Goal: Task Accomplishment & Management: Manage account settings

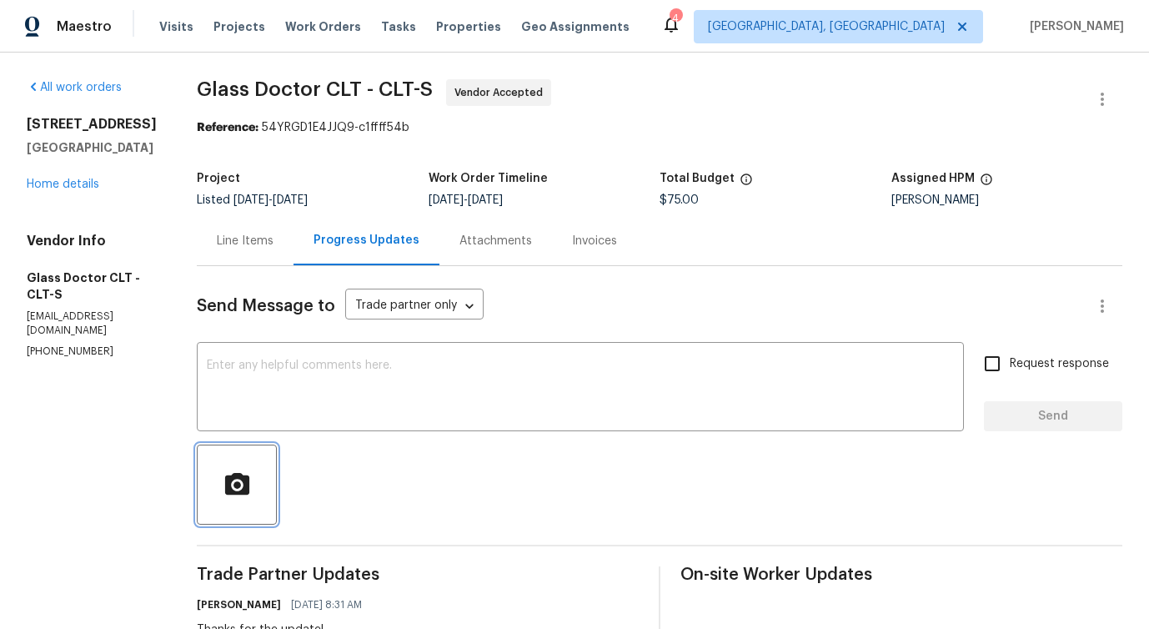
click at [217, 461] on button "button" at bounding box center [237, 484] width 80 height 80
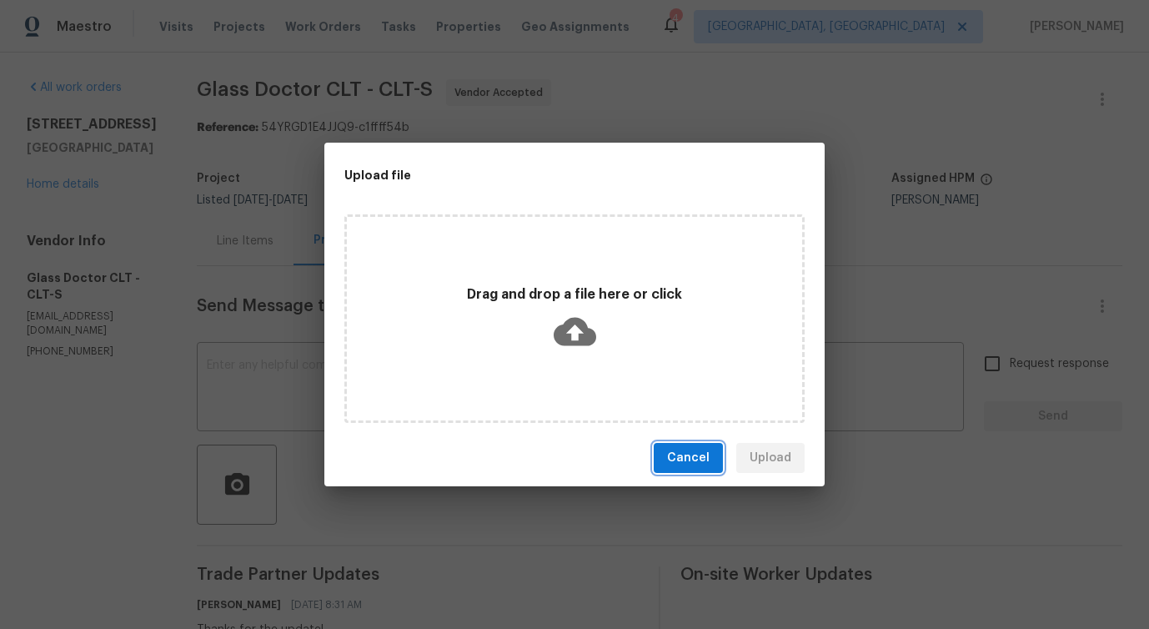
click at [686, 451] on span "Cancel" at bounding box center [688, 458] width 43 height 21
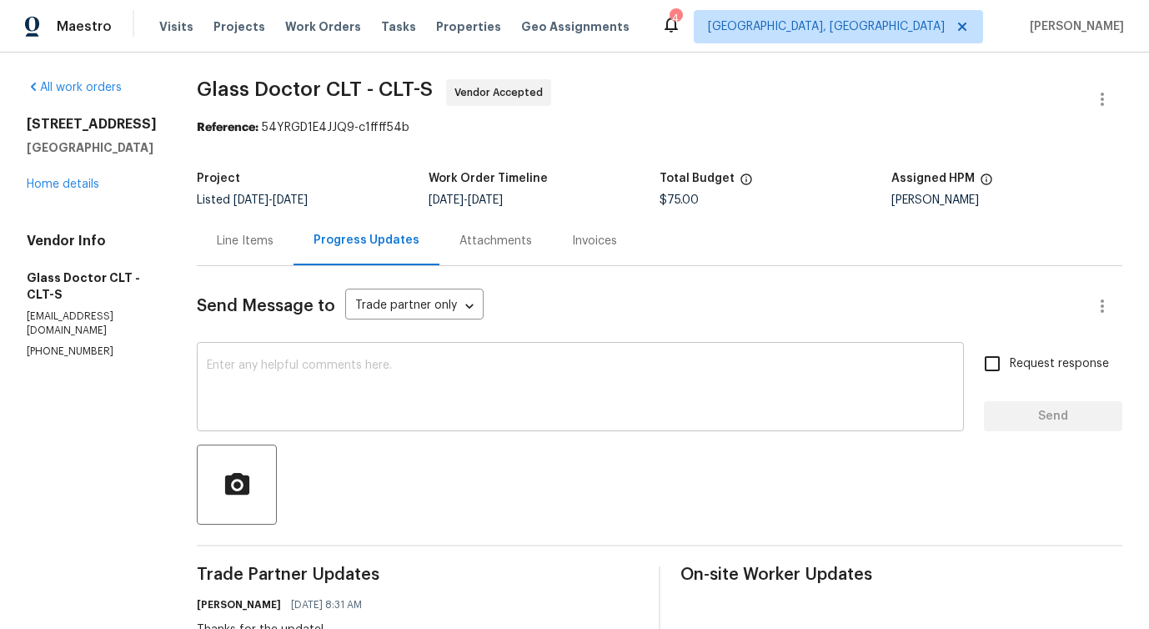
click at [448, 385] on textarea at bounding box center [580, 388] width 747 height 58
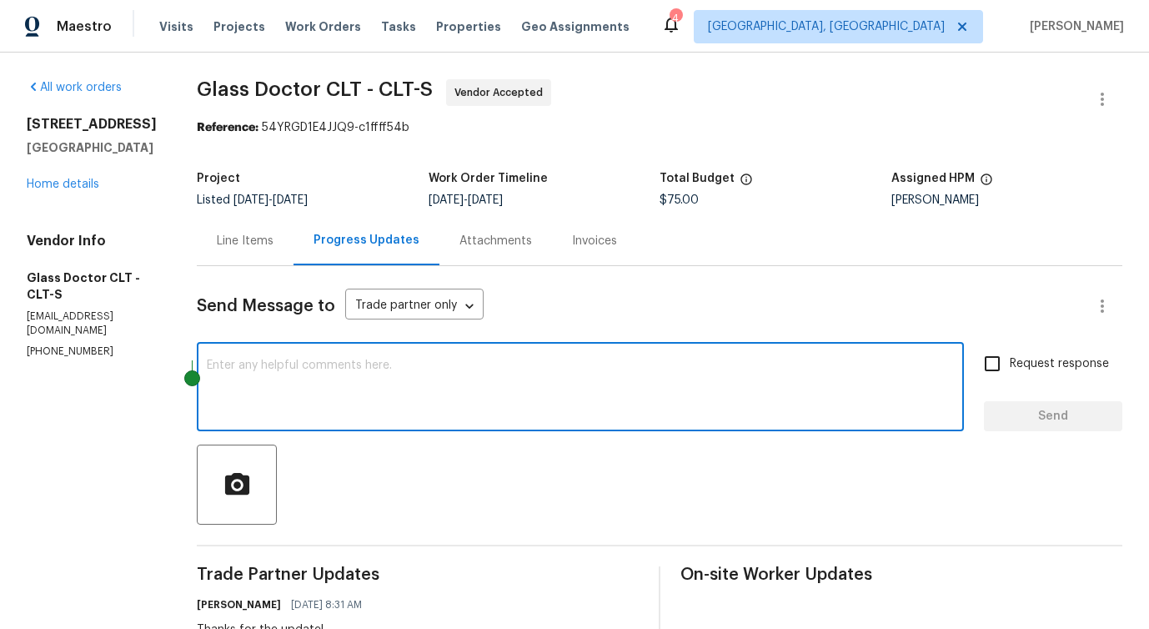
click at [451, 376] on textarea at bounding box center [580, 388] width 747 height 58
paste textarea "Lockbox code 5244"
click at [207, 395] on textarea "Lockbox code 5244" at bounding box center [580, 388] width 747 height 58
click at [207, 393] on textarea "Lockbox code 5244" at bounding box center [580, 388] width 747 height 58
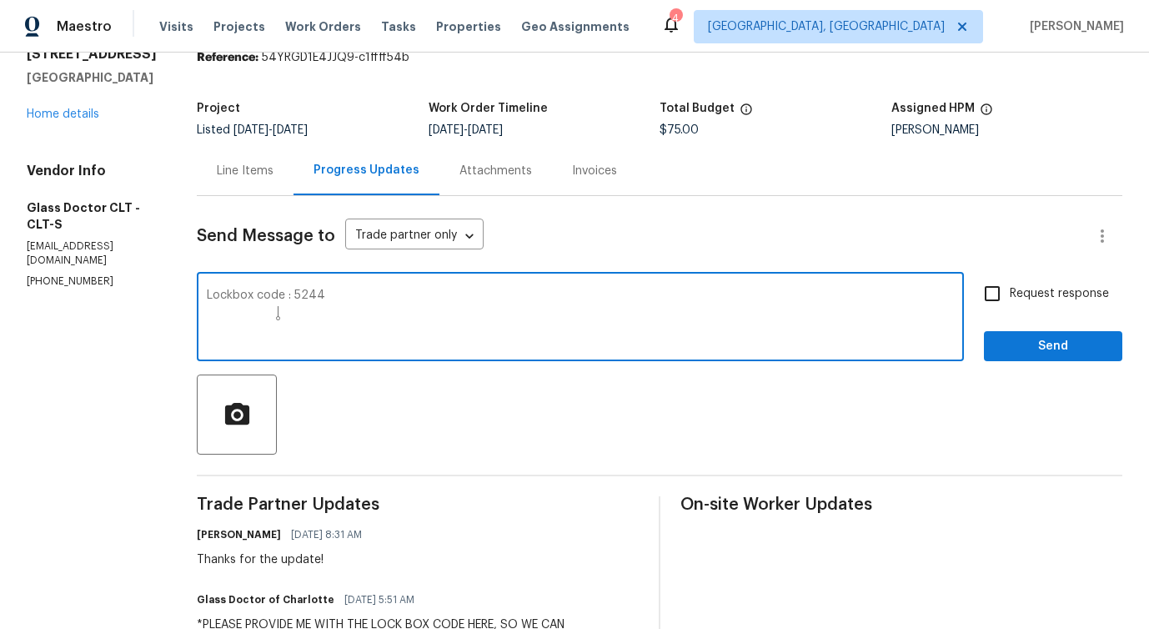
scroll to position [79, 0]
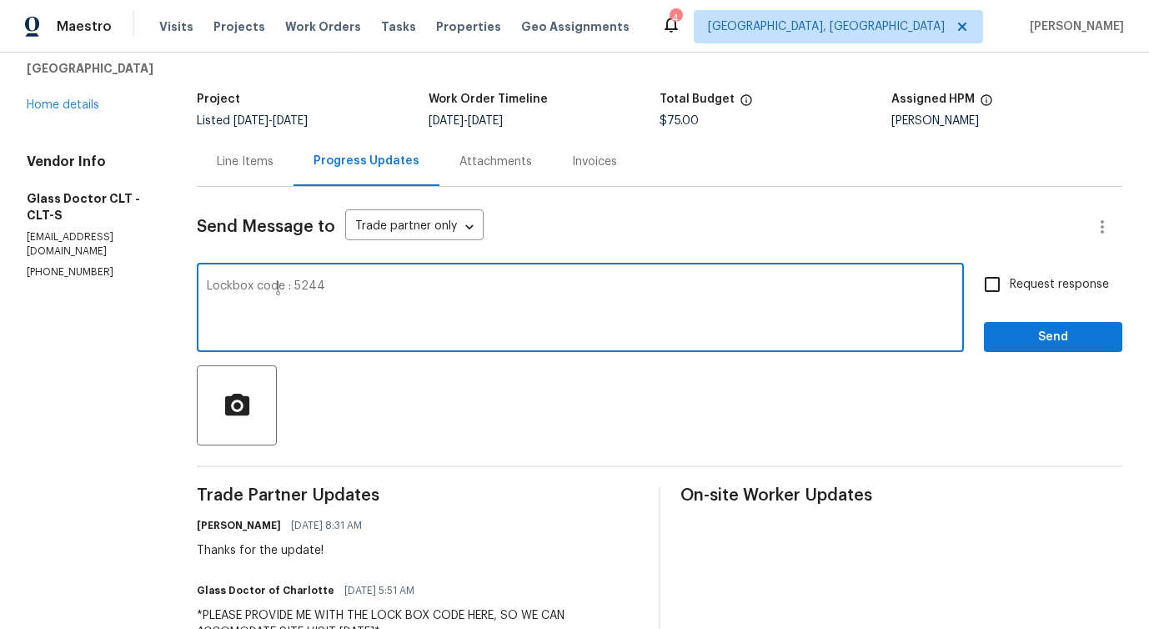
type textarea "Lockbox code : 5244"
click at [1034, 298] on label "Request response" at bounding box center [1041, 284] width 134 height 35
click at [1009, 298] on input "Request response" at bounding box center [991, 284] width 35 height 35
checkbox input "true"
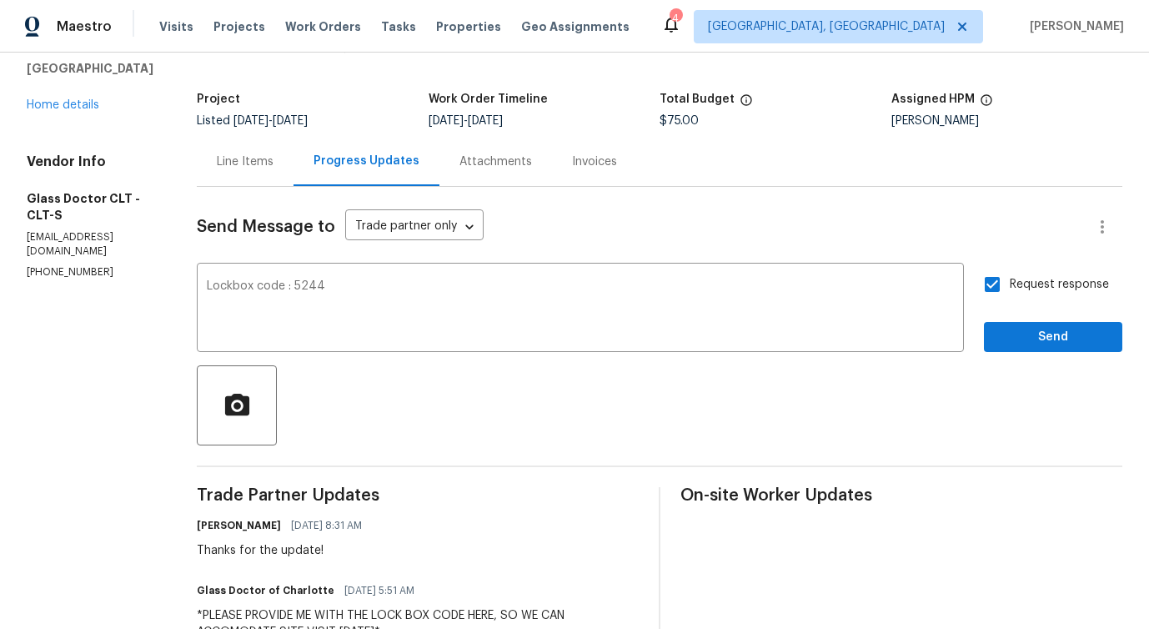
click at [1029, 315] on div "Request response Send" at bounding box center [1053, 309] width 138 height 85
click at [1030, 338] on span "Send" at bounding box center [1053, 337] width 112 height 21
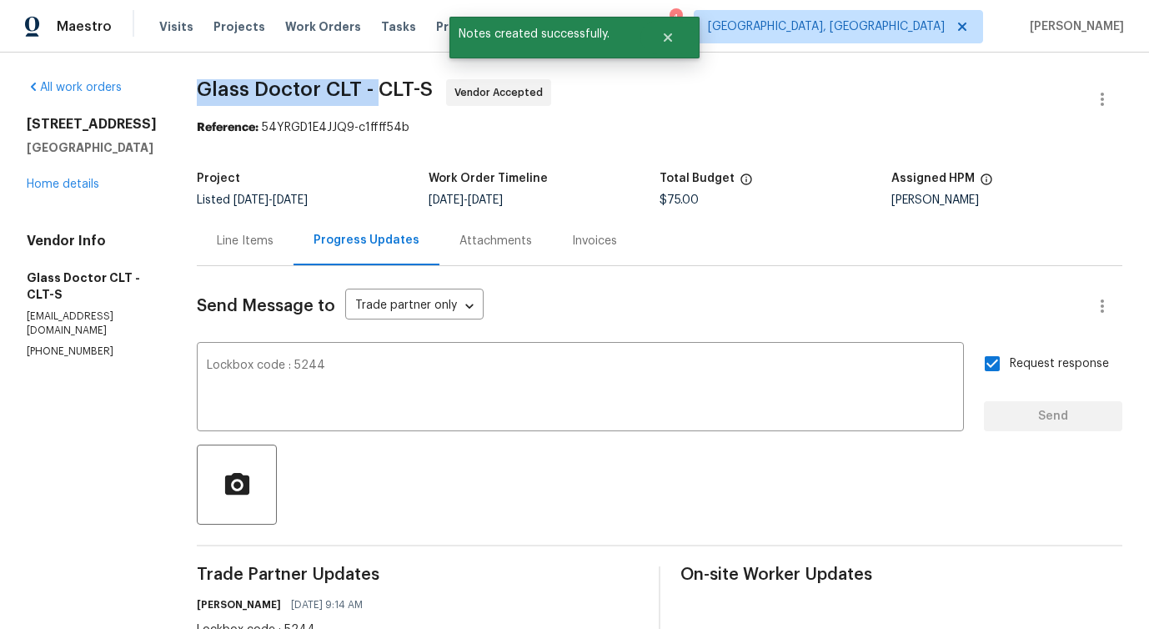
drag, startPoint x: 179, startPoint y: 86, endPoint x: 363, endPoint y: 95, distance: 184.5
click at [363, 95] on div "All work orders 2405 Falling Leaf Ct Rock Hill, SC 29732 Home details Vendor In…" at bounding box center [574, 606] width 1149 height 1107
copy span "Glass Doctor CLT -"
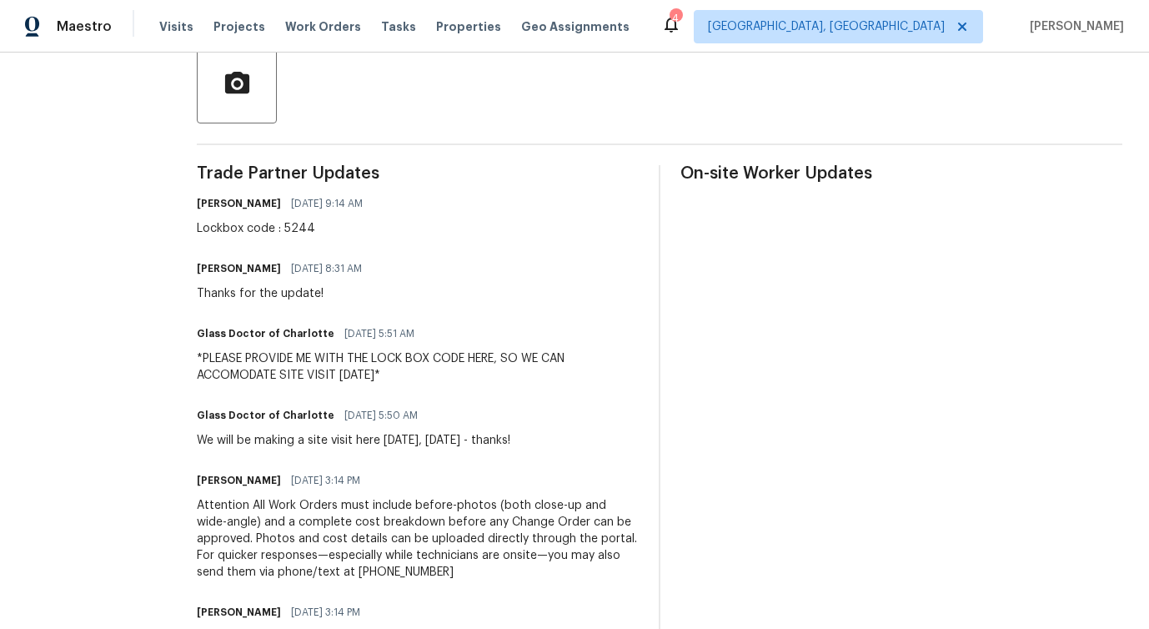
scroll to position [402, 0]
drag, startPoint x: 366, startPoint y: 439, endPoint x: 499, endPoint y: 442, distance: 133.4
click at [499, 442] on div "We will be making a site visit here tomorrow, Thursday 10/2 - thanks!" at bounding box center [353, 439] width 313 height 17
copy div "tomorrow, Thursday 10/"
click at [413, 440] on div "We will be making a site visit here tomorrow, Thursday 10/2 - thanks!" at bounding box center [353, 439] width 313 height 17
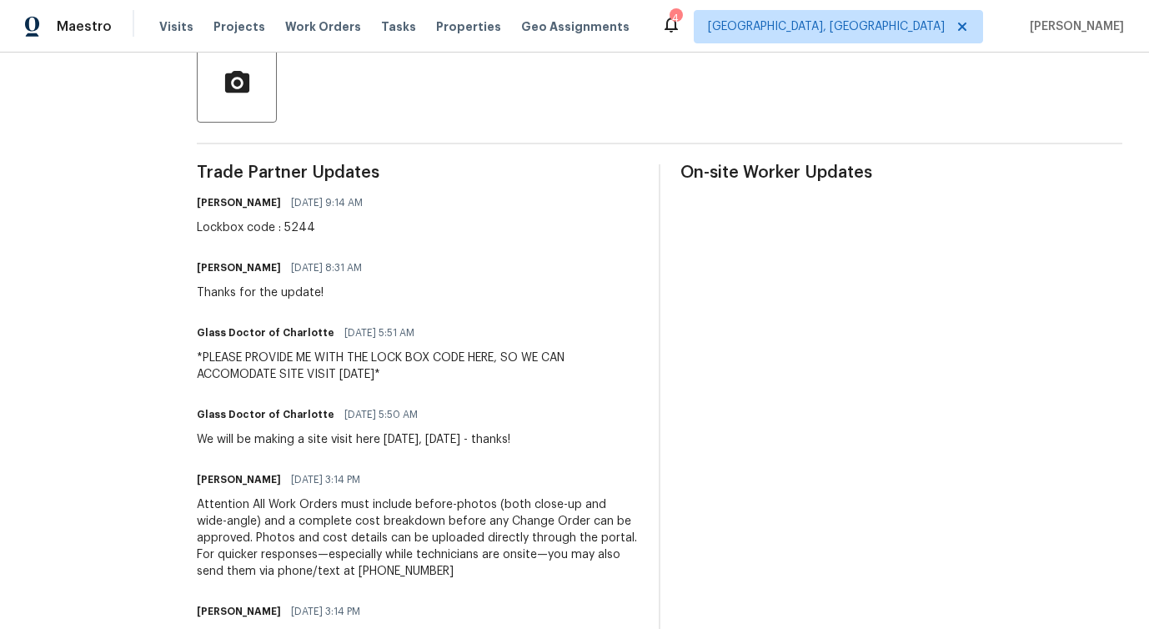
drag, startPoint x: 425, startPoint y: 440, endPoint x: 494, endPoint y: 439, distance: 69.2
click at [494, 439] on div "We will be making a site visit here tomorrow, Thursday 10/2 - thanks!" at bounding box center [353, 439] width 313 height 17
drag, startPoint x: 427, startPoint y: 440, endPoint x: 503, endPoint y: 436, distance: 76.8
click at [503, 436] on div "We will be making a site visit here tomorrow, Thursday 10/2 - thanks!" at bounding box center [353, 439] width 313 height 17
copy div "Thursday 10/2"
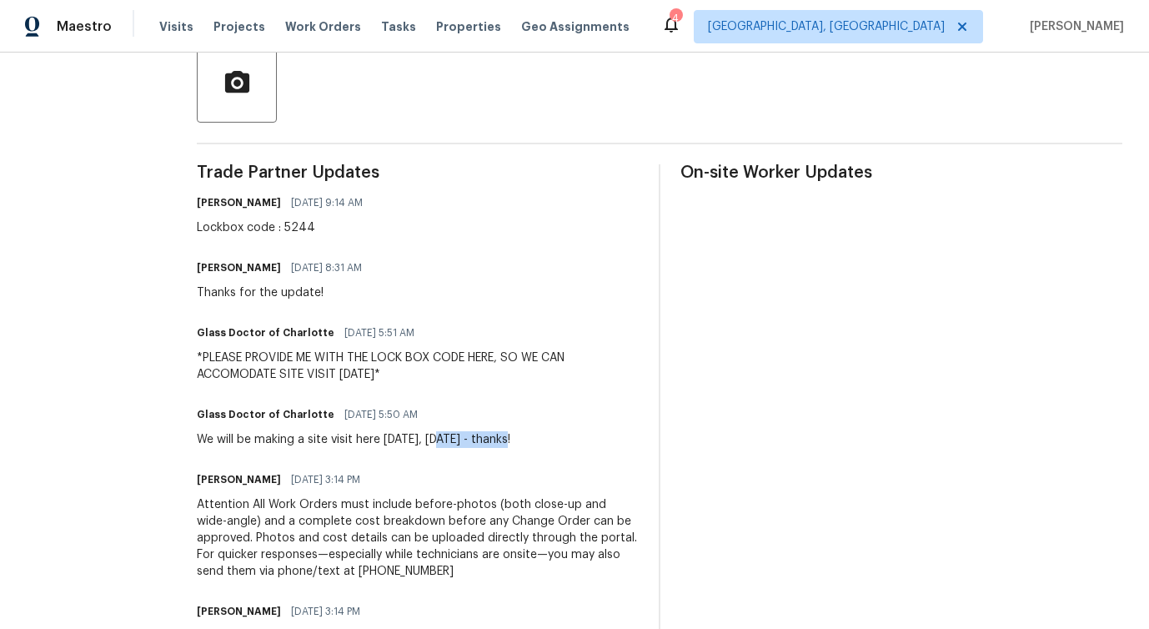
scroll to position [96, 0]
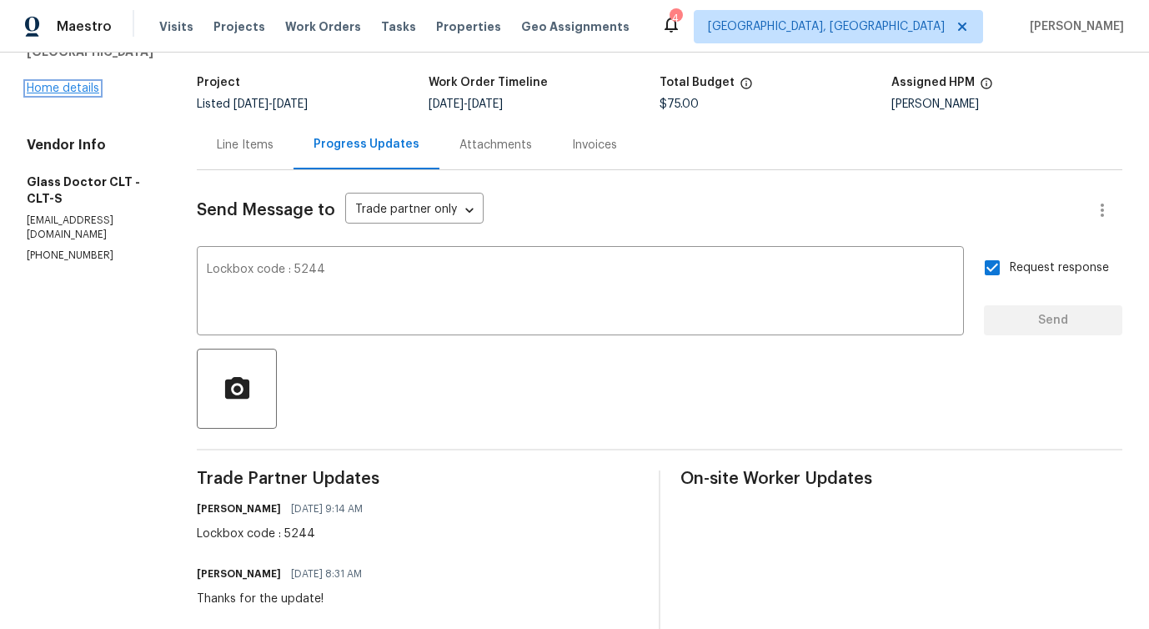
click at [76, 94] on link "Home details" at bounding box center [63, 89] width 73 height 12
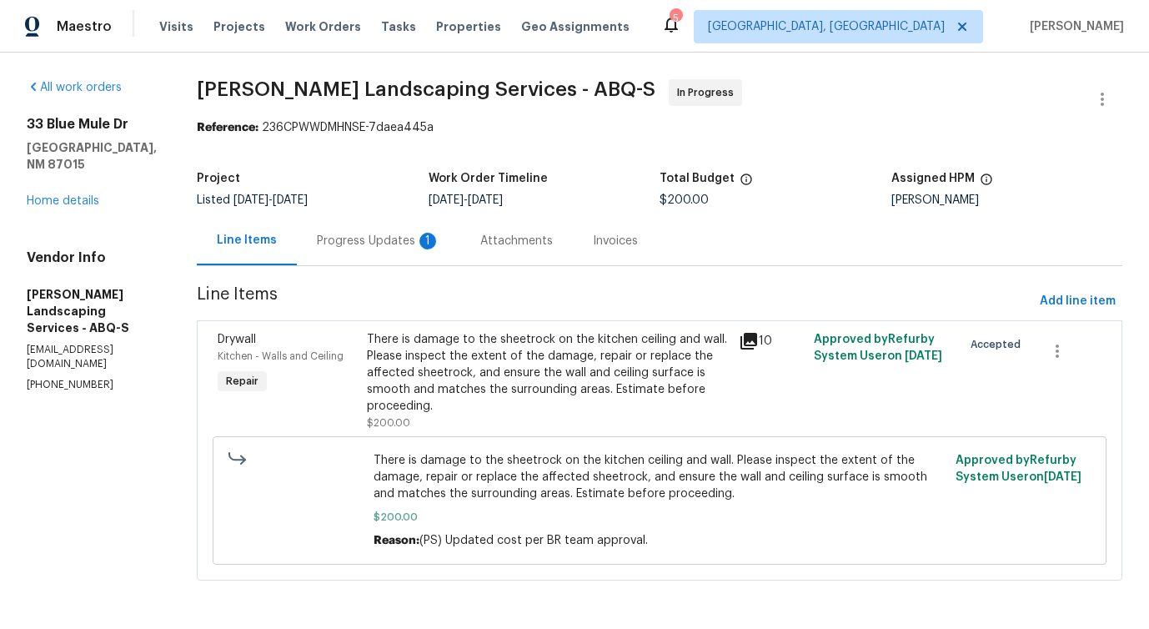
click at [512, 349] on div "There is damage to the sheetrock on the kitchen ceiling and wall. Please inspec…" at bounding box center [548, 372] width 363 height 83
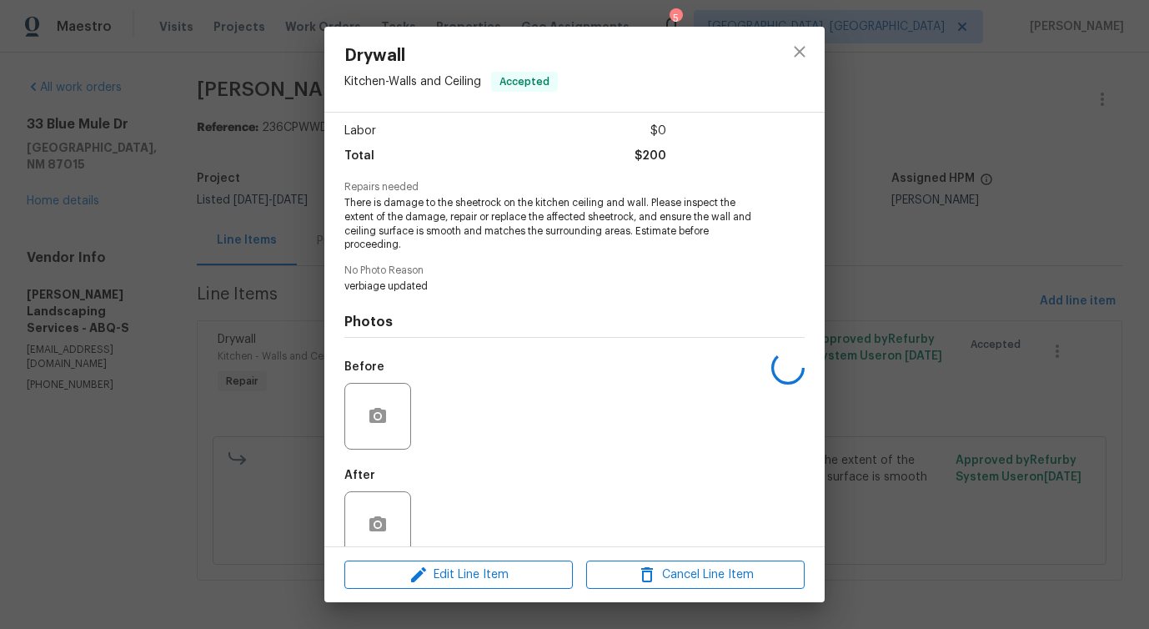
scroll to position [139, 0]
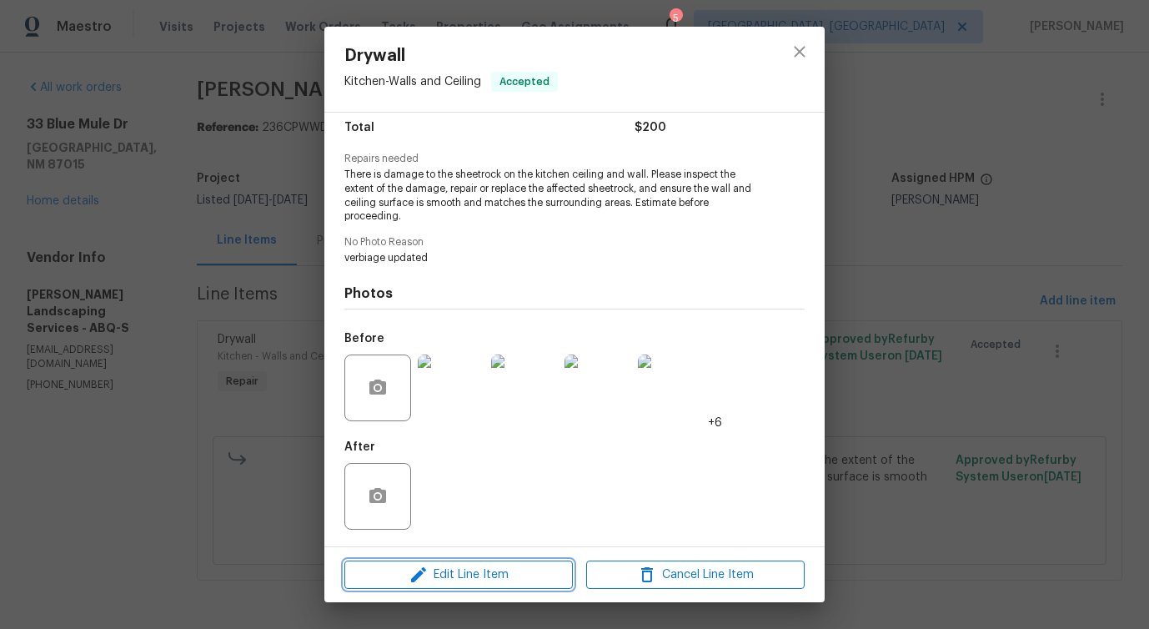
click at [438, 572] on span "Edit Line Item" at bounding box center [458, 574] width 218 height 21
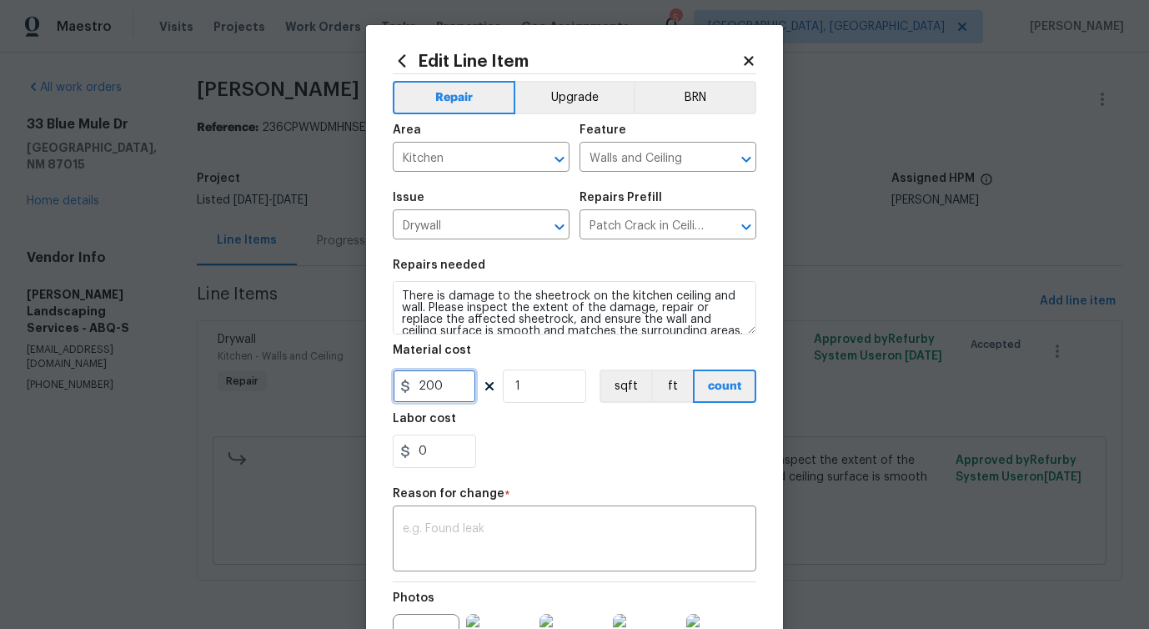
click at [424, 387] on input "200" at bounding box center [434, 385] width 83 height 33
type input "755"
click at [551, 524] on textarea at bounding box center [574, 540] width 343 height 35
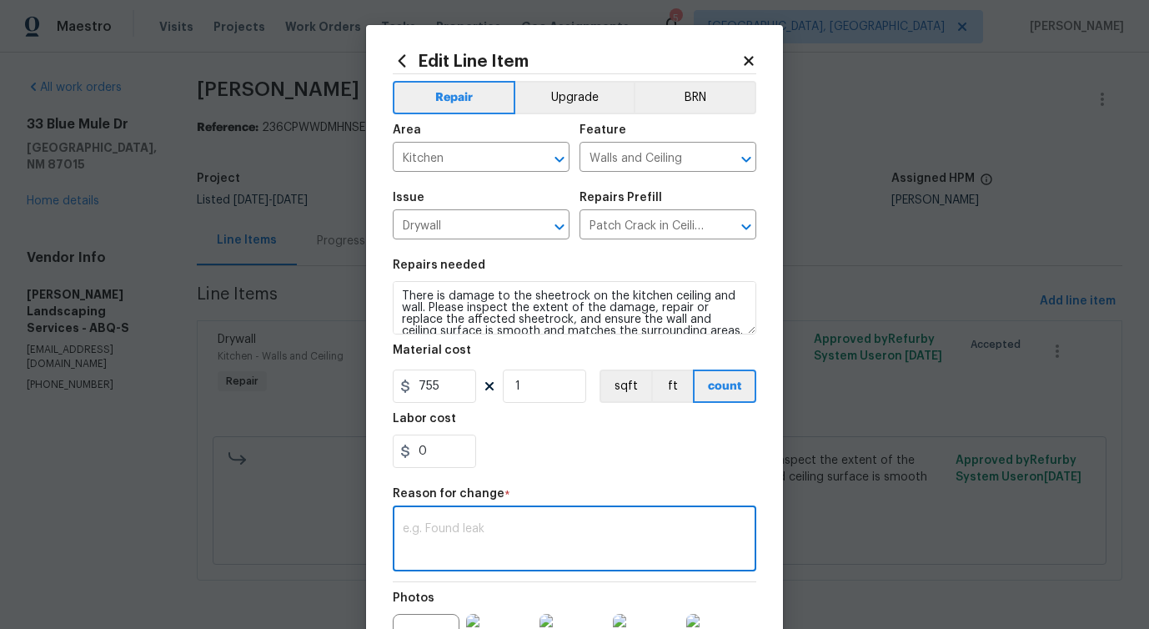
paste textarea "(PS) Updated cost per BR team approval."
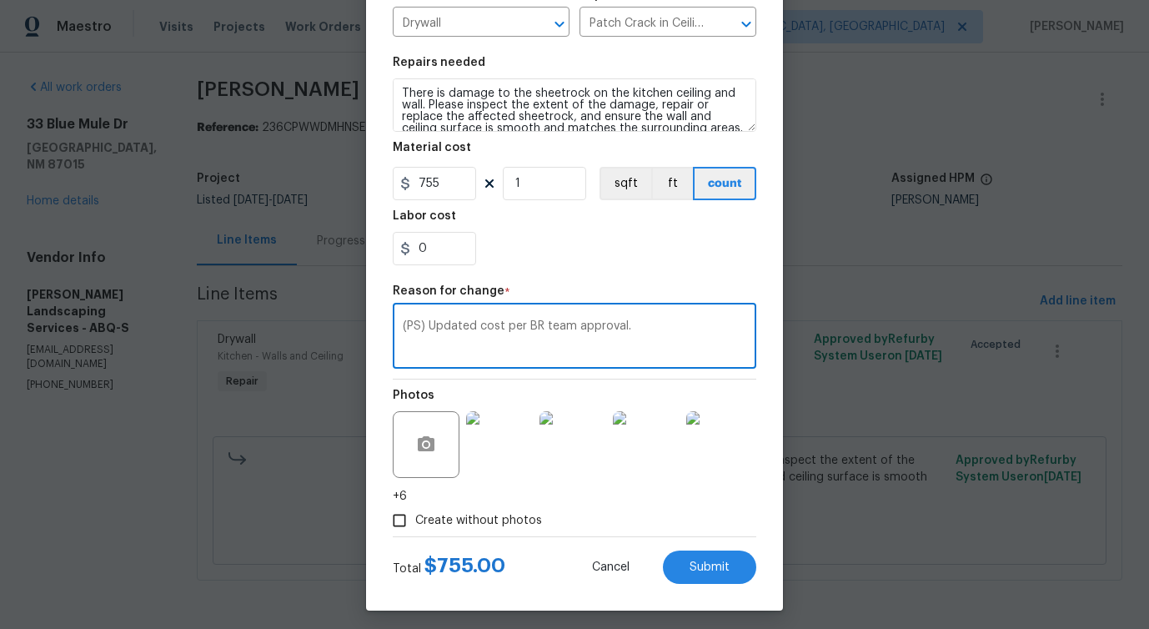
scroll to position [210, 0]
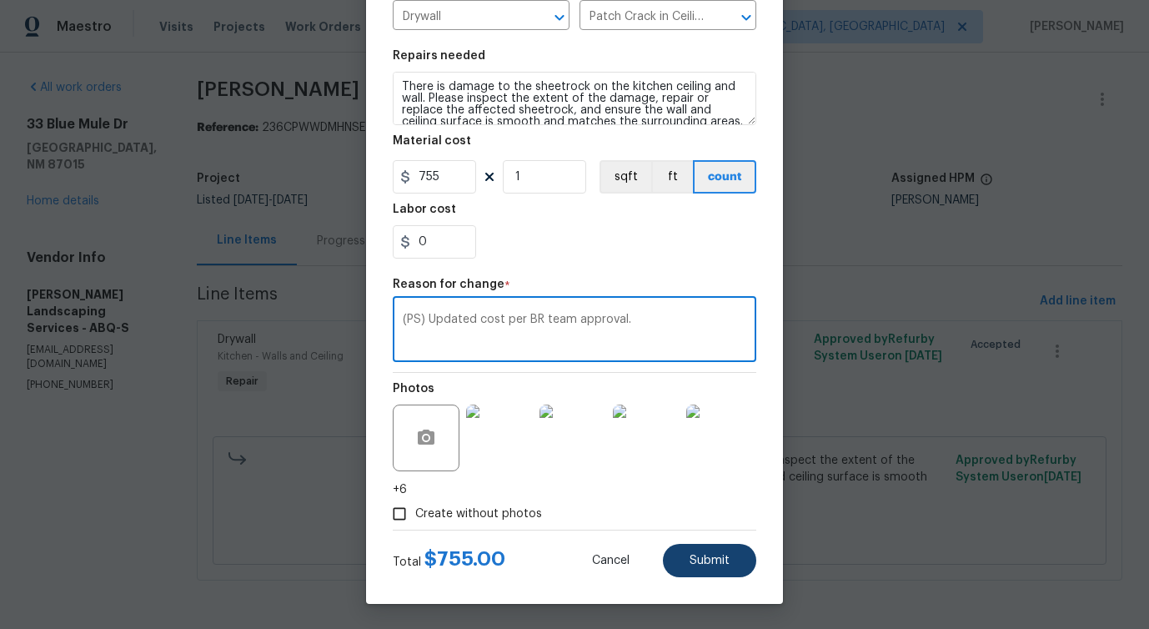
type textarea "(PS) Updated cost per BR team approval."
click at [717, 571] on button "Submit" at bounding box center [709, 560] width 93 height 33
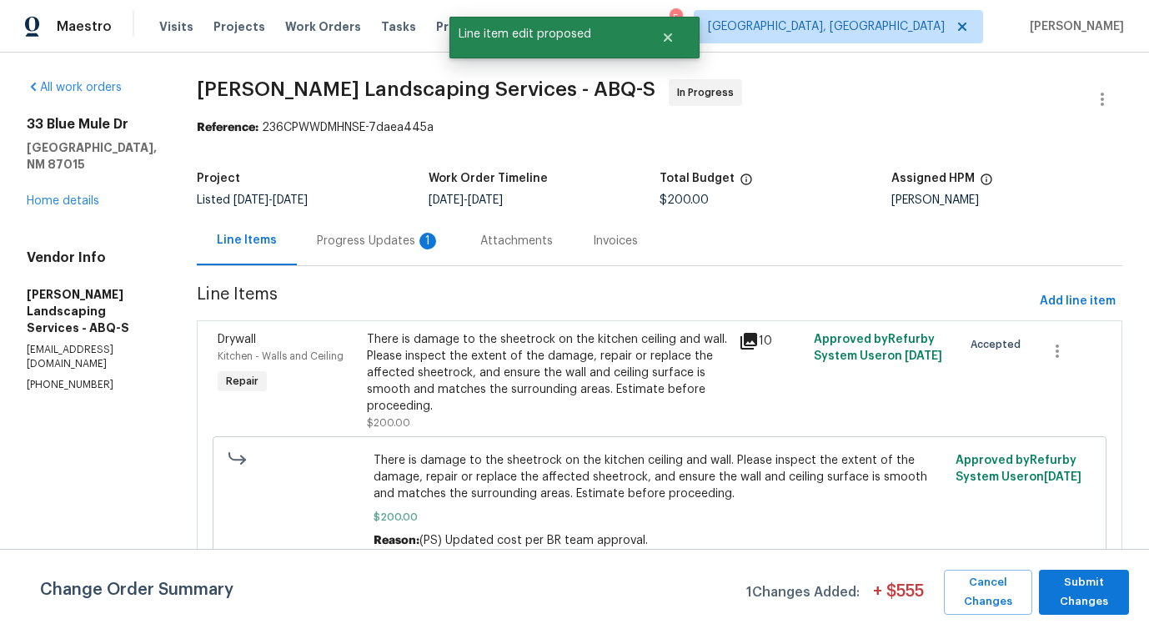
scroll to position [0, 0]
click at [1080, 605] on span "Submit Changes" at bounding box center [1083, 592] width 73 height 38
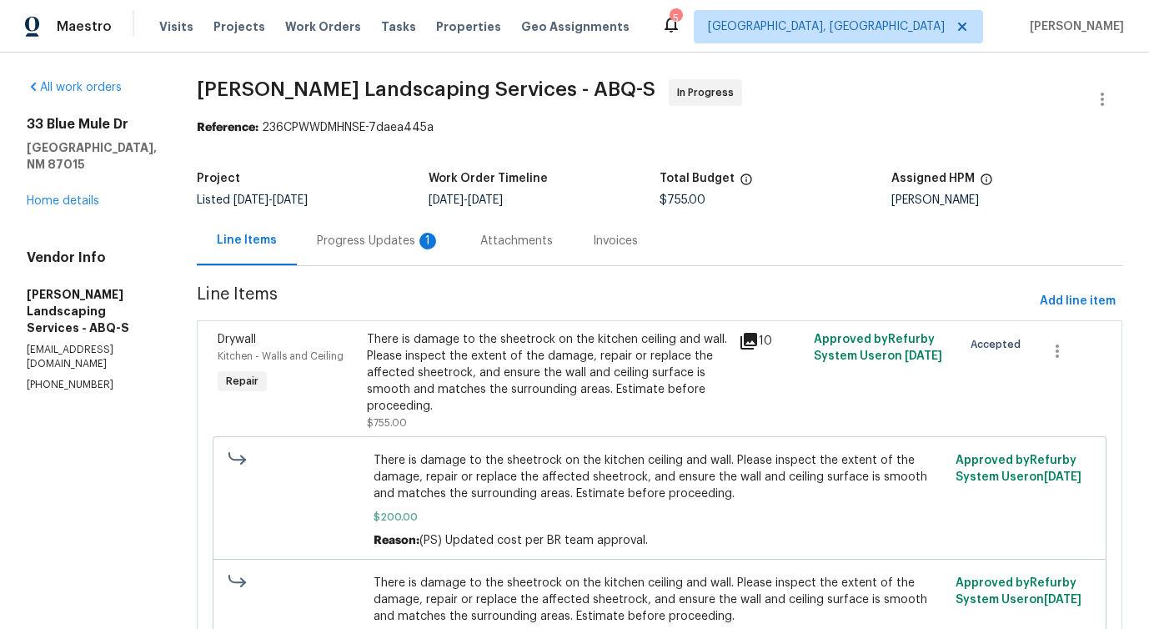
click at [420, 248] on div "Progress Updates 1" at bounding box center [378, 241] width 123 height 17
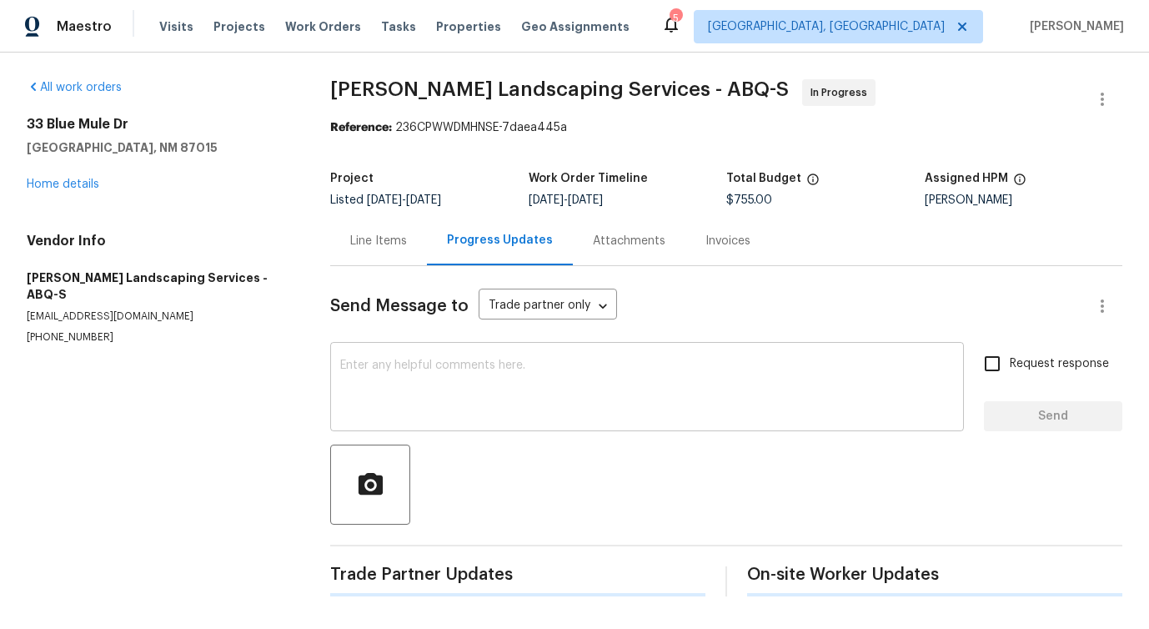
click at [420, 403] on textarea at bounding box center [647, 388] width 614 height 58
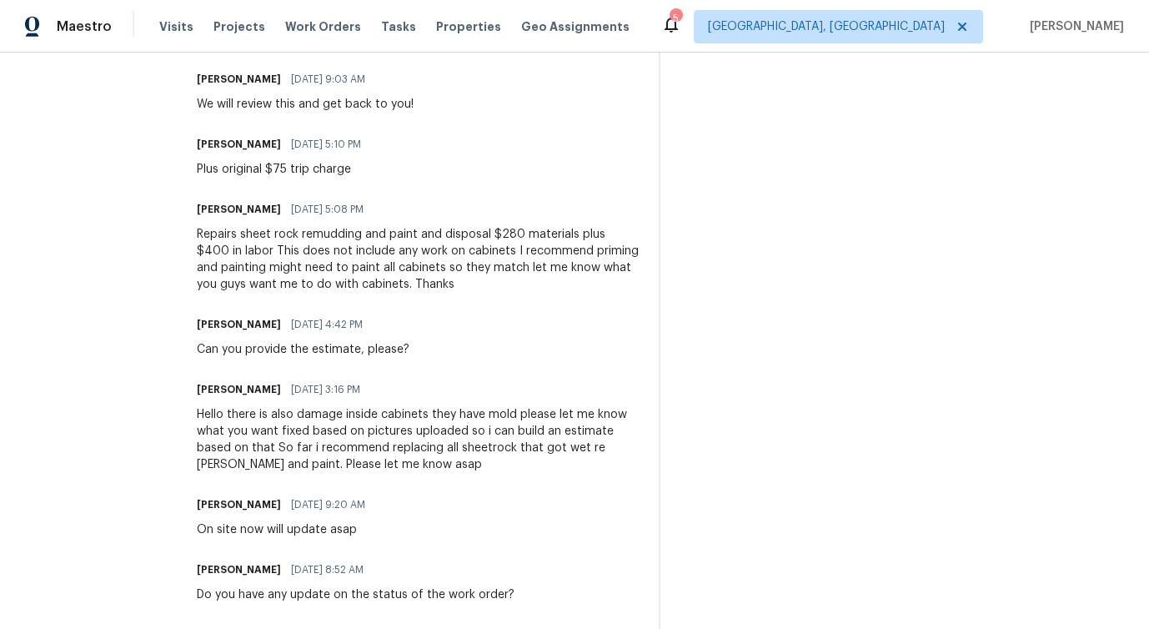
scroll to position [1251, 0]
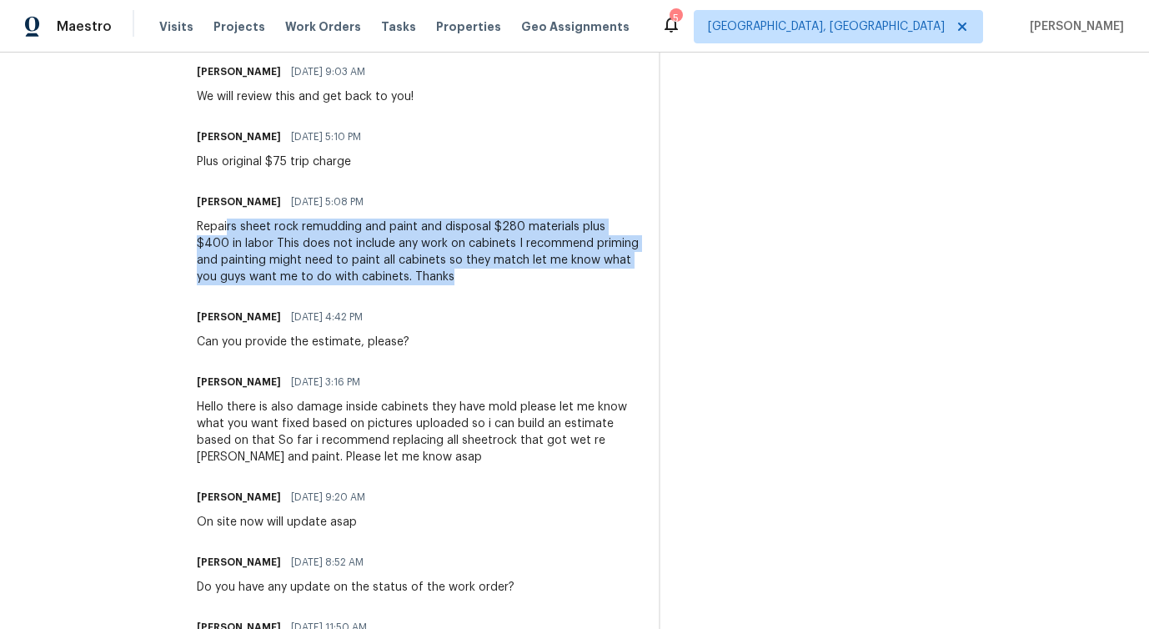
drag, startPoint x: 265, startPoint y: 239, endPoint x: 550, endPoint y: 309, distance: 293.6
click at [552, 310] on div "Trade Partner Updates Josue Rodriguez 10/01/2025 8:48 AM Response Requested Hel…" at bounding box center [418, 97] width 442 height 1564
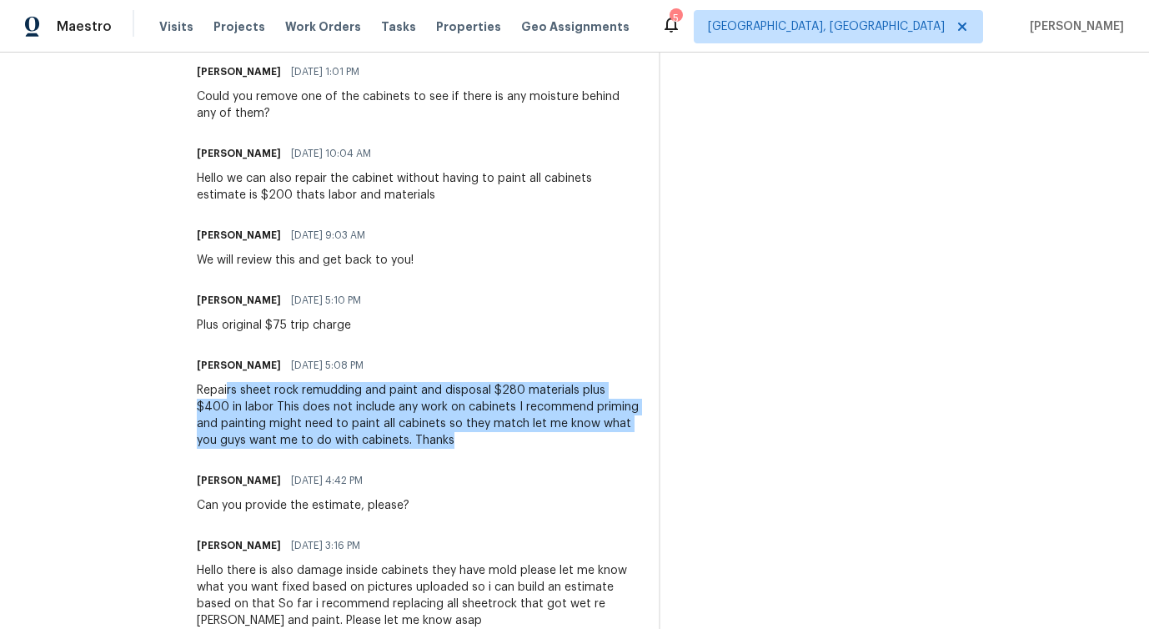
scroll to position [1062, 0]
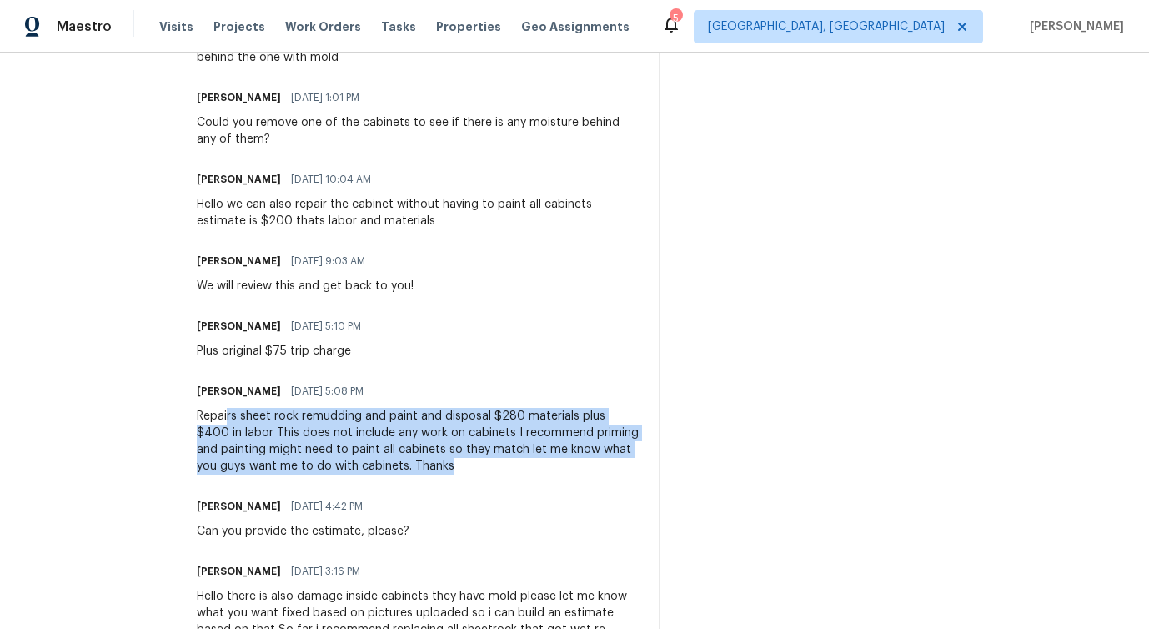
click at [403, 447] on div "Repairs sheet rock remudding and paint and disposal $280 materials plus $400 in…" at bounding box center [418, 441] width 442 height 67
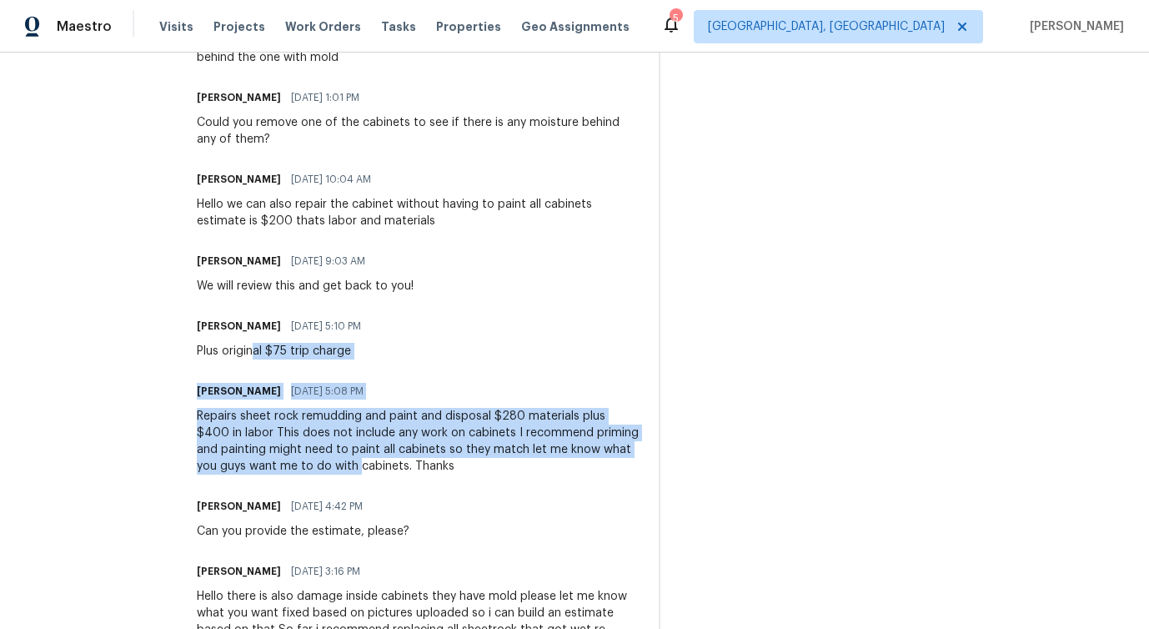
drag, startPoint x: 293, startPoint y: 365, endPoint x: 457, endPoint y: 477, distance: 197.9
click at [457, 477] on div "Trade Partner Updates Josue Rodriguez 10/01/2025 8:48 AM Response Requested Hel…" at bounding box center [418, 286] width 442 height 1564
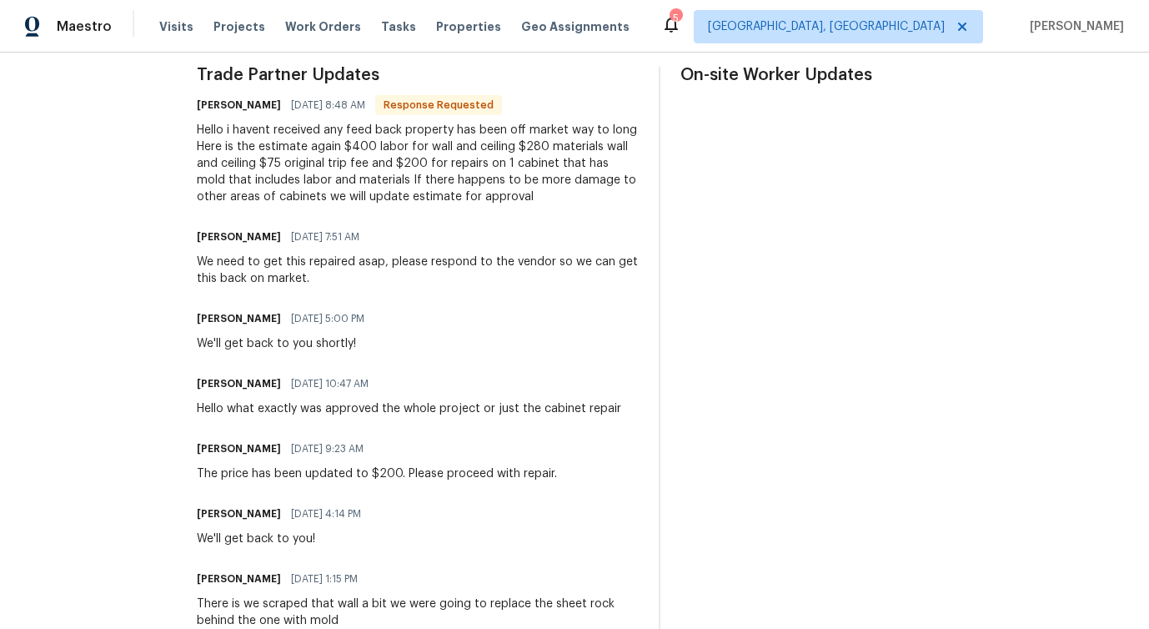
scroll to position [479, 0]
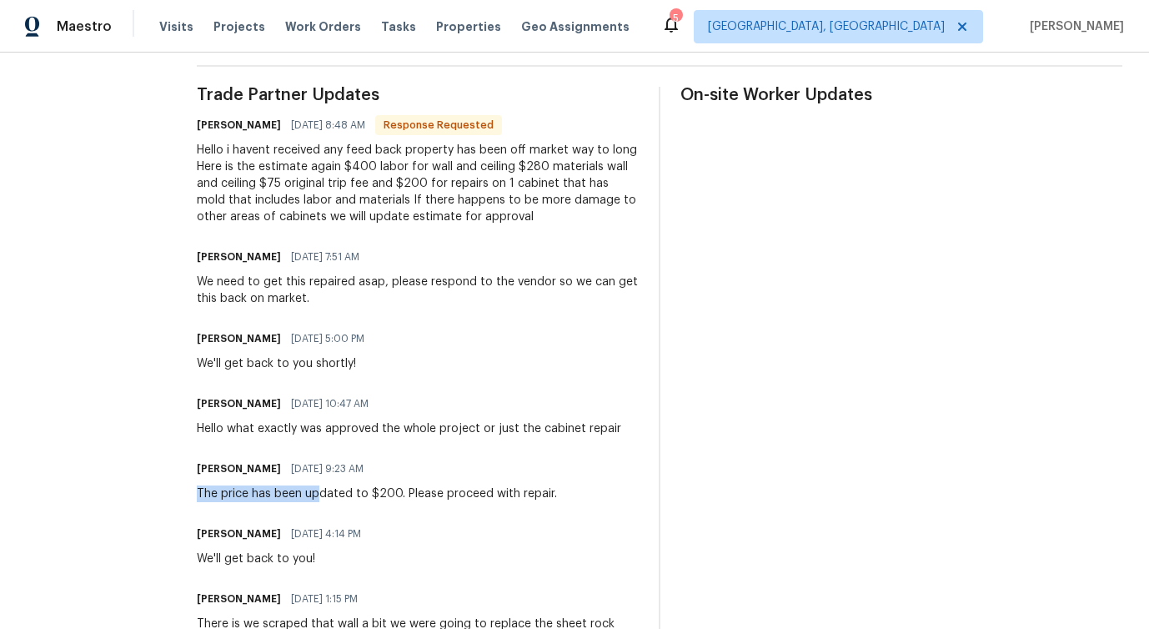
drag, startPoint x: 356, startPoint y: 514, endPoint x: 527, endPoint y: 501, distance: 171.4
click at [527, 498] on div "Pavithra Sekar 09/30/2025 9:23 AM The price has been updated to $200. Please pr…" at bounding box center [377, 479] width 360 height 45
drag, startPoint x: 288, startPoint y: 158, endPoint x: 454, endPoint y: 261, distance: 195.5
click at [520, 179] on div "Hello i havent received any feed back property has been off market way to long …" at bounding box center [418, 183] width 442 height 83
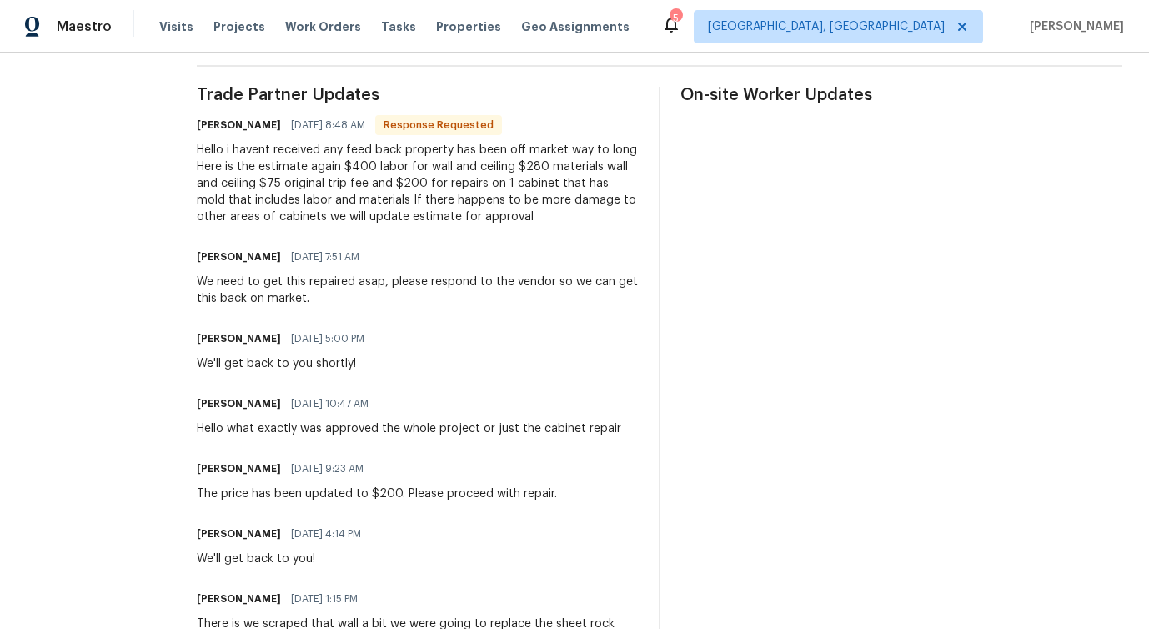
click at [407, 502] on div "The price has been updated to $200. Please proceed with repair." at bounding box center [377, 493] width 360 height 17
drag, startPoint x: 516, startPoint y: 182, endPoint x: 537, endPoint y: 183, distance: 20.9
click at [537, 183] on div "Hello i havent received any feed back property has been off market way to long …" at bounding box center [418, 183] width 442 height 83
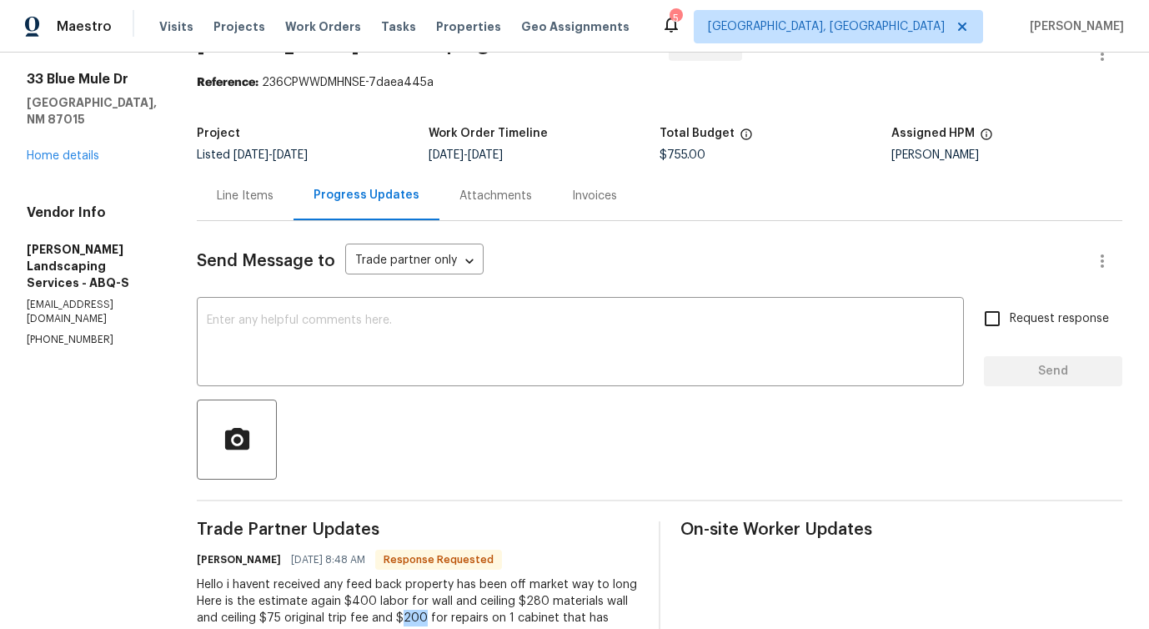
scroll to position [0, 0]
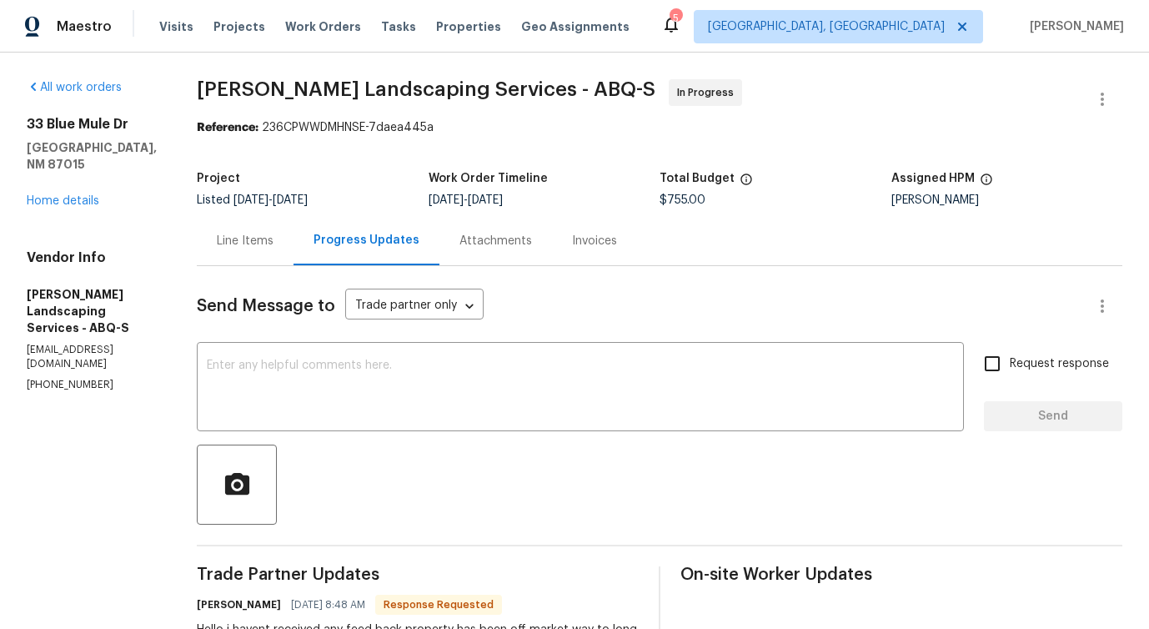
click at [273, 243] on div "Line Items" at bounding box center [245, 241] width 57 height 17
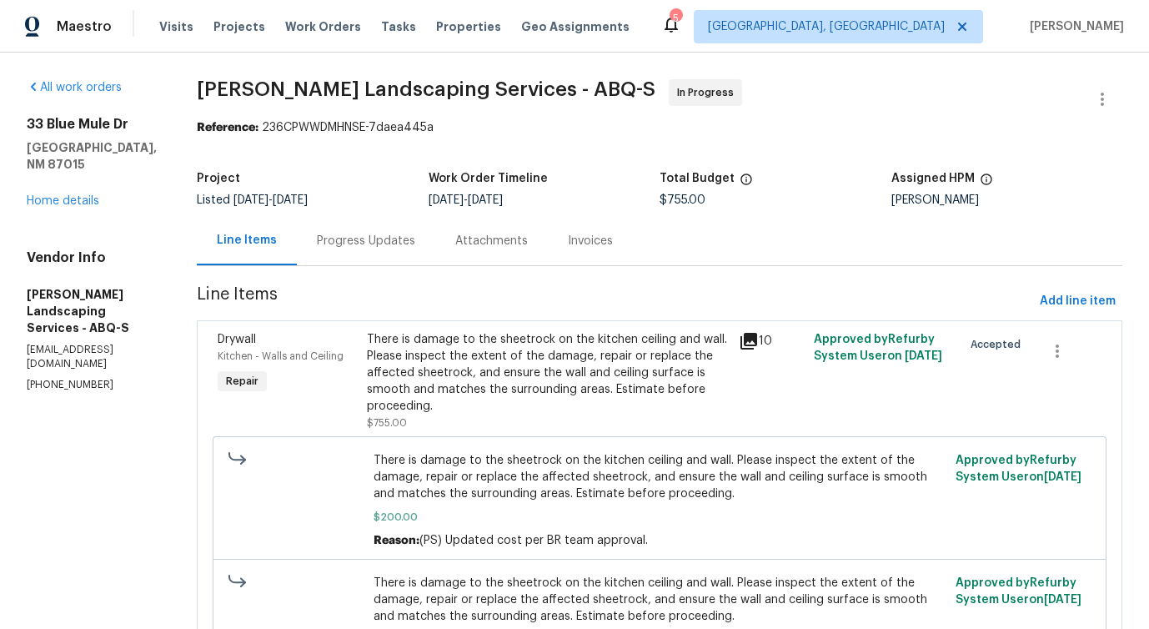
click at [488, 386] on div "There is damage to the sheetrock on the kitchen ceiling and wall. Please inspec…" at bounding box center [548, 372] width 363 height 83
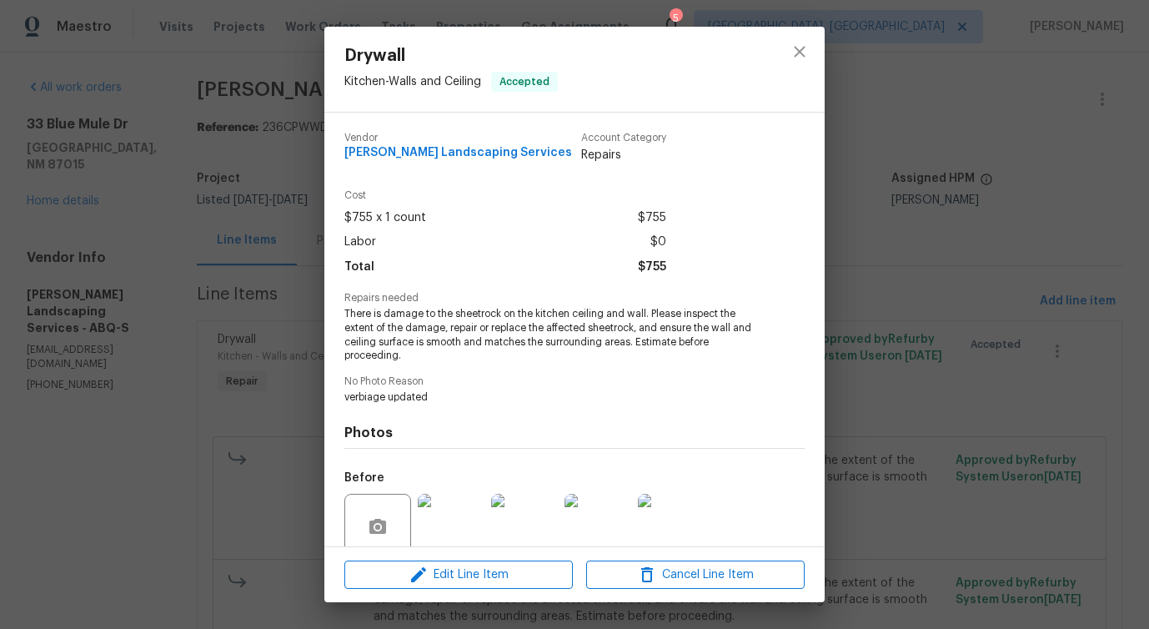
scroll to position [139, 0]
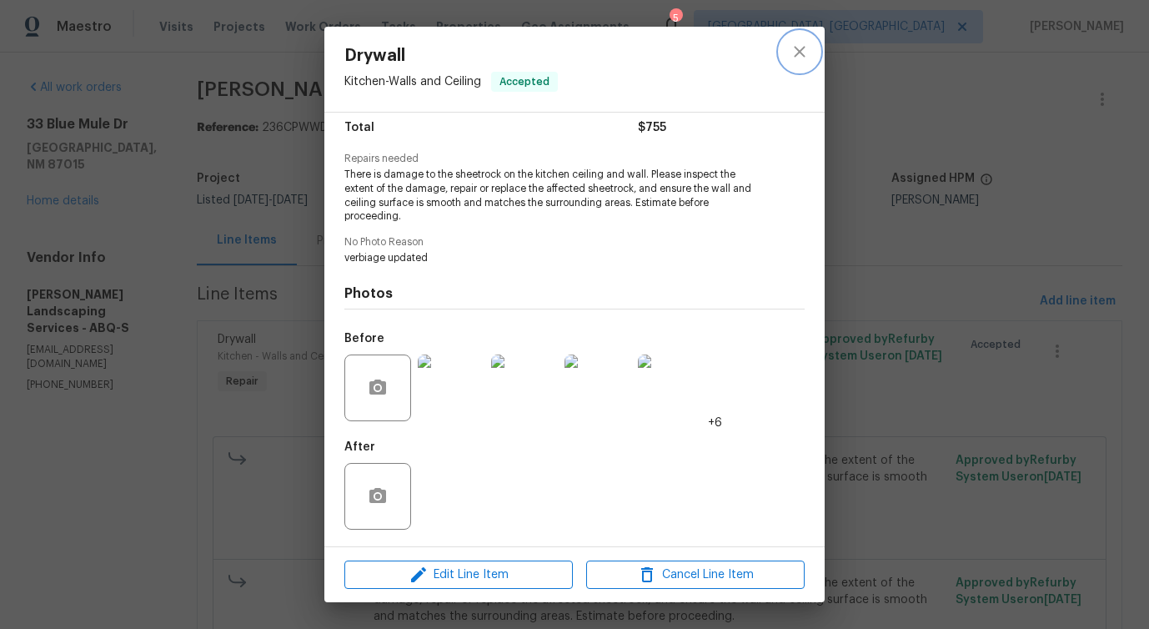
click at [785, 63] on button "close" at bounding box center [799, 52] width 40 height 40
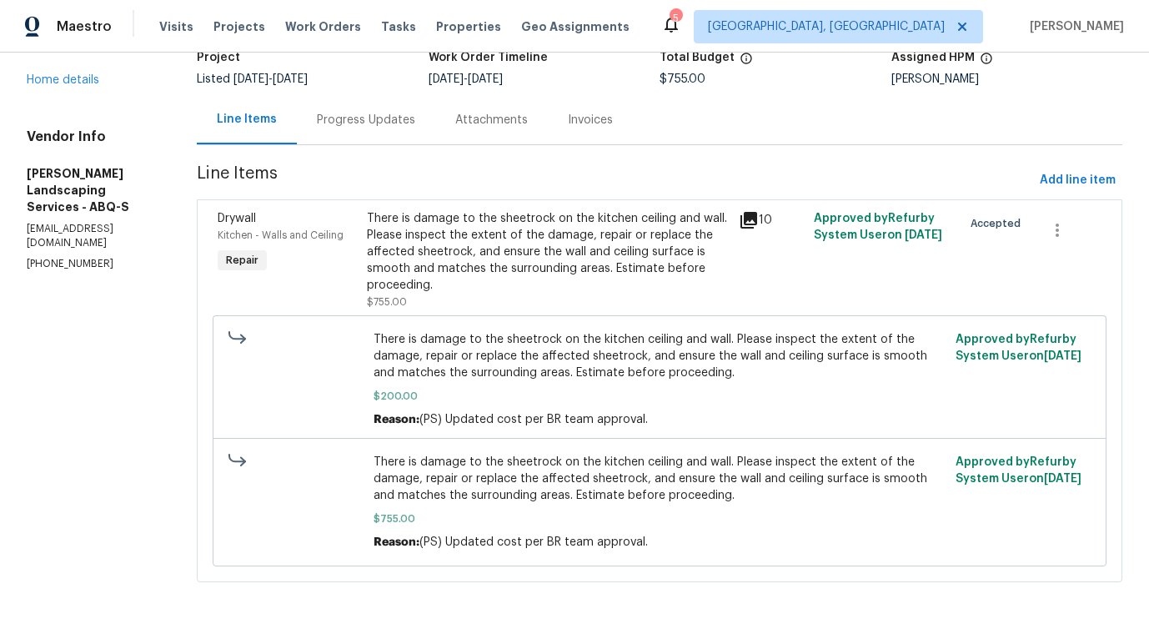
scroll to position [0, 0]
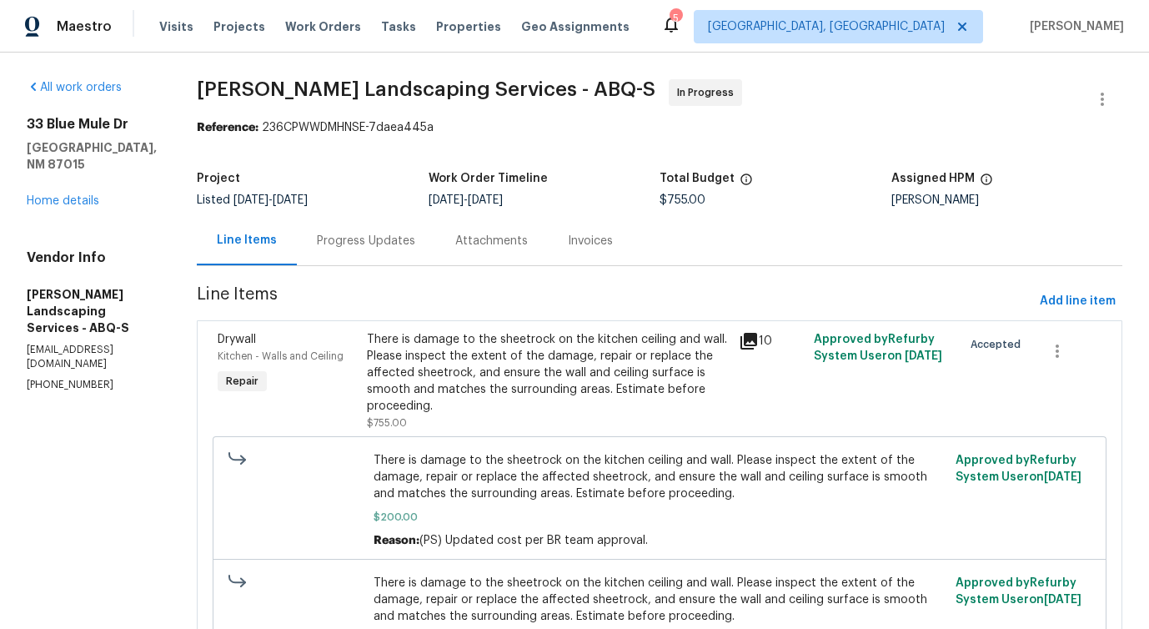
click at [554, 363] on div "There is damage to the sheetrock on the kitchen ceiling and wall. Please inspec…" at bounding box center [548, 372] width 363 height 83
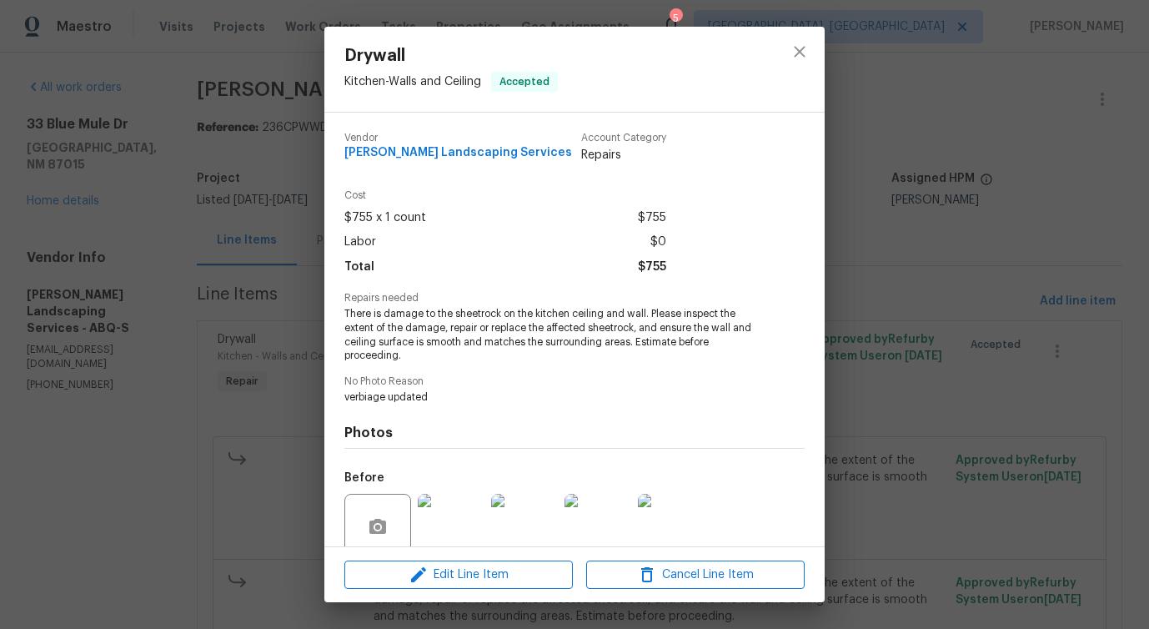
scroll to position [98, 0]
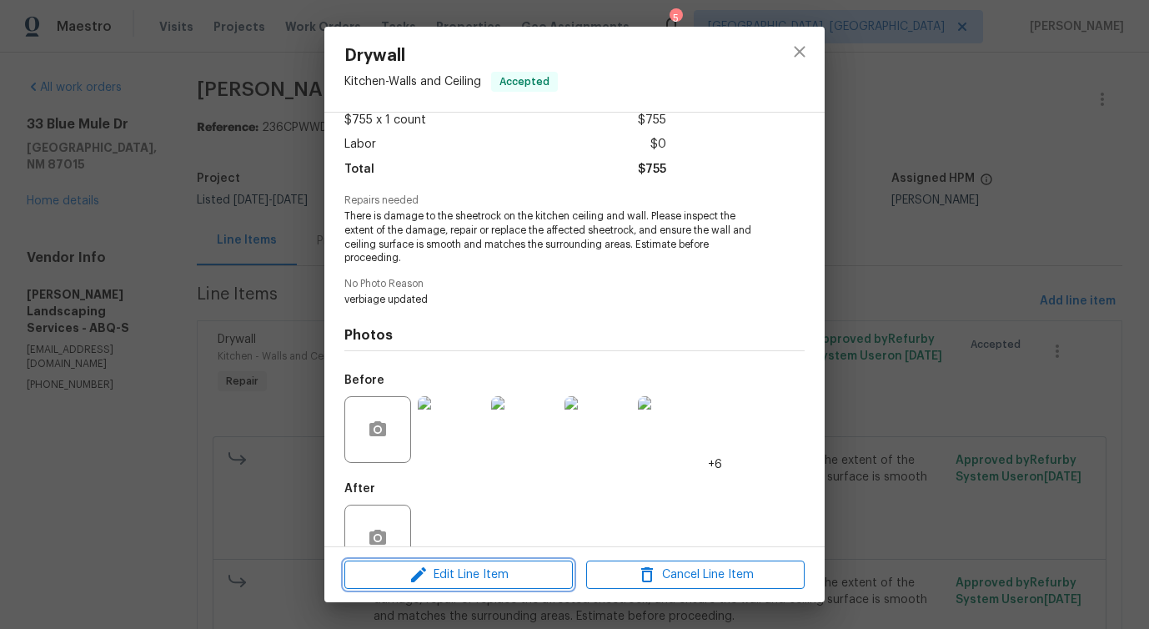
click at [467, 577] on span "Edit Line Item" at bounding box center [458, 574] width 218 height 21
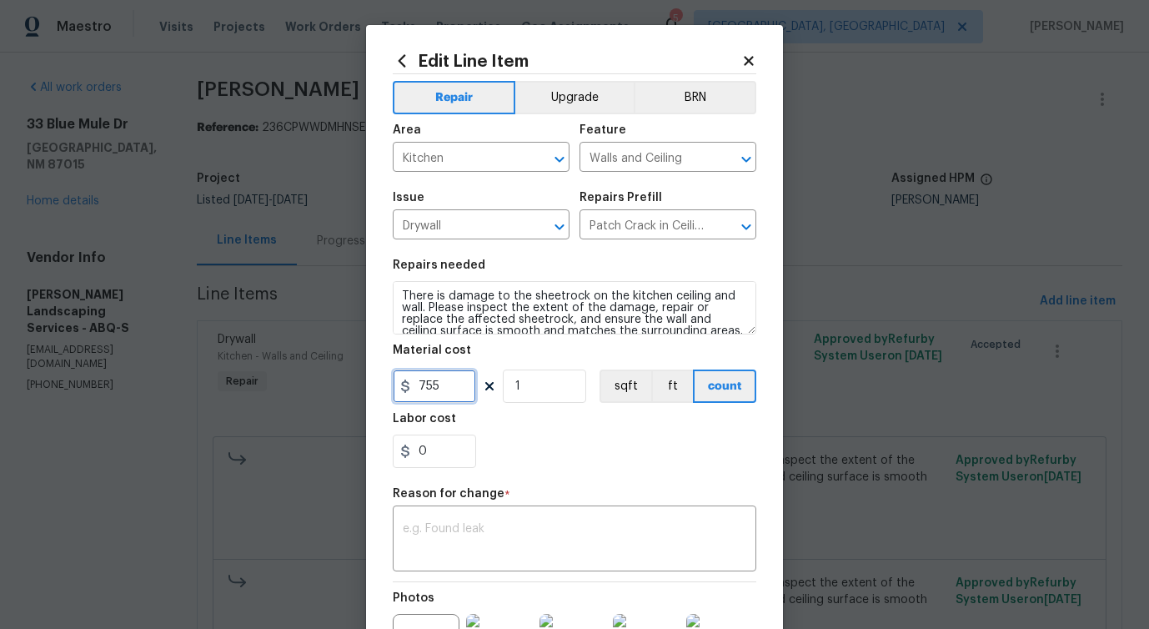
click at [424, 389] on input "755" at bounding box center [434, 385] width 83 height 33
type input "955"
click at [482, 506] on div "Reason for change *" at bounding box center [574, 499] width 363 height 22
click at [483, 534] on textarea at bounding box center [574, 540] width 343 height 35
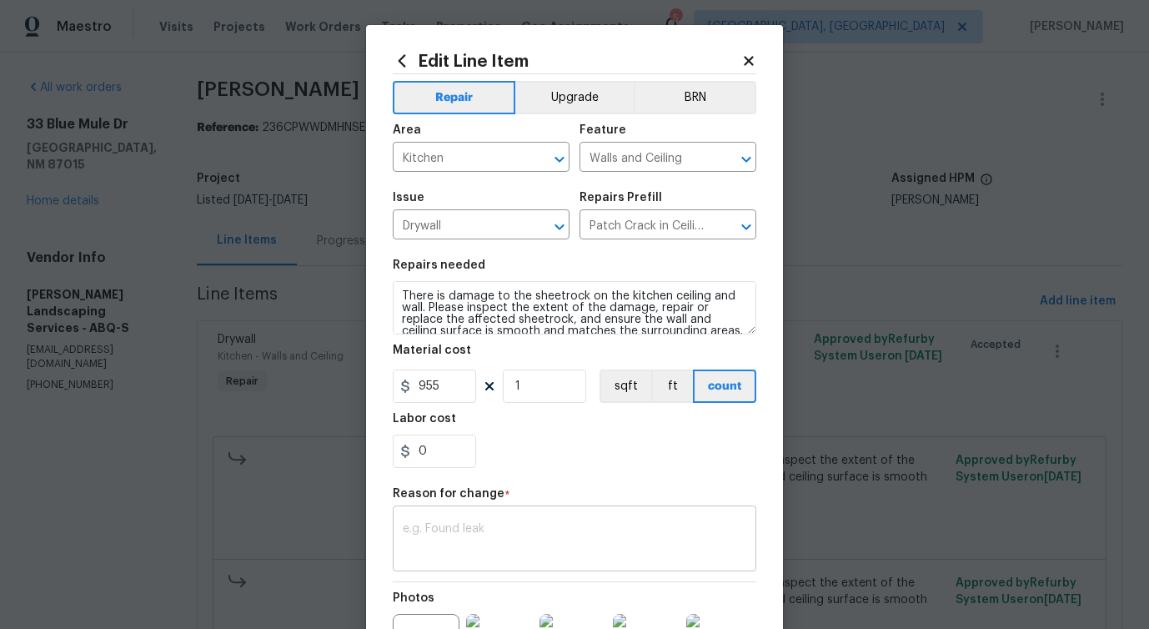
click at [624, 549] on textarea at bounding box center [574, 540] width 343 height 35
paste textarea "(PS) Updated cost per BR team approval."
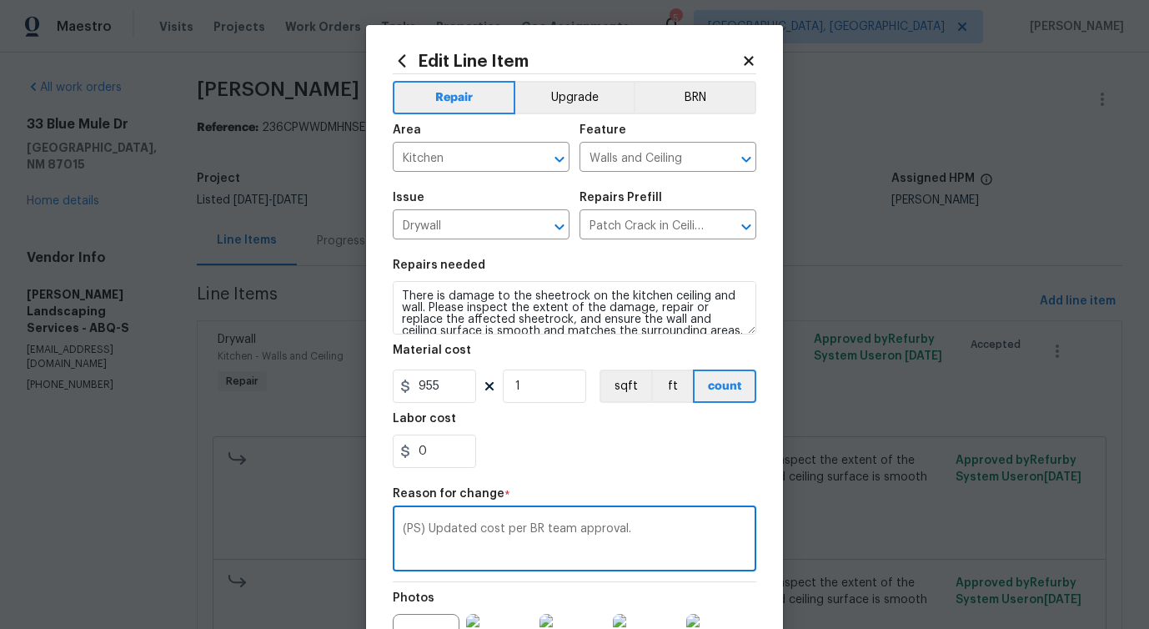
scroll to position [210, 0]
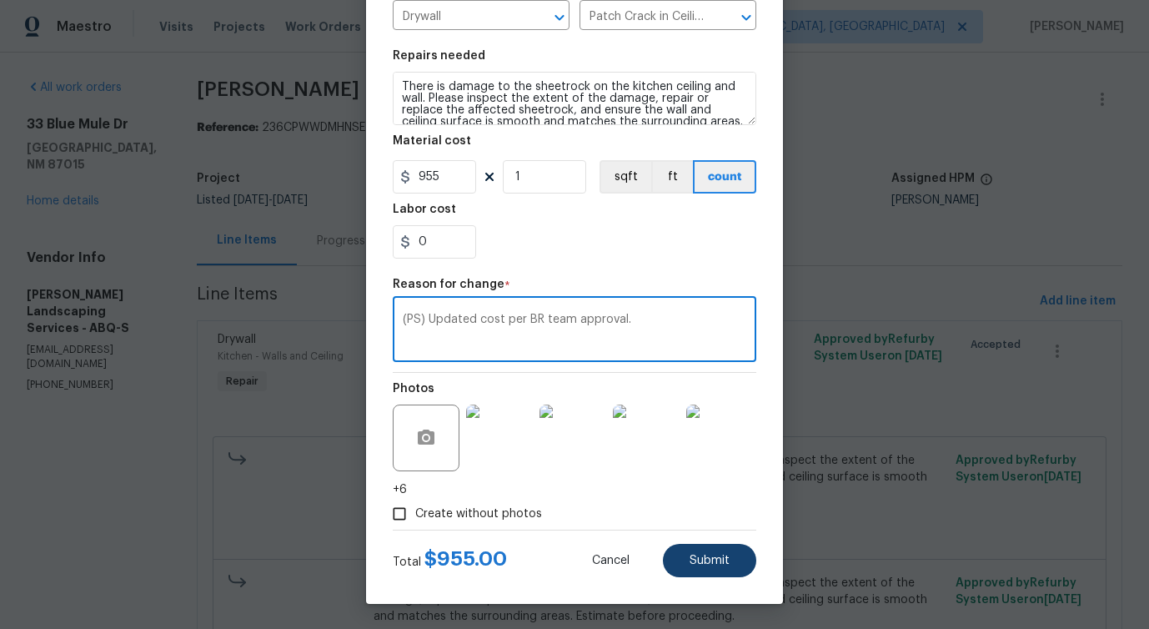
type textarea "(PS) Updated cost per BR team approval."
click at [702, 561] on span "Submit" at bounding box center [709, 560] width 40 height 13
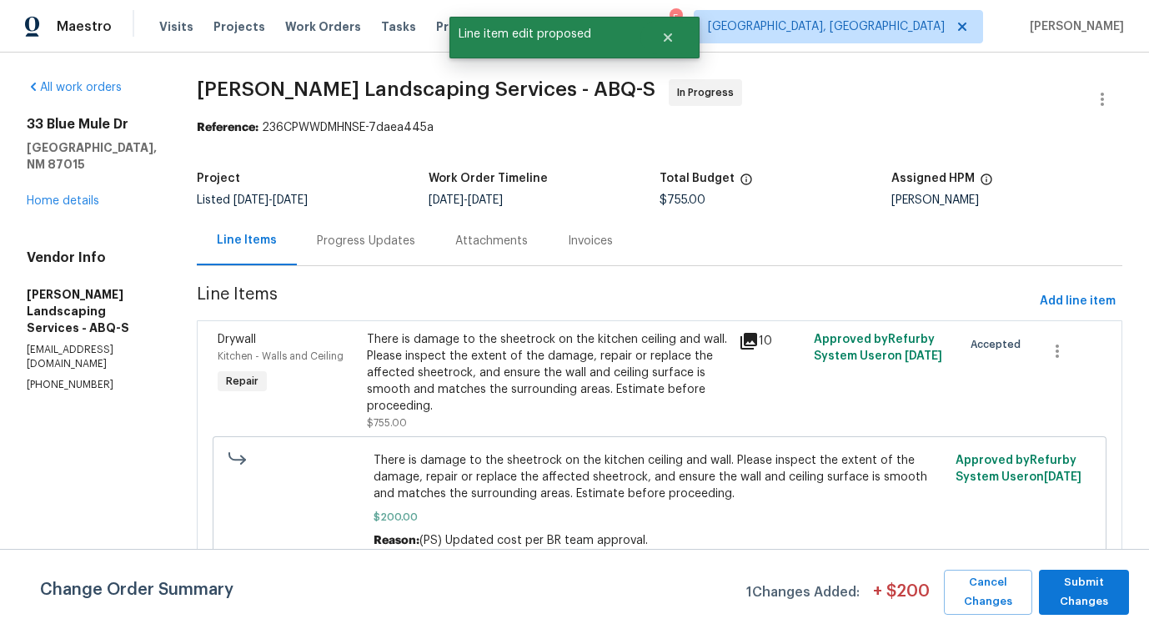
scroll to position [0, 0]
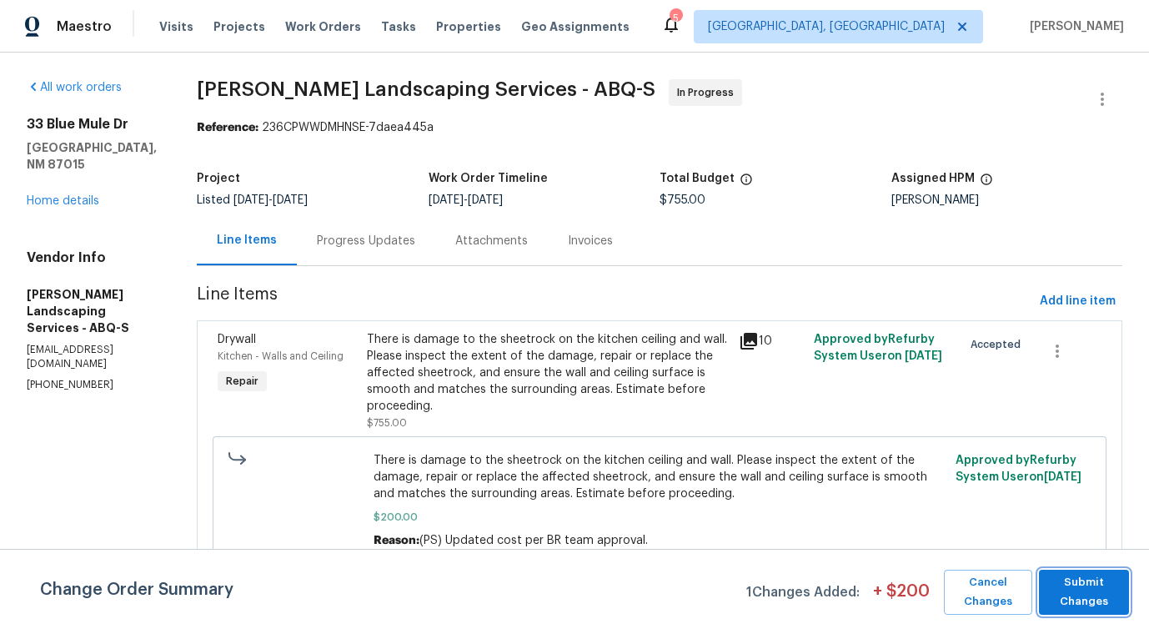
click at [1081, 604] on span "Submit Changes" at bounding box center [1083, 592] width 73 height 38
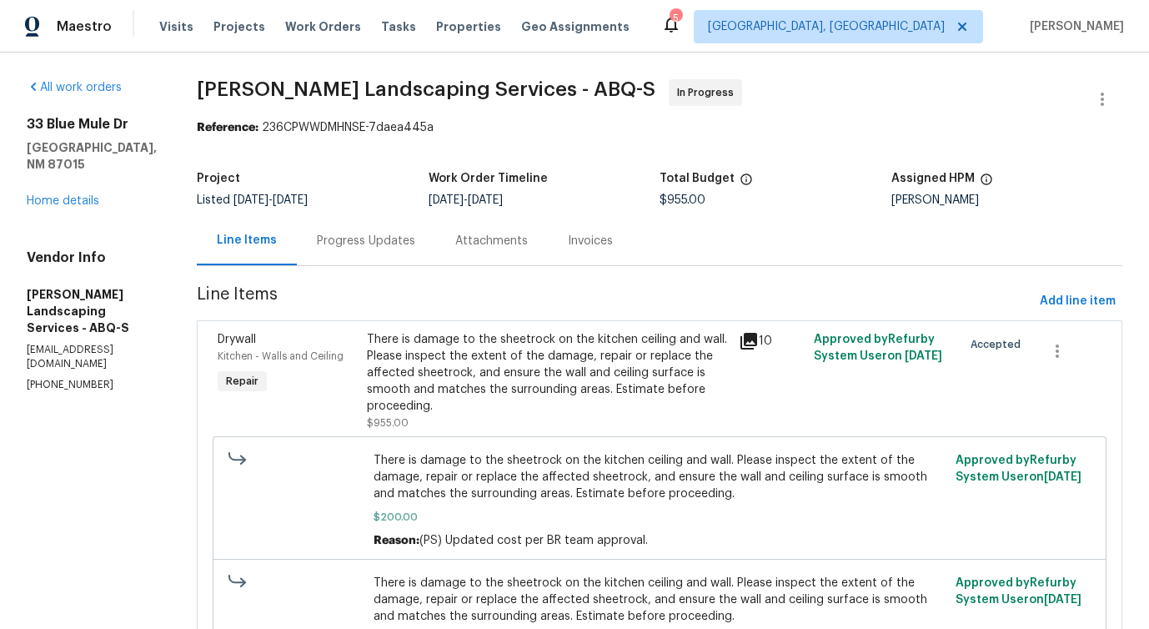
click at [403, 223] on div "Progress Updates" at bounding box center [366, 240] width 138 height 49
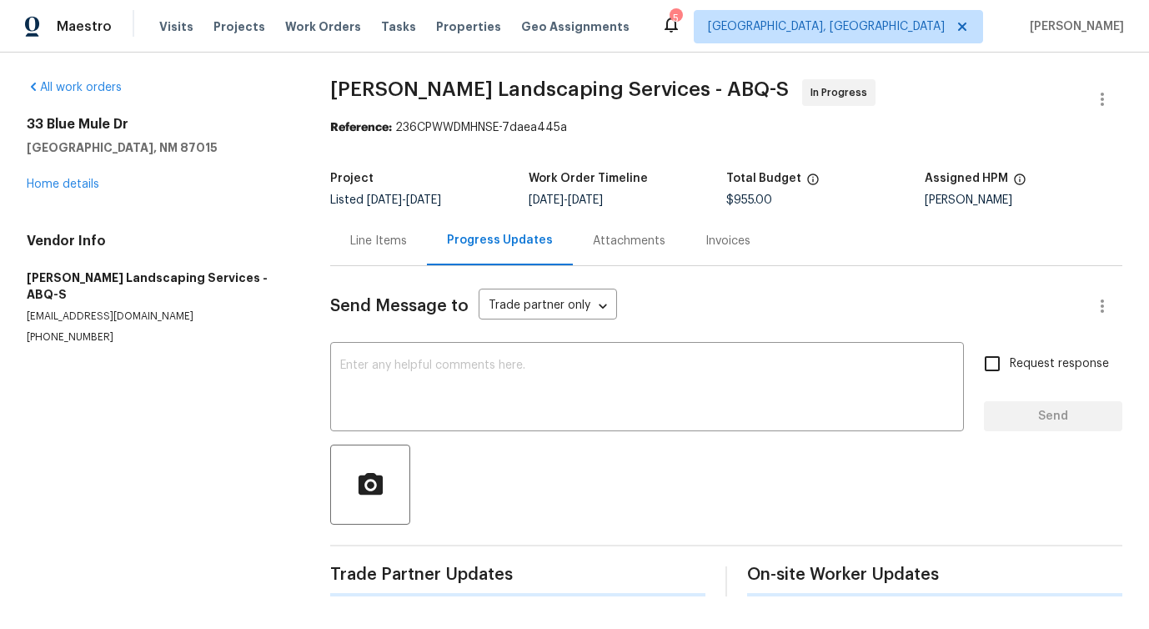
click at [438, 402] on textarea at bounding box center [647, 388] width 614 height 58
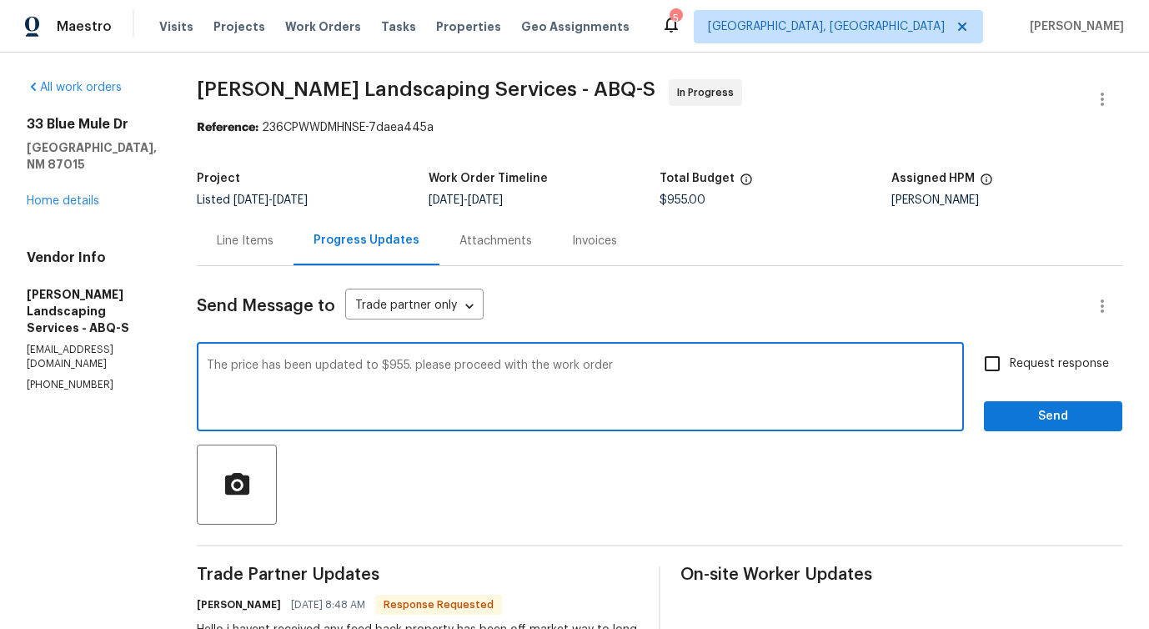
click at [0, 0] on div "Please" at bounding box center [0, 0] width 0 height 0
click at [0, 0] on div "o r d e r ." at bounding box center [0, 0] width 0 height 0
type textarea "The price has been updated to $955. Please proceed with the work order, and kee…"
click at [999, 363] on input "Request response" at bounding box center [991, 363] width 35 height 35
checkbox input "true"
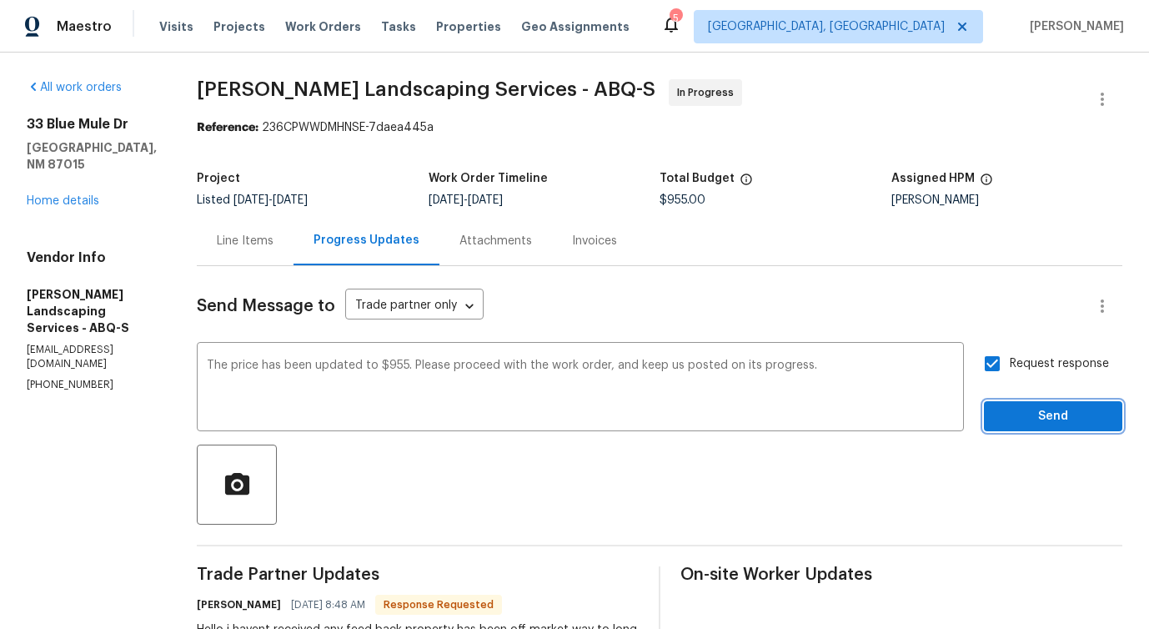
click at [1023, 425] on span "Send" at bounding box center [1053, 416] width 112 height 21
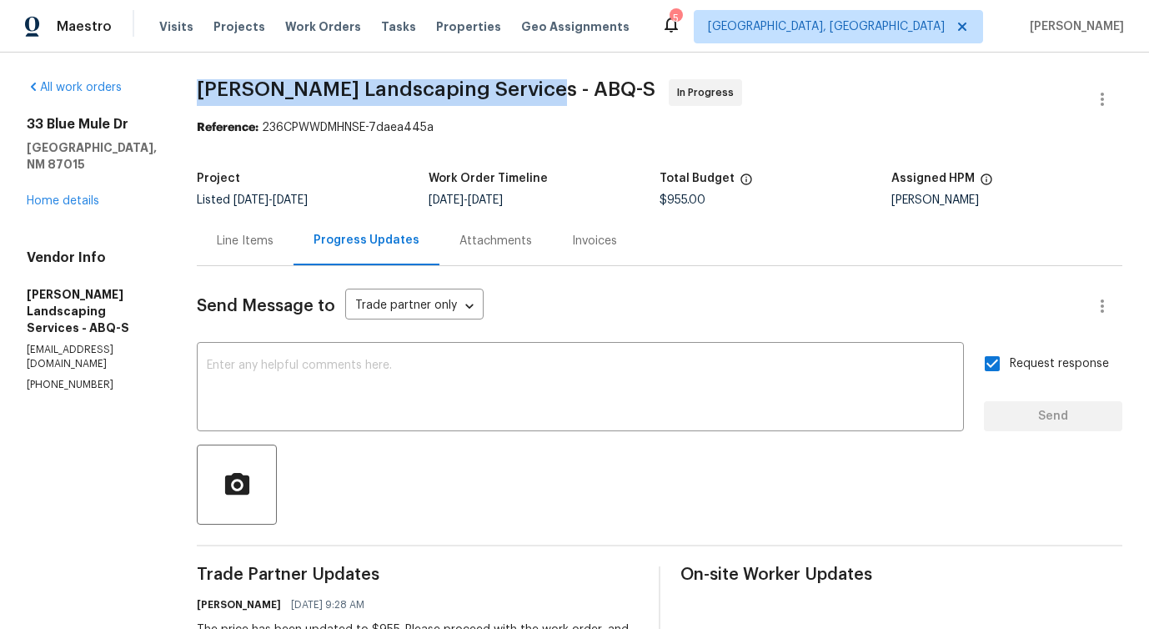
drag, startPoint x: 236, startPoint y: 98, endPoint x: 561, endPoint y: 81, distance: 325.5
click at [561, 81] on span "Rodriguez Landscaping Services - ABQ-S" at bounding box center [426, 89] width 458 height 20
copy span "Rodriguez Landscaping Services -"
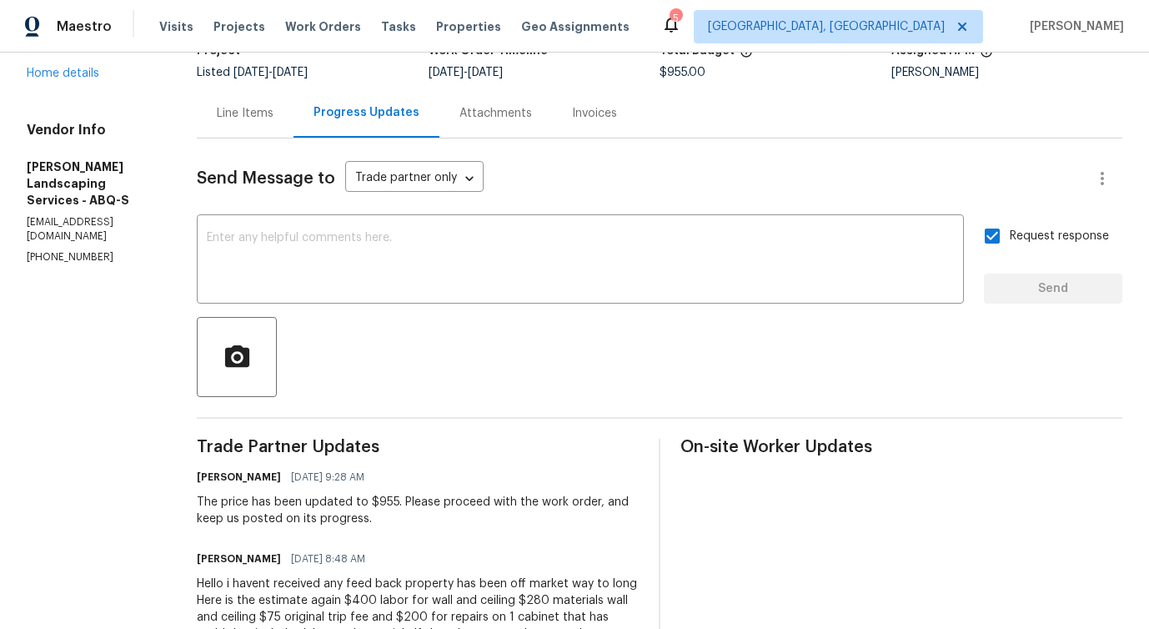
scroll to position [163, 0]
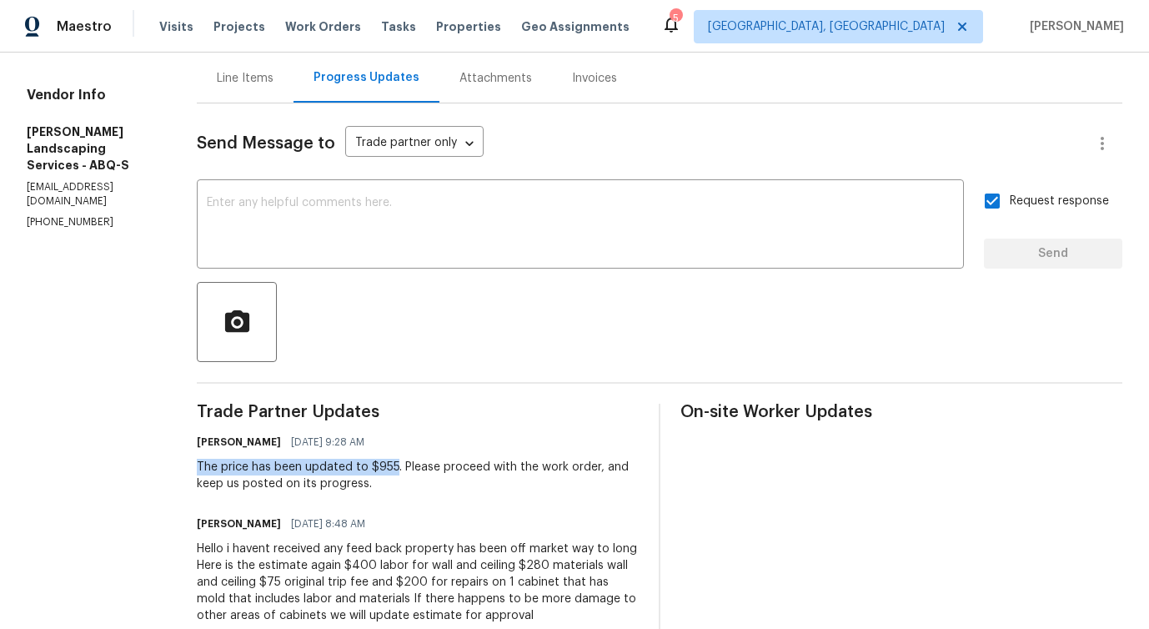
drag, startPoint x: 247, startPoint y: 464, endPoint x: 431, endPoint y: 467, distance: 184.2
copy div "The price has been updated to $955"
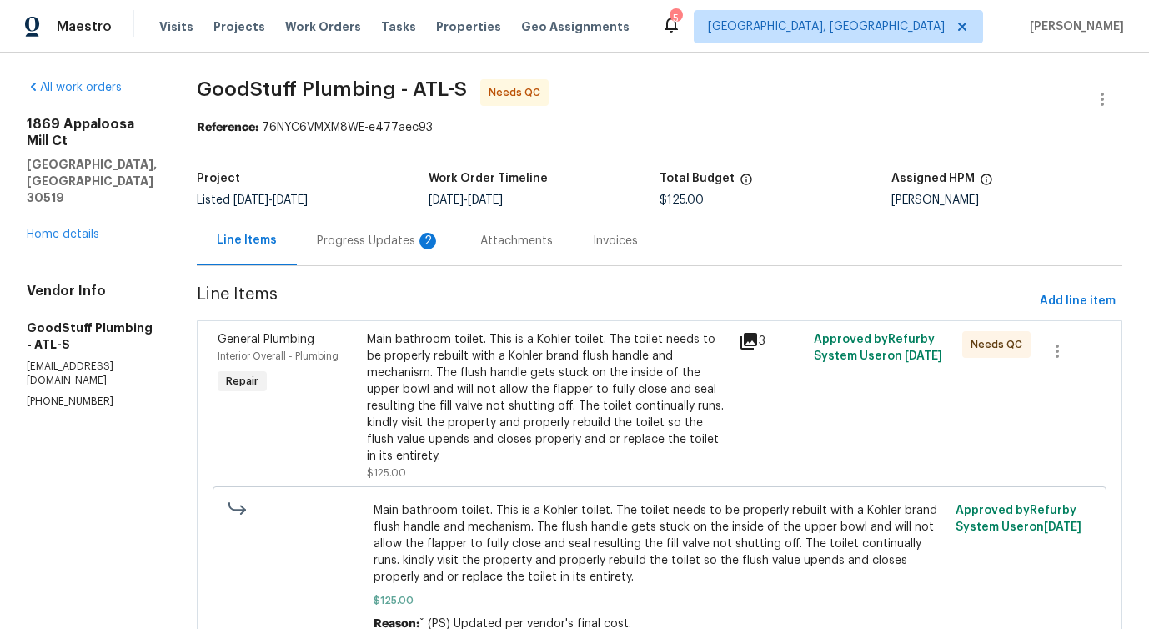
click at [460, 252] on div "Progress Updates 2" at bounding box center [378, 240] width 163 height 49
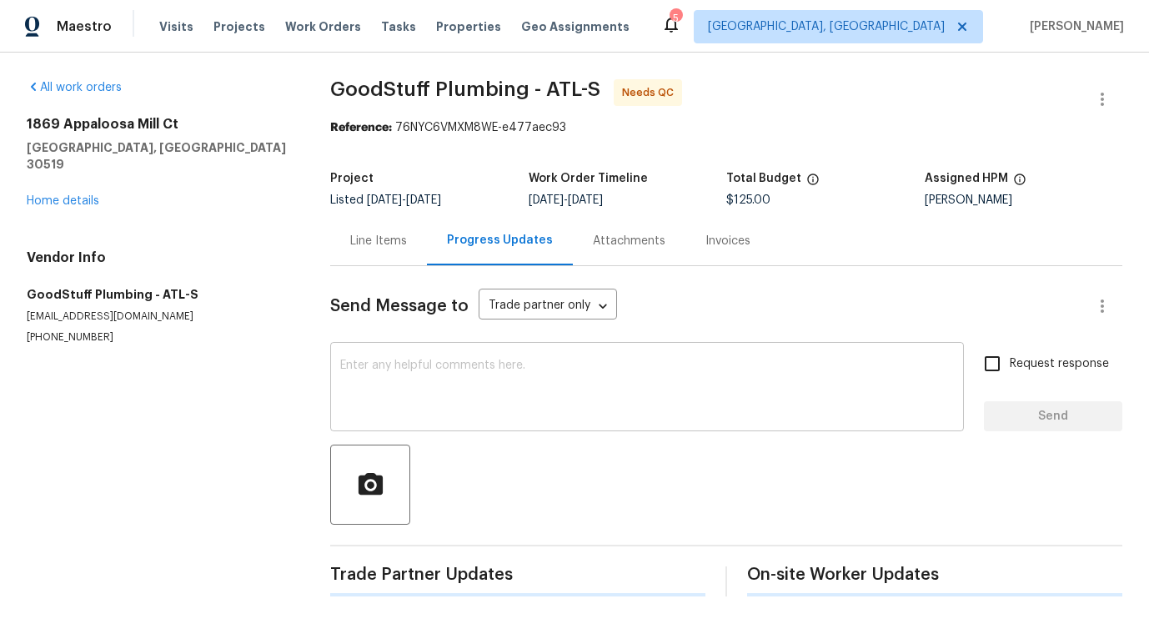
click at [461, 416] on textarea at bounding box center [647, 388] width 614 height 58
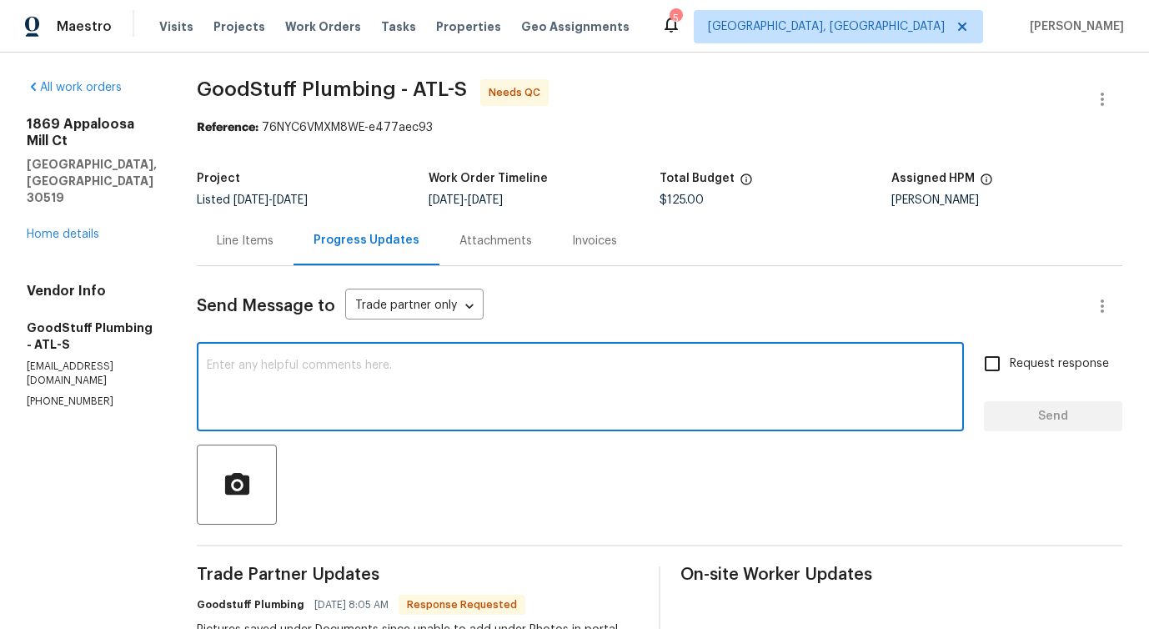
click at [348, 373] on textarea at bounding box center [580, 388] width 747 height 58
click at [273, 242] on div "Line Items" at bounding box center [245, 241] width 57 height 17
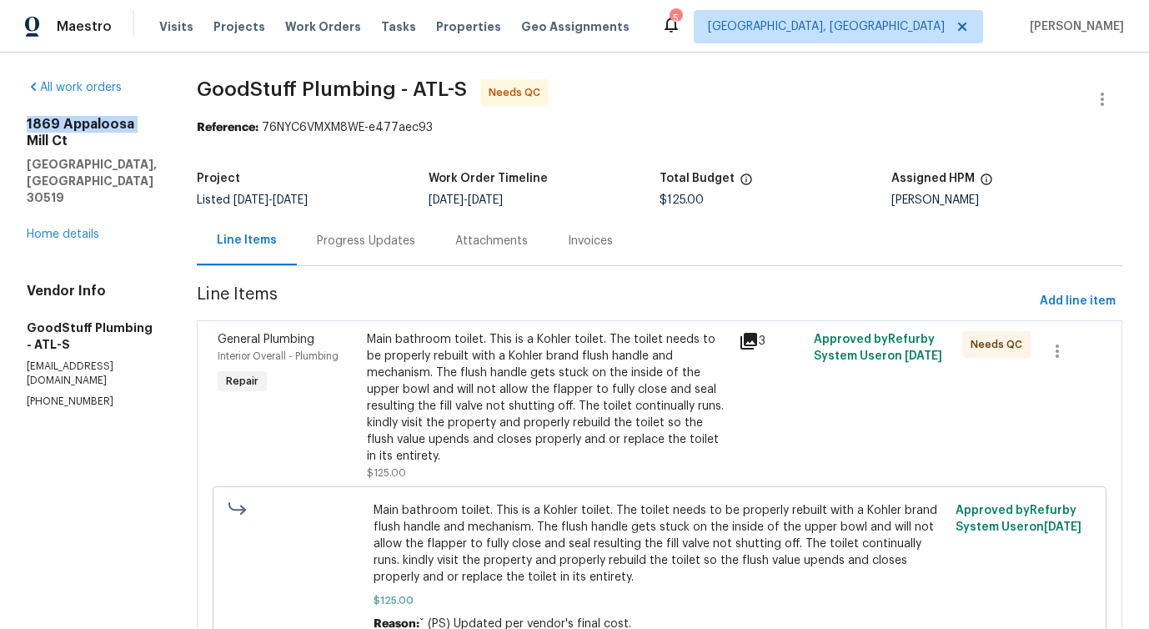
drag, startPoint x: 18, startPoint y: 125, endPoint x: 133, endPoint y: 129, distance: 115.1
click at [133, 129] on div "All work orders 1869 Appaloosa Mill Ct Buford, GA 30519 Home details Vendor Inf…" at bounding box center [574, 382] width 1149 height 658
copy h2 "1869 Appaloosa"
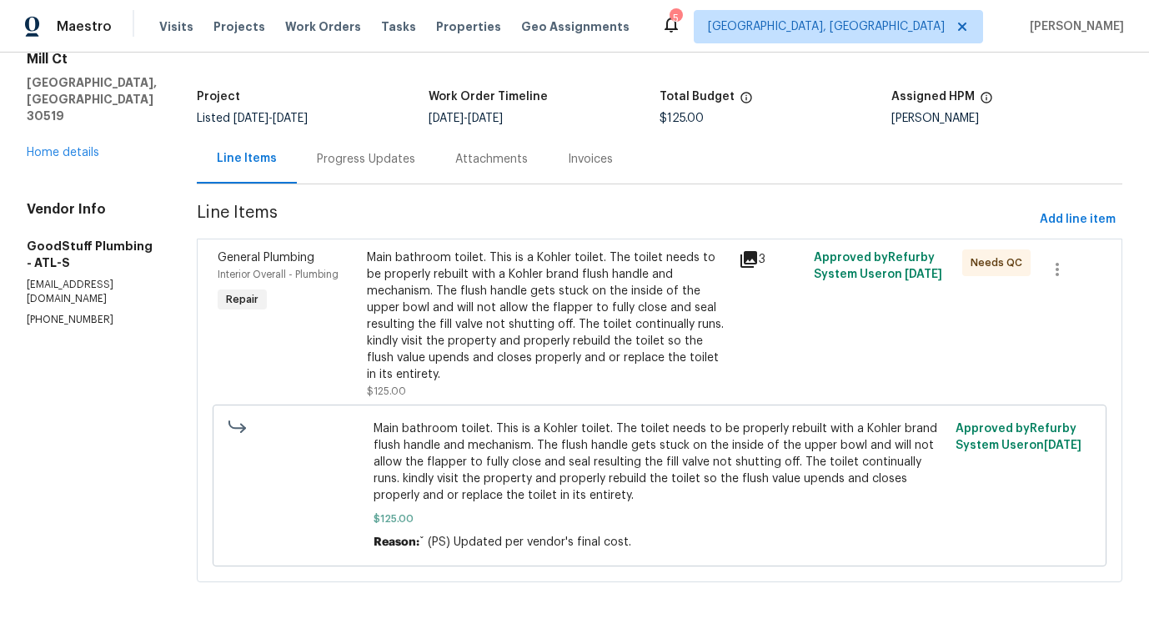
click at [529, 358] on div "Main bathroom toilet. This is a Kohler toilet. The toilet needs to be properly …" at bounding box center [548, 315] width 363 height 133
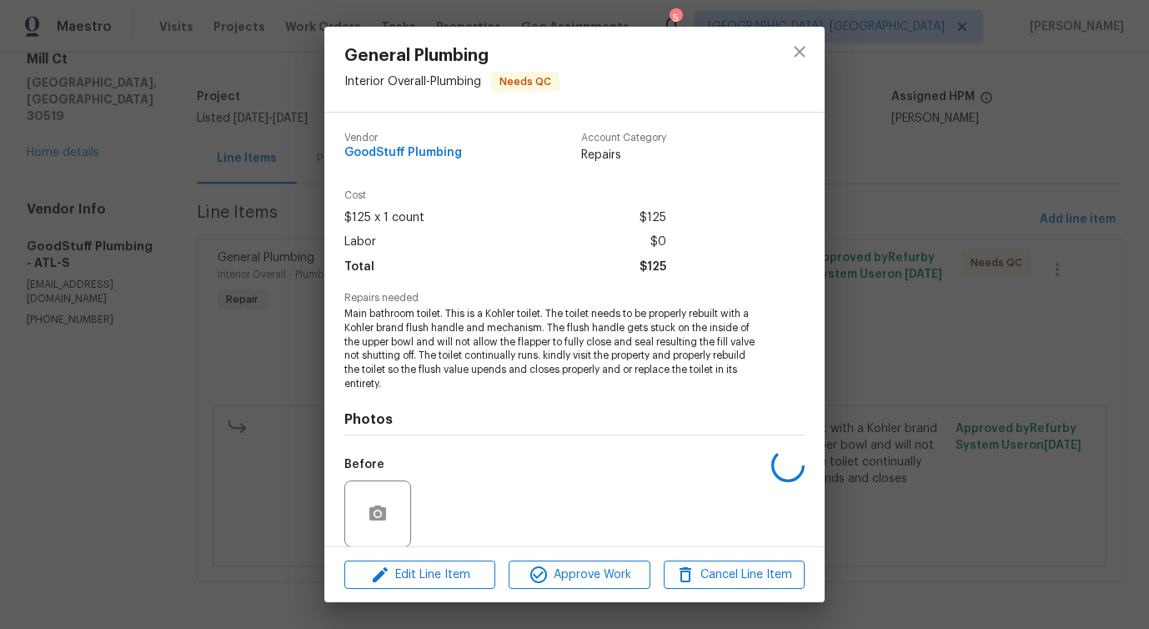
scroll to position [126, 0]
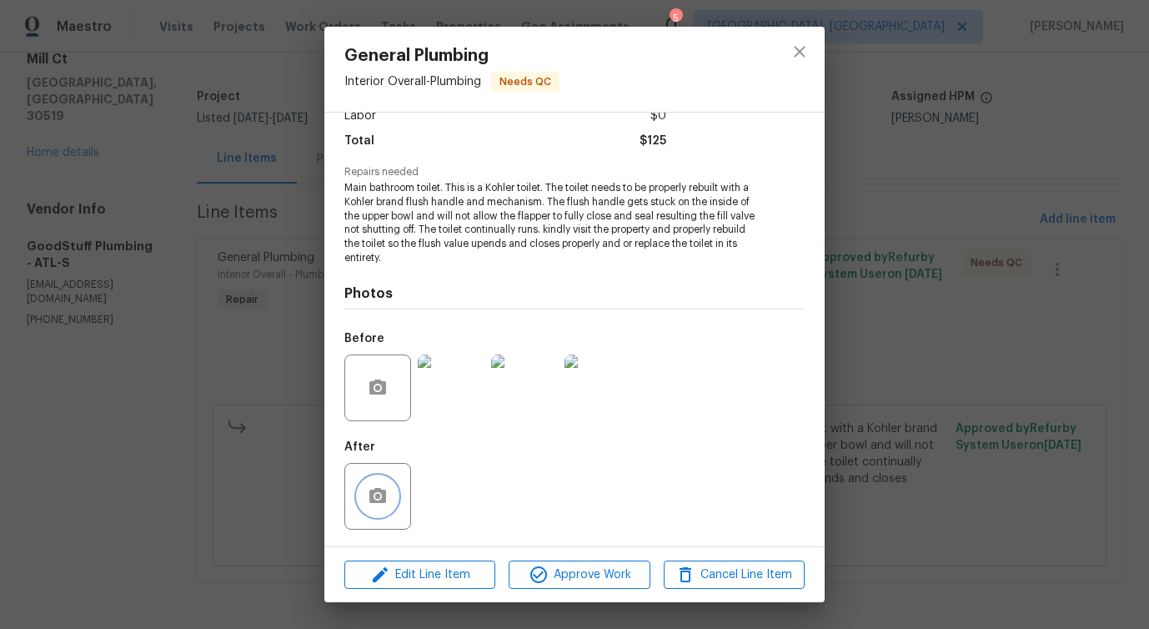
click at [372, 500] on icon "button" at bounding box center [377, 495] width 17 height 15
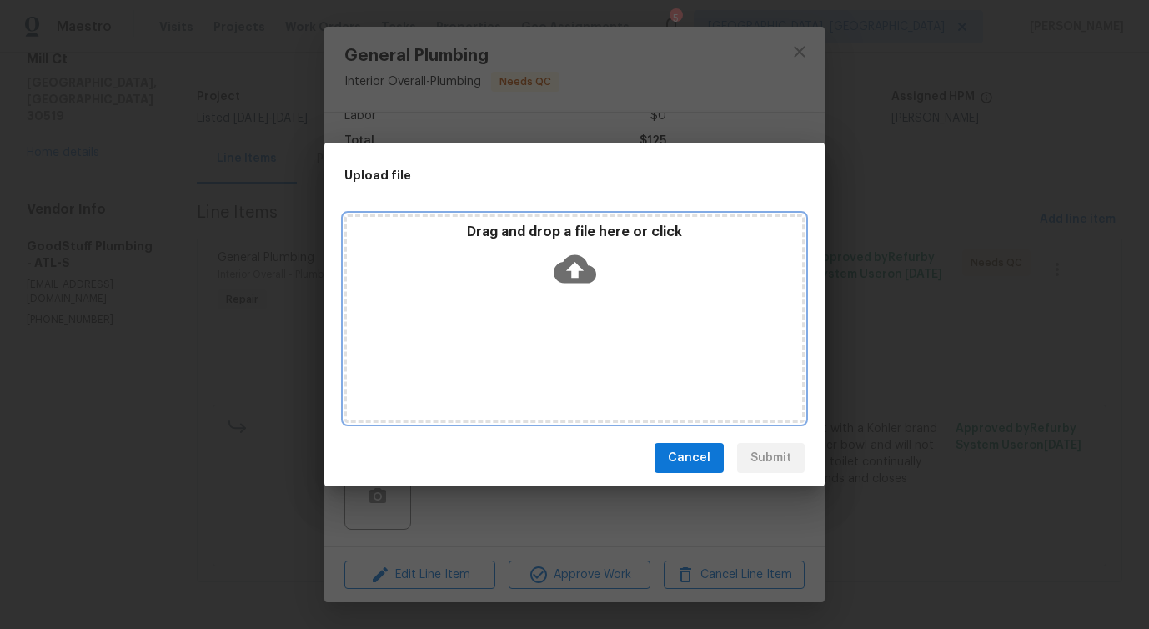
click at [587, 267] on icon at bounding box center [575, 269] width 43 height 28
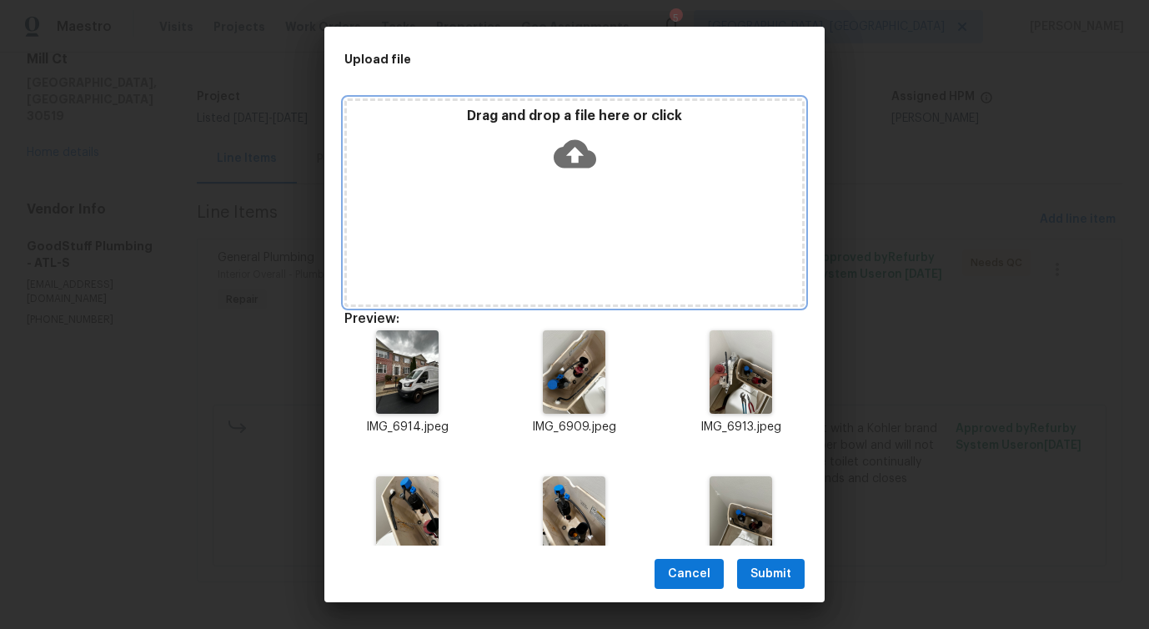
scroll to position [57, 0]
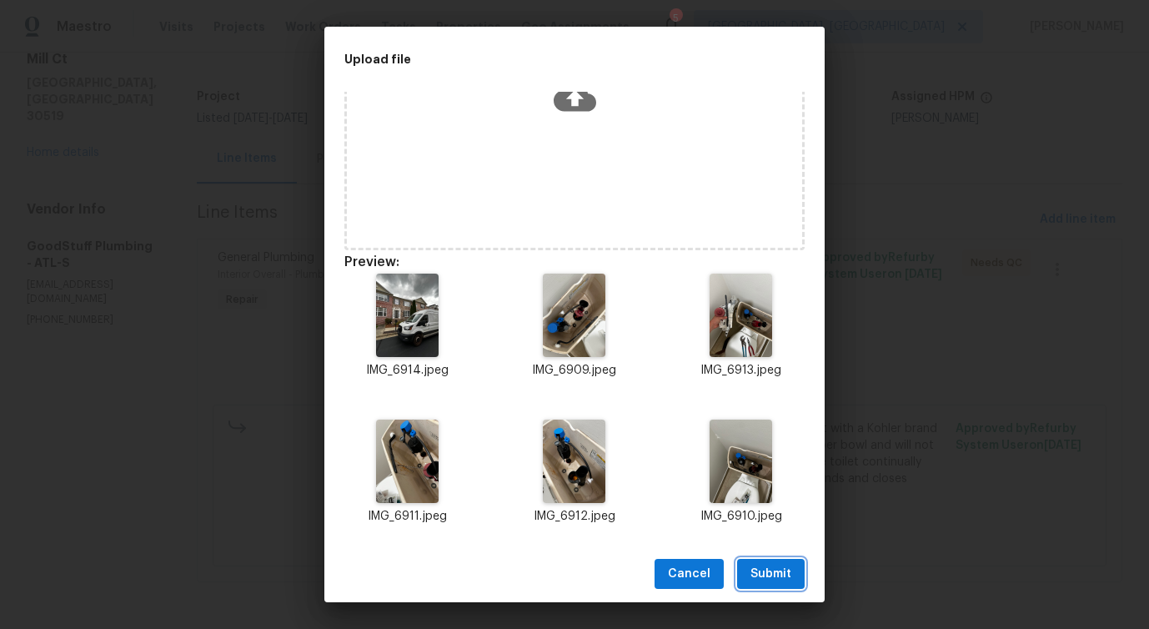
click at [775, 574] on span "Submit" at bounding box center [770, 574] width 41 height 21
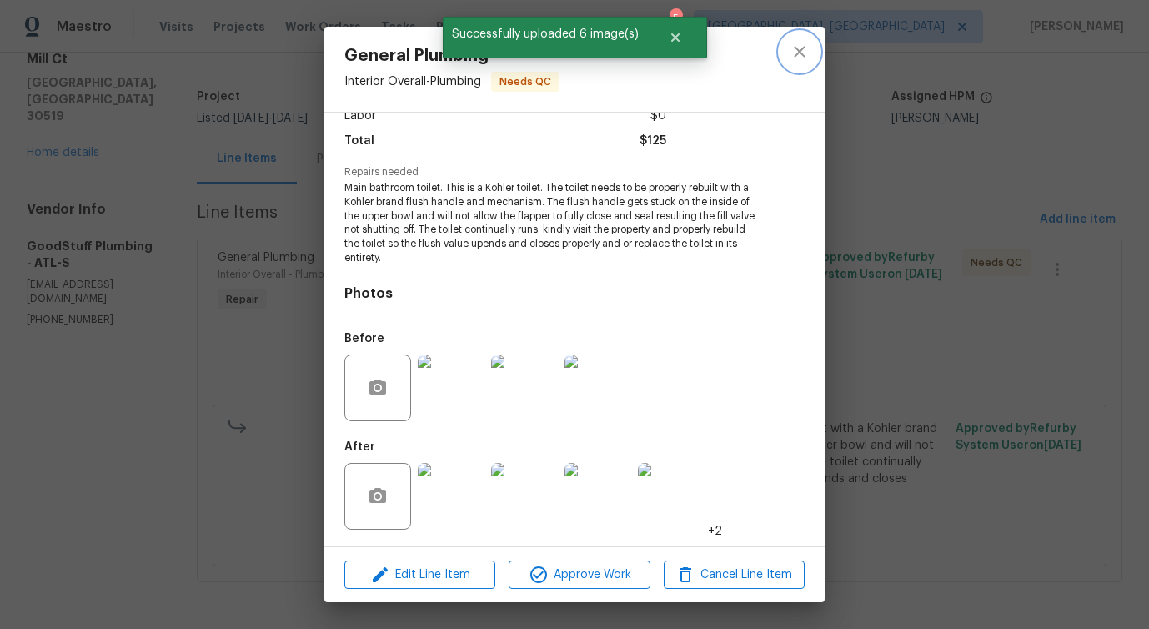
click at [806, 67] on button "close" at bounding box center [799, 52] width 40 height 40
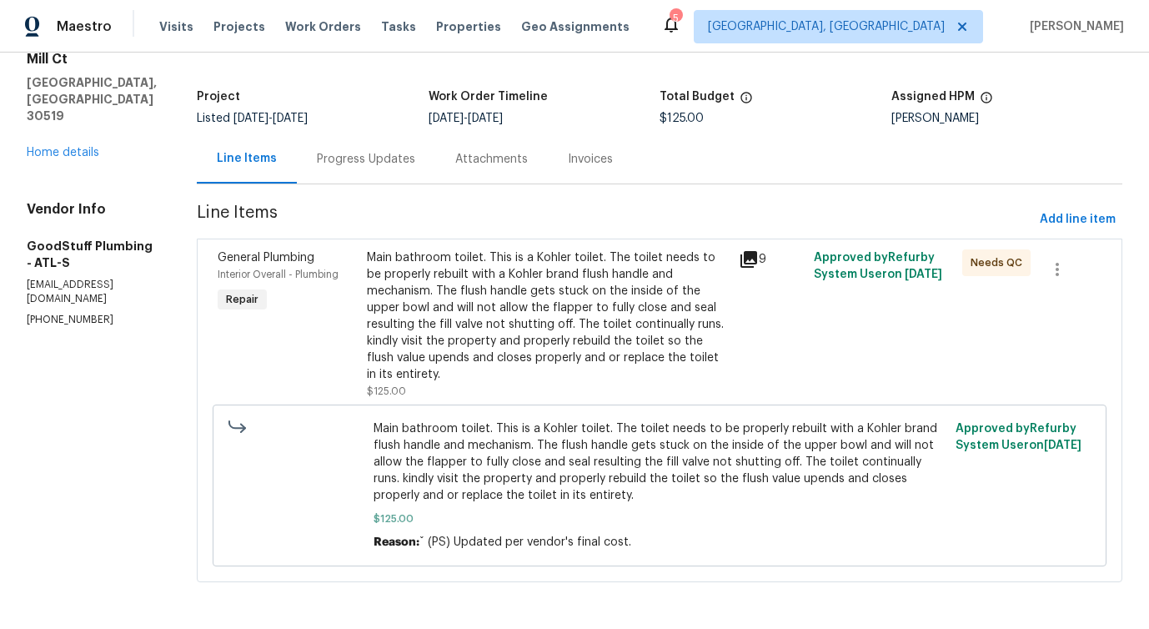
click at [415, 165] on div "Progress Updates" at bounding box center [366, 159] width 98 height 17
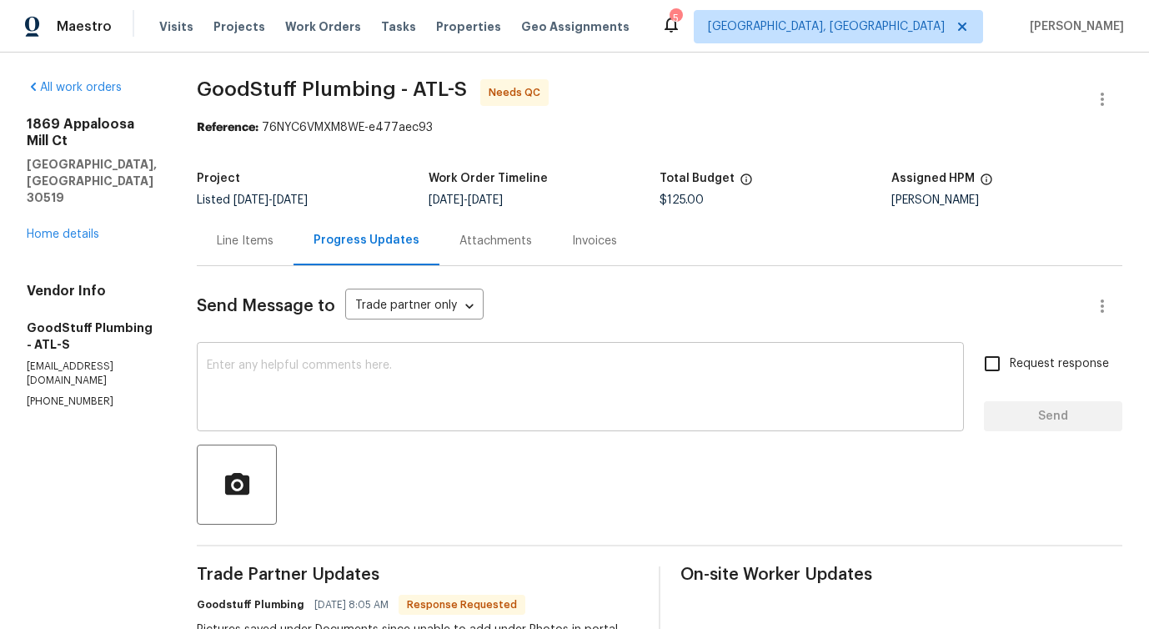
click at [458, 412] on textarea at bounding box center [580, 388] width 747 height 58
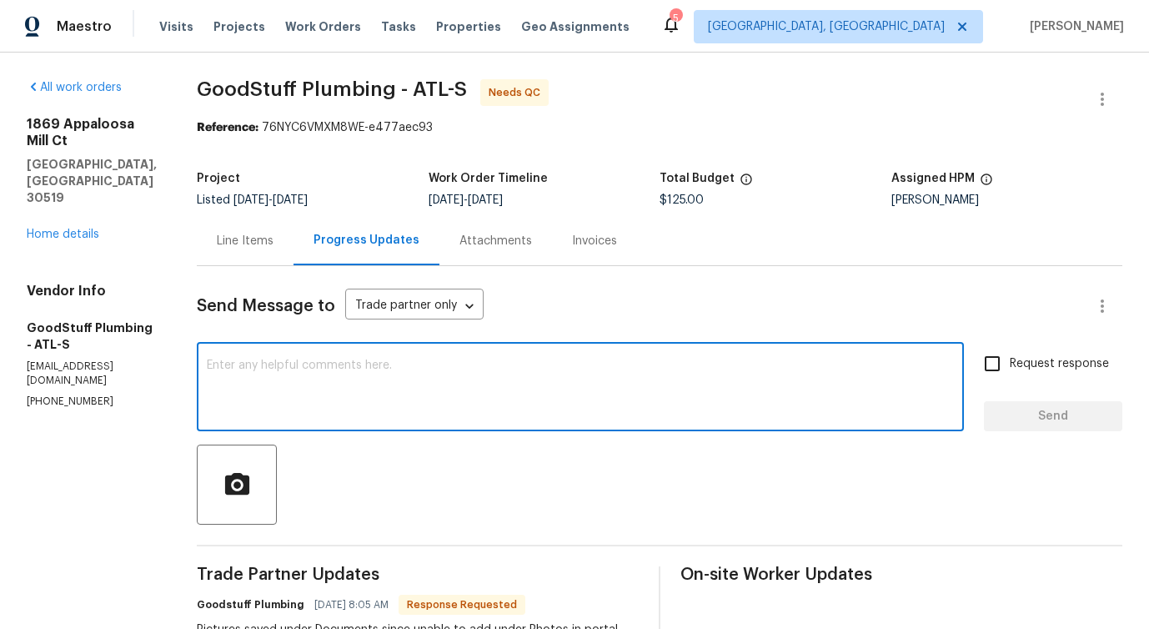
click at [280, 259] on div "Line Items" at bounding box center [245, 240] width 97 height 49
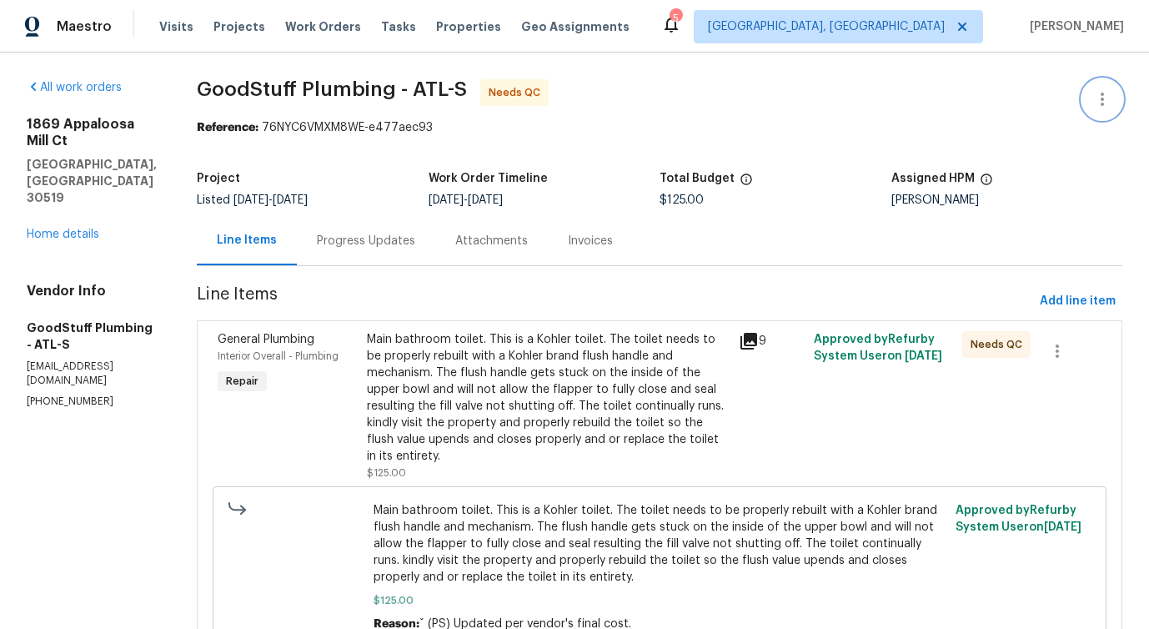
click at [1106, 93] on icon "button" at bounding box center [1102, 99] width 20 height 20
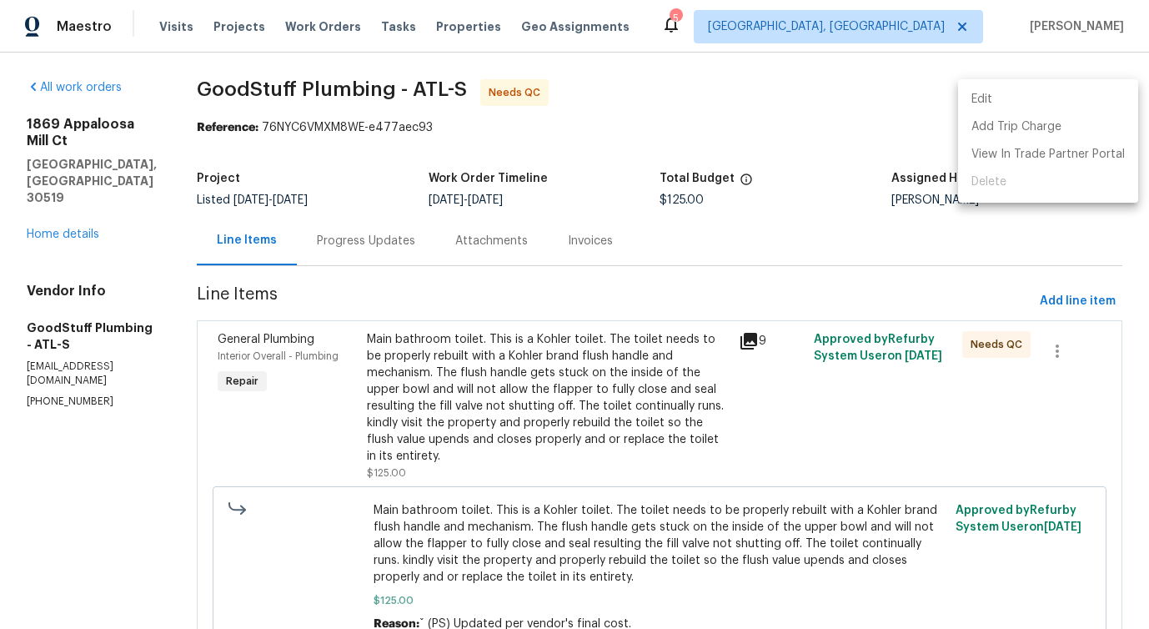
click at [982, 108] on li "Edit" at bounding box center [1048, 100] width 180 height 28
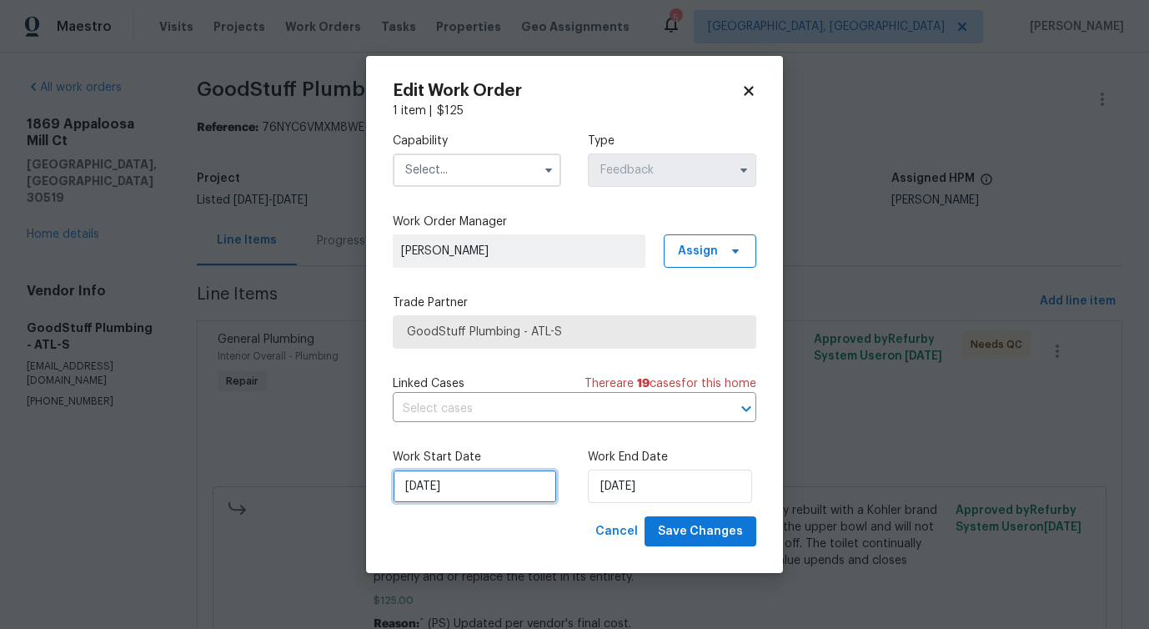
click at [452, 473] on input "[DATE]" at bounding box center [475, 485] width 164 height 33
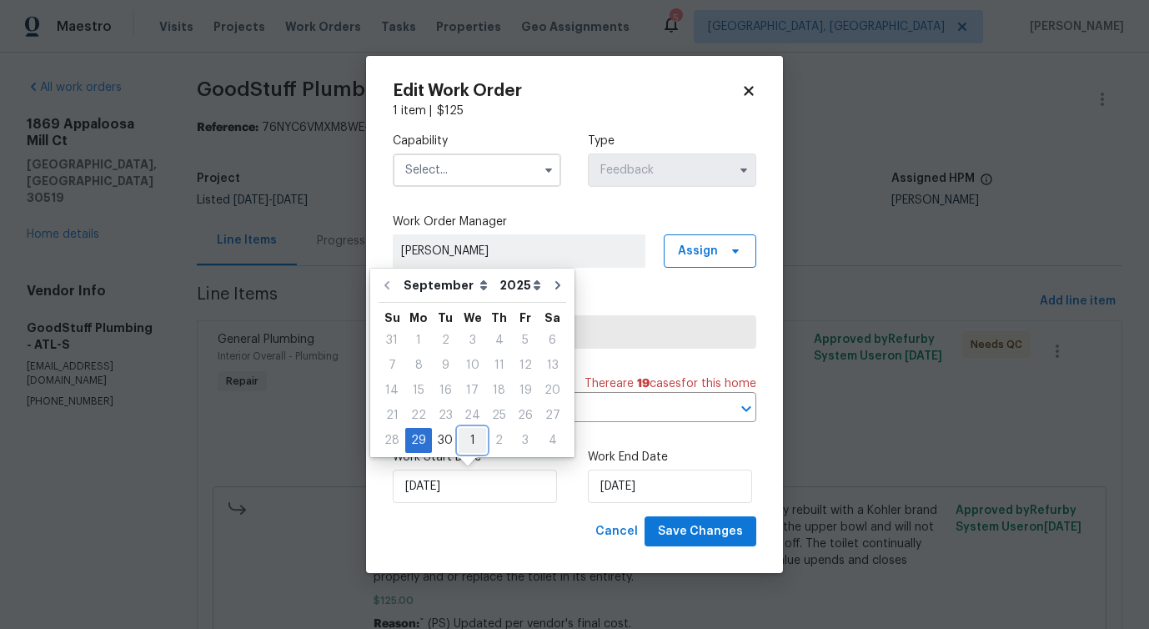
click at [469, 440] on div "1" at bounding box center [472, 439] width 28 height 23
type input "10/1/2025"
select select "9"
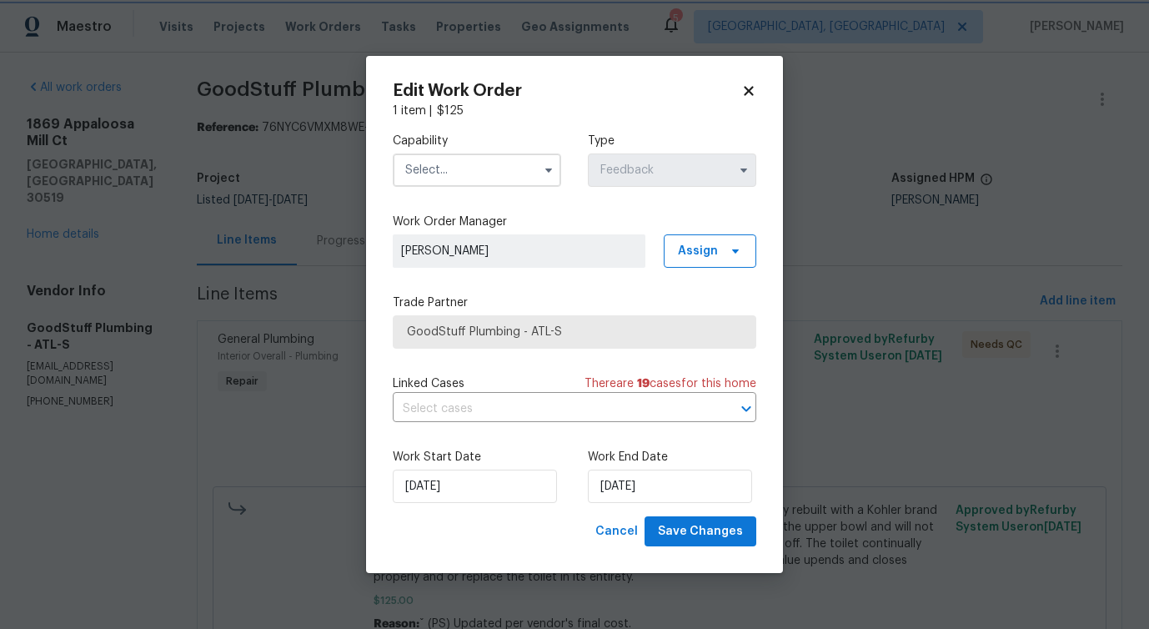
click at [505, 153] on div at bounding box center [477, 169] width 168 height 33
click at [516, 167] on input "text" at bounding box center [477, 169] width 168 height 33
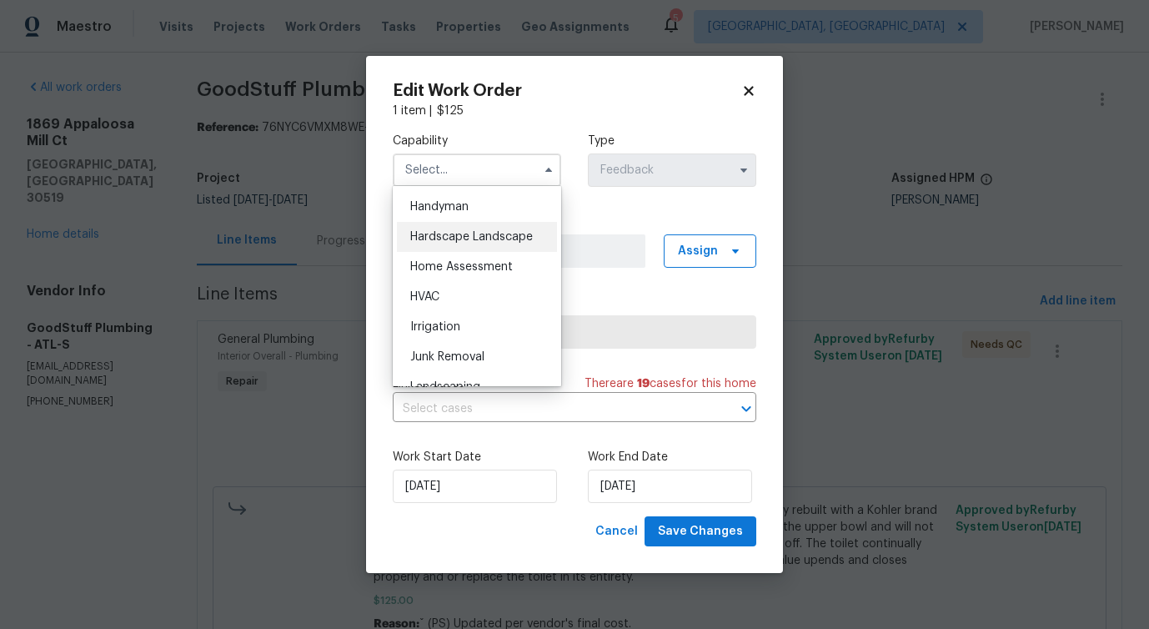
scroll to position [911, 0]
click at [445, 219] on div "Handyman" at bounding box center [477, 211] width 160 height 30
type input "Handyman"
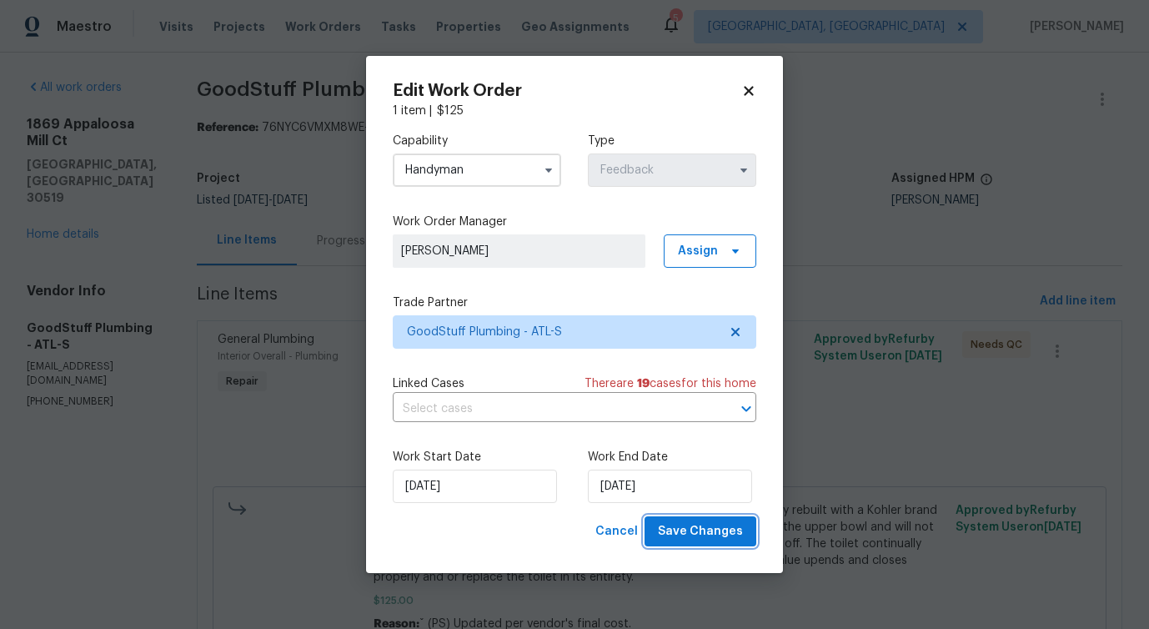
click at [687, 542] on button "Save Changes" at bounding box center [700, 531] width 112 height 31
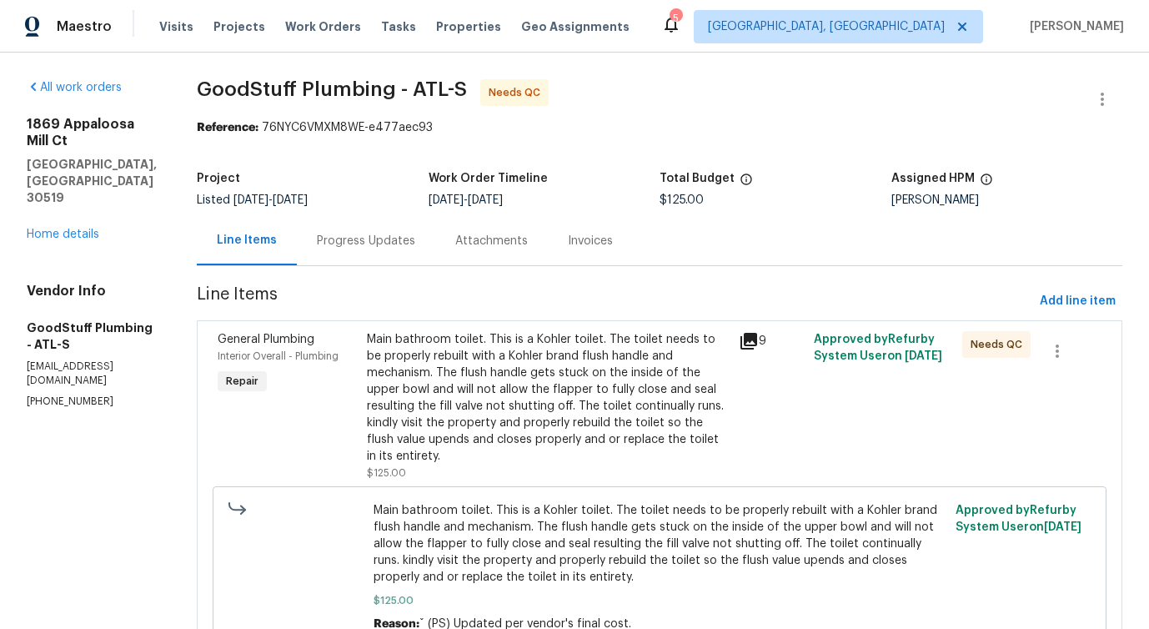
click at [565, 359] on div "Main bathroom toilet. This is a Kohler toilet. The toilet needs to be properly …" at bounding box center [548, 397] width 363 height 133
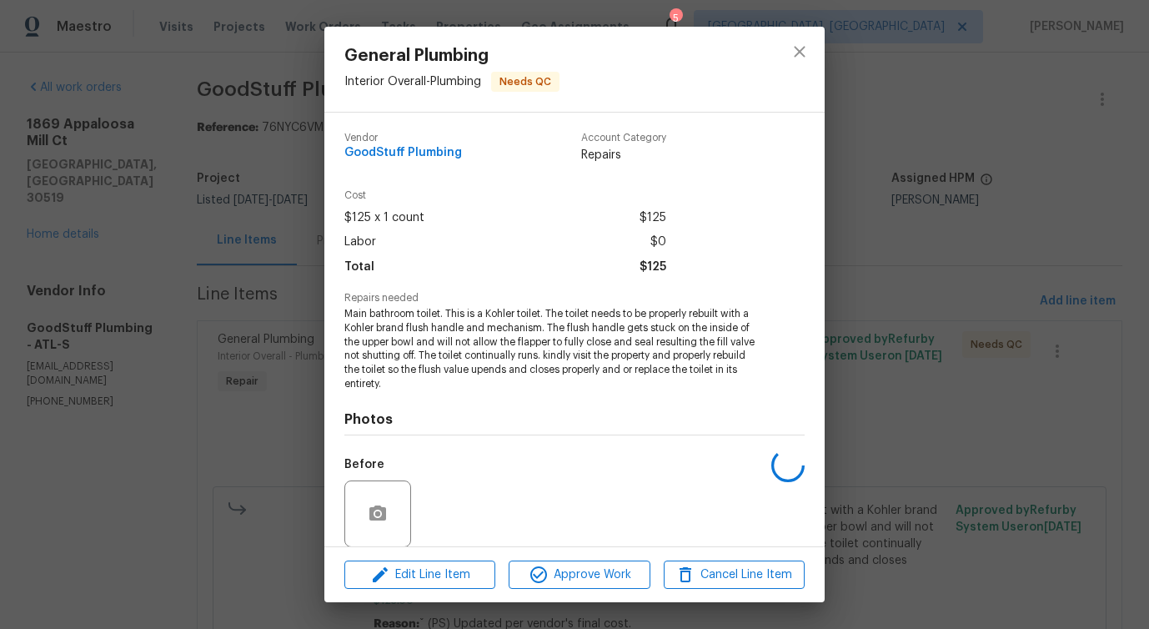
scroll to position [126, 0]
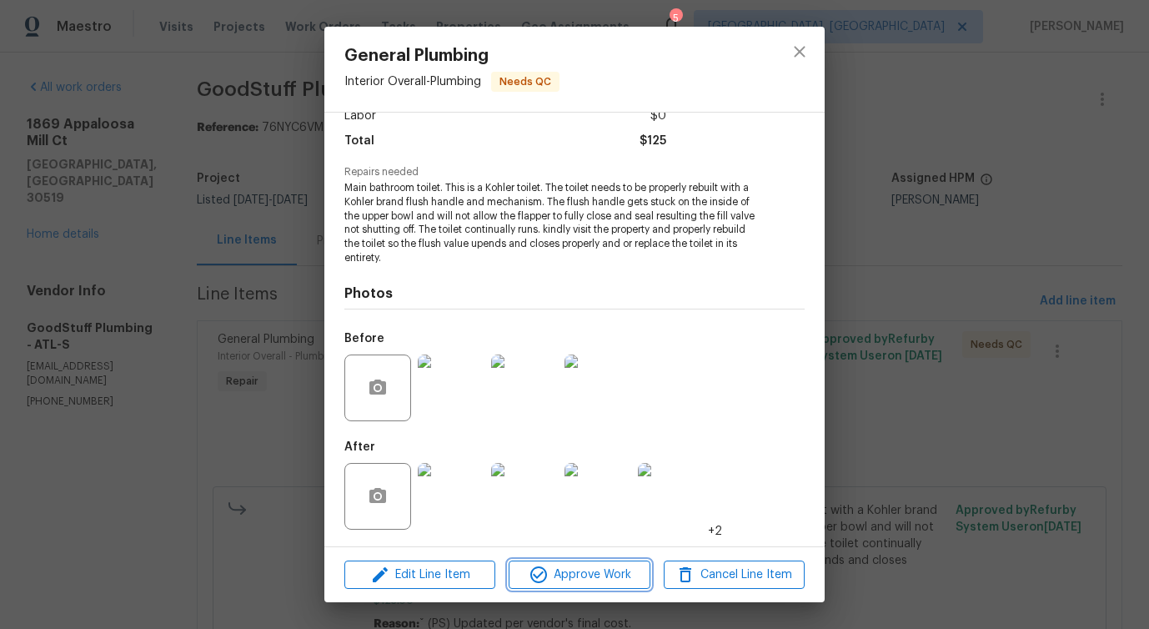
click at [595, 584] on span "Approve Work" at bounding box center [578, 574] width 131 height 21
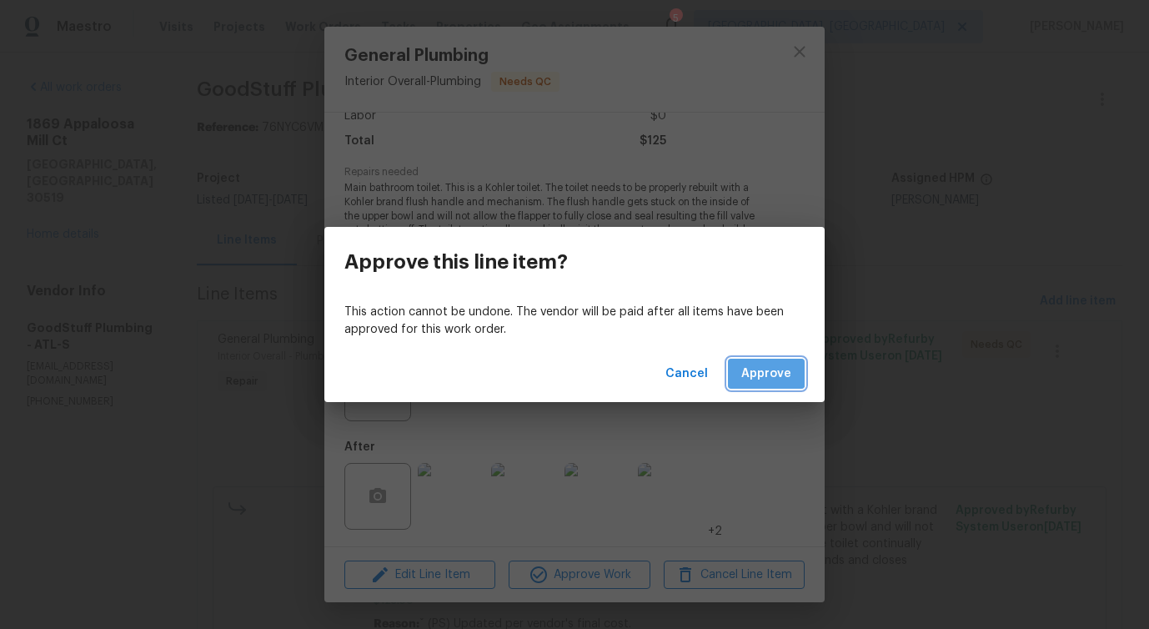
click at [762, 373] on span "Approve" at bounding box center [766, 373] width 50 height 21
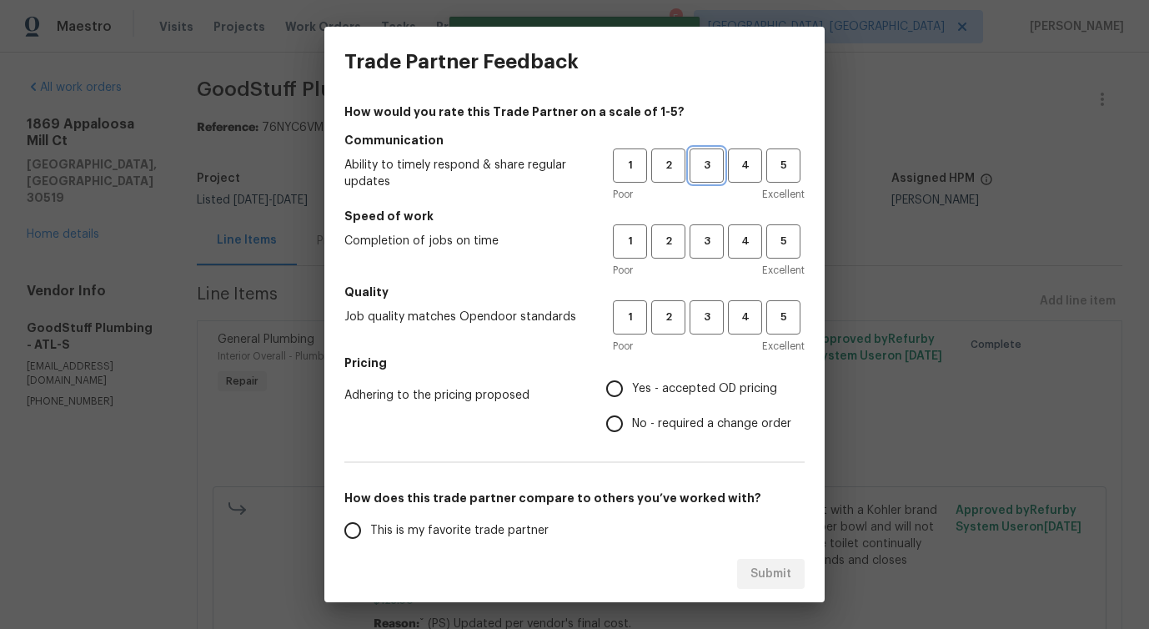
click at [694, 174] on span "3" at bounding box center [706, 165] width 31 height 19
click at [699, 246] on span "3" at bounding box center [706, 241] width 31 height 19
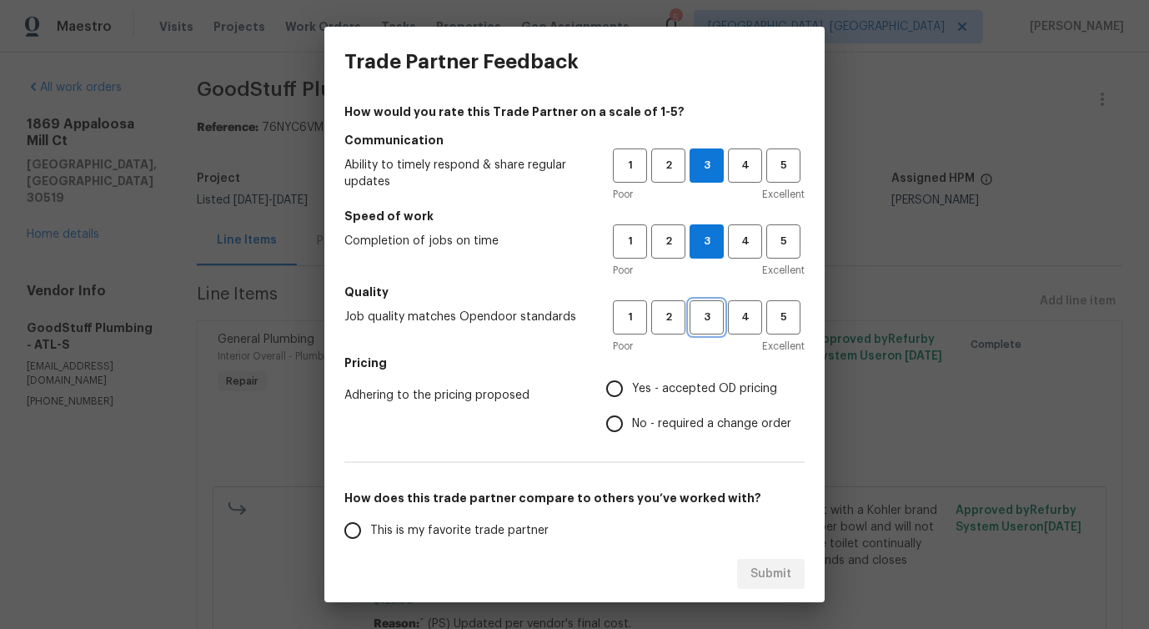
click at [700, 319] on span "3" at bounding box center [706, 317] width 31 height 19
click at [669, 422] on span "No - required a change order" at bounding box center [711, 424] width 159 height 18
click at [632, 422] on input "No - required a change order" at bounding box center [614, 423] width 35 height 35
radio input "true"
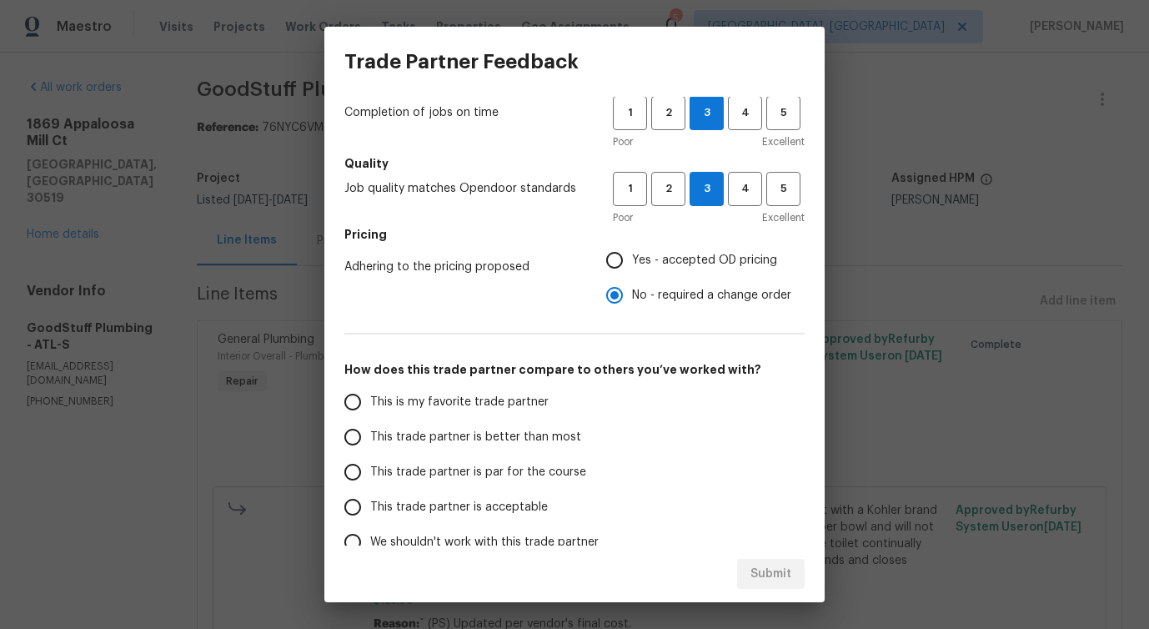
scroll to position [218, 0]
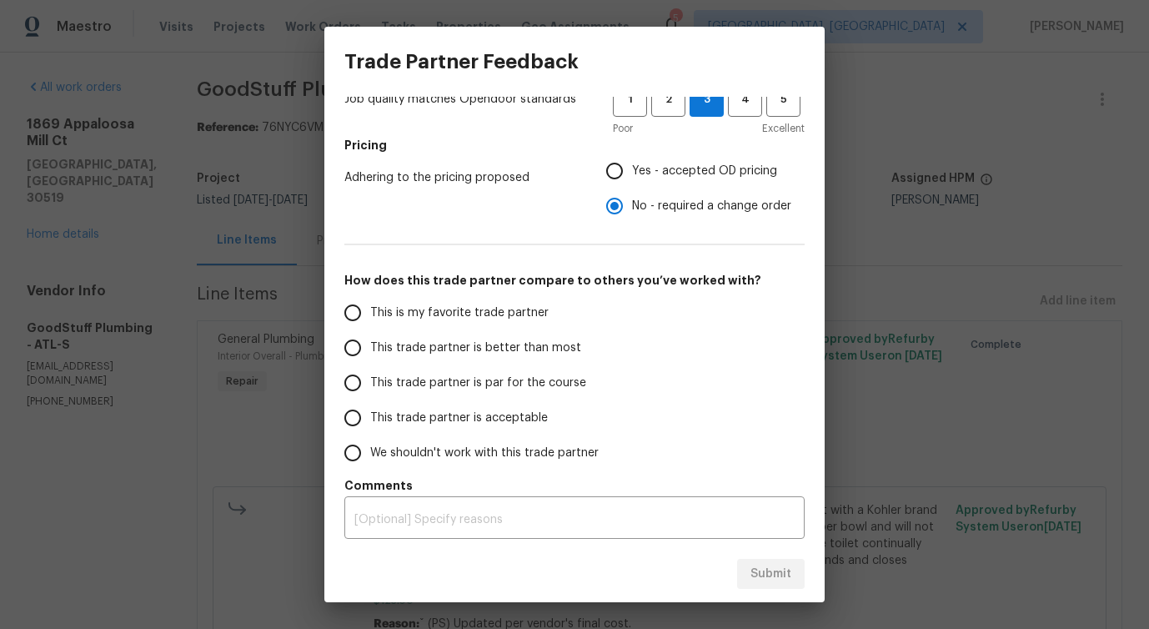
click at [523, 345] on span "This trade partner is better than most" at bounding box center [475, 348] width 211 height 18
click at [370, 345] on input "This trade partner is better than most" at bounding box center [352, 347] width 35 height 35
click at [758, 577] on span "Submit" at bounding box center [770, 574] width 41 height 21
radio input "true"
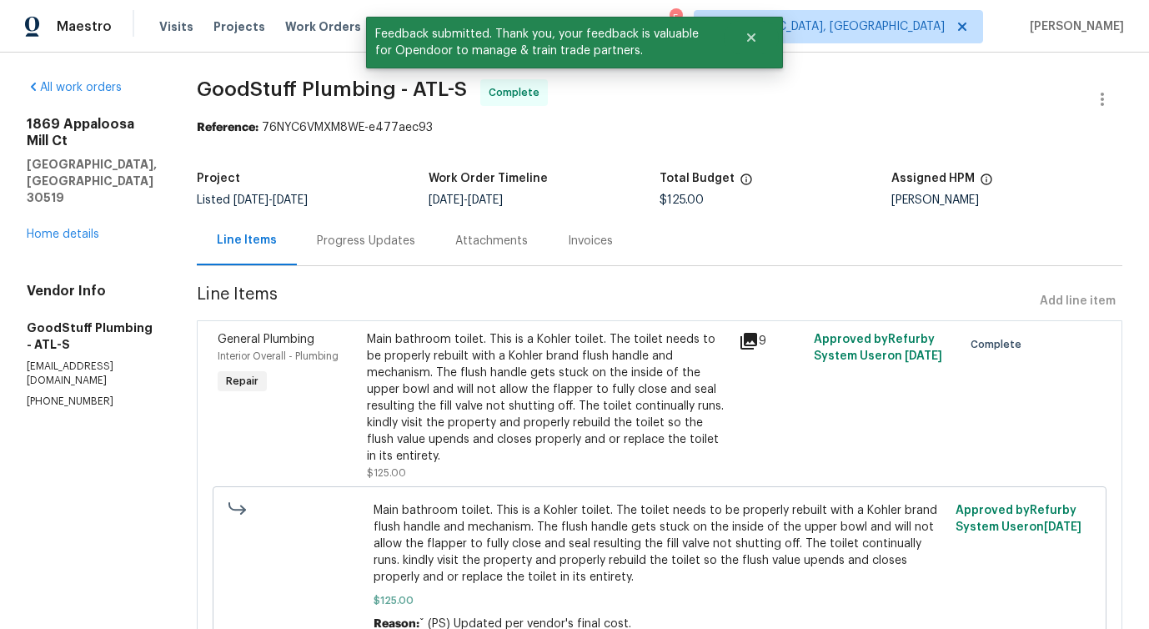
click at [386, 254] on div "Progress Updates" at bounding box center [366, 240] width 138 height 49
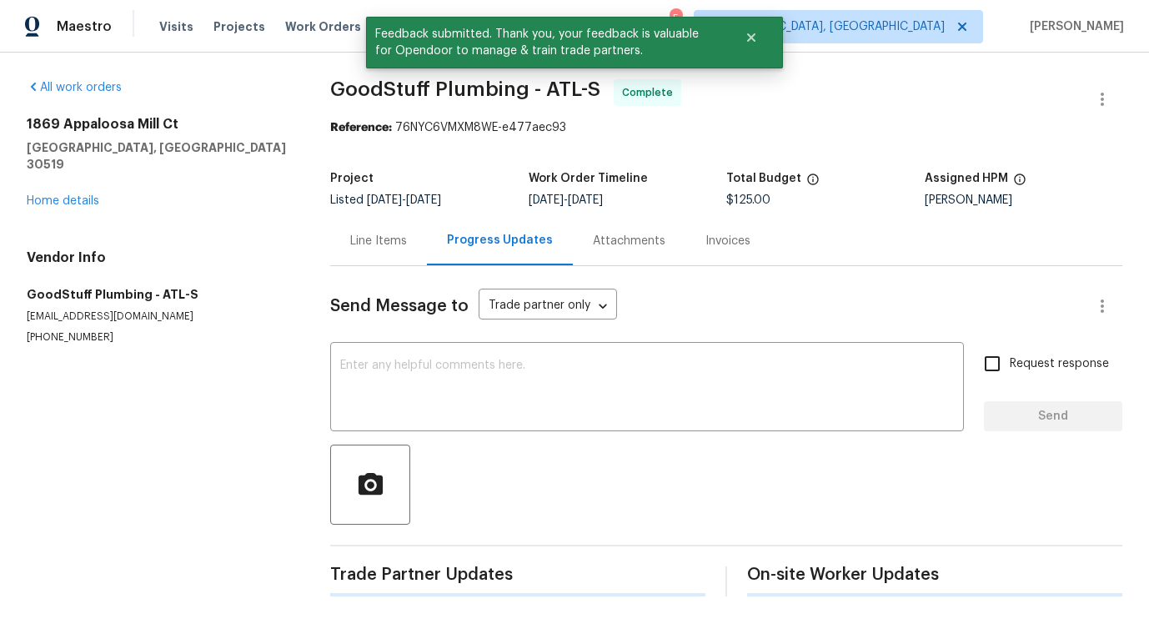
click at [454, 436] on div "Send Message to Trade partner only Trade partner only ​ x ​ Request response Se…" at bounding box center [726, 431] width 792 height 330
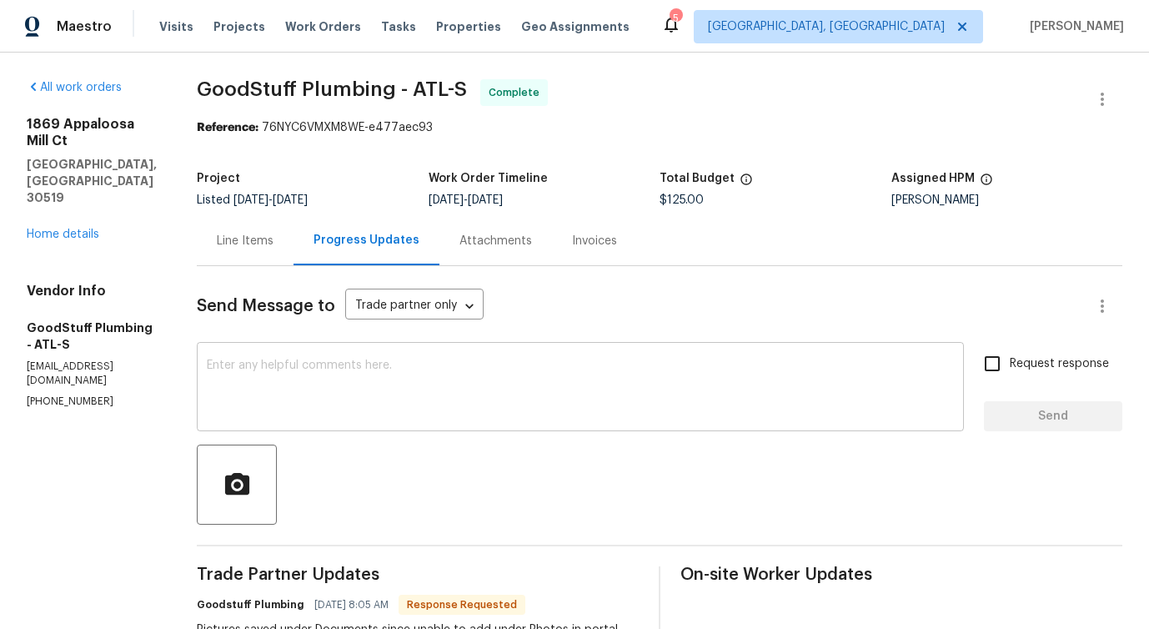
click at [419, 377] on textarea at bounding box center [580, 388] width 747 height 58
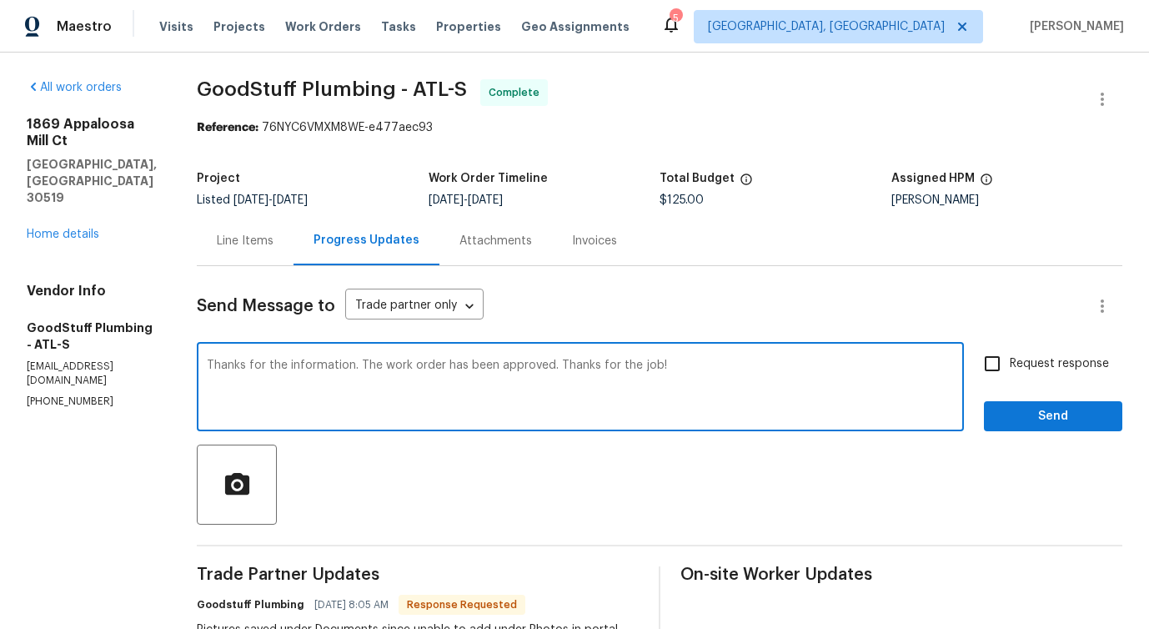
drag, startPoint x: 249, startPoint y: 363, endPoint x: 523, endPoint y: 360, distance: 273.4
click at [523, 360] on textarea "Thanks for the information. The work order has been approved. Thanks for the jo…" at bounding box center [580, 388] width 747 height 58
click at [458, 397] on textarea "Thanks for the information. The work order has been approved. Thanks for the jo…" at bounding box center [580, 388] width 747 height 58
type textarea "Thanks for the information. The work order has been approved. Thanks for the jo…"
drag, startPoint x: 245, startPoint y: 365, endPoint x: 390, endPoint y: 364, distance: 145.0
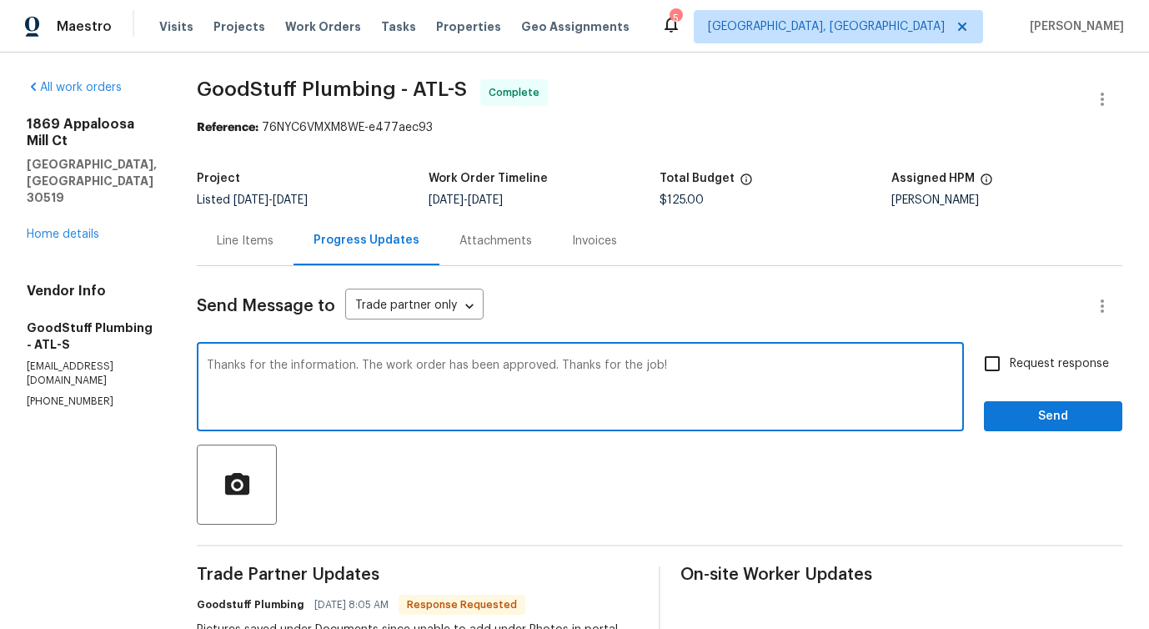
click at [390, 364] on div "Thanks for the information. The work order has been approved. Thanks for the jo…" at bounding box center [580, 388] width 767 height 85
click at [488, 398] on textarea "Thanks for the information. The work order has been approved. Thanks for the jo…" at bounding box center [580, 388] width 747 height 58
drag, startPoint x: 396, startPoint y: 366, endPoint x: 588, endPoint y: 368, distance: 191.7
click at [588, 368] on textarea "Thanks for the information. The work order has been approved. Thanks for the jo…" at bounding box center [580, 388] width 747 height 58
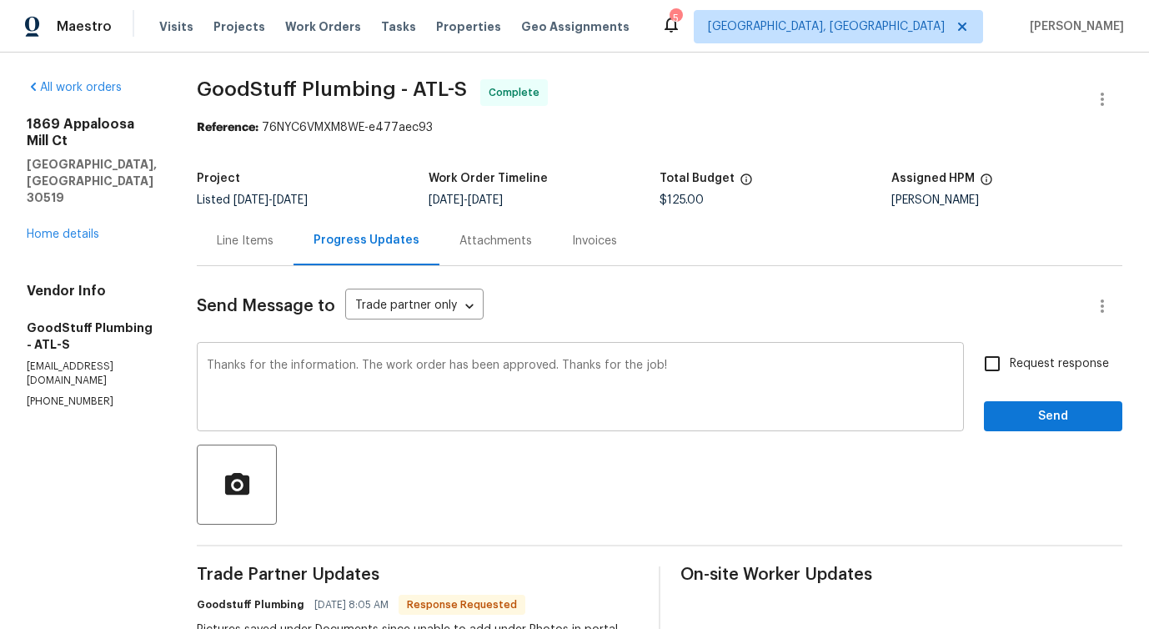
click at [547, 430] on div "Thanks for the information. The work order has been approved. Thanks for the jo…" at bounding box center [580, 388] width 767 height 85
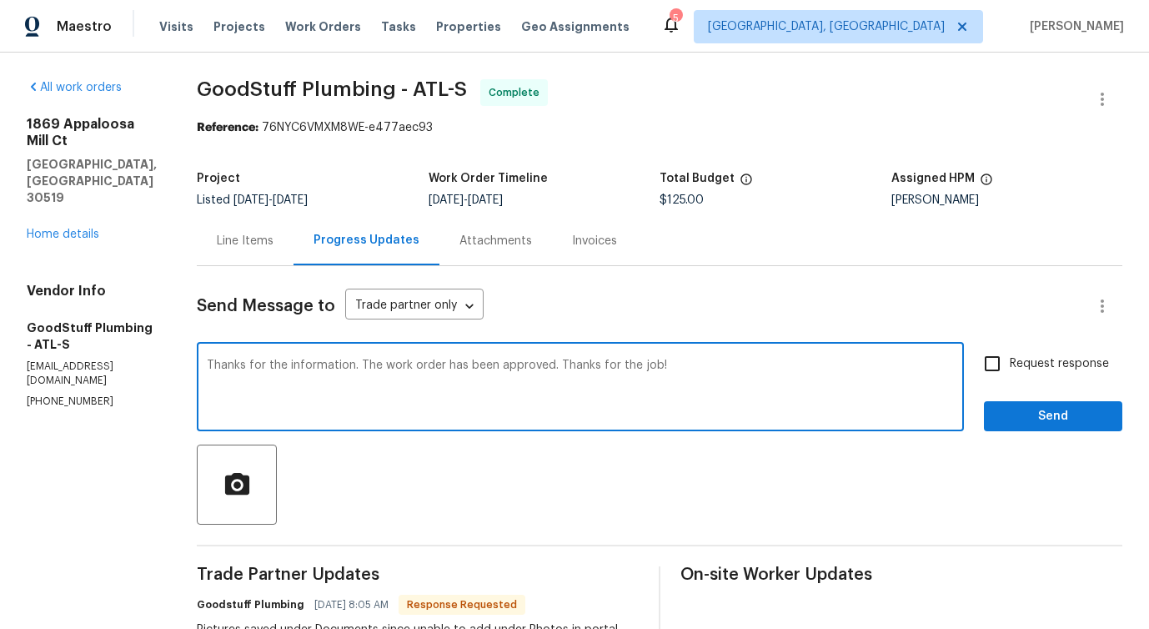
click at [596, 368] on textarea "Thanks for the information. The work order has been approved. Thanks for the jo…" at bounding box center [580, 388] width 747 height 58
drag, startPoint x: 598, startPoint y: 366, endPoint x: 721, endPoint y: 367, distance: 123.4
click at [721, 367] on textarea "Thanks for the information. The work order has been approved. Thanks for the jo…" at bounding box center [580, 388] width 747 height 58
click at [714, 385] on textarea "Thanks for the information. The work order has been approved. Thanks for the jo…" at bounding box center [580, 388] width 747 height 58
drag, startPoint x: 245, startPoint y: 360, endPoint x: 383, endPoint y: 362, distance: 137.6
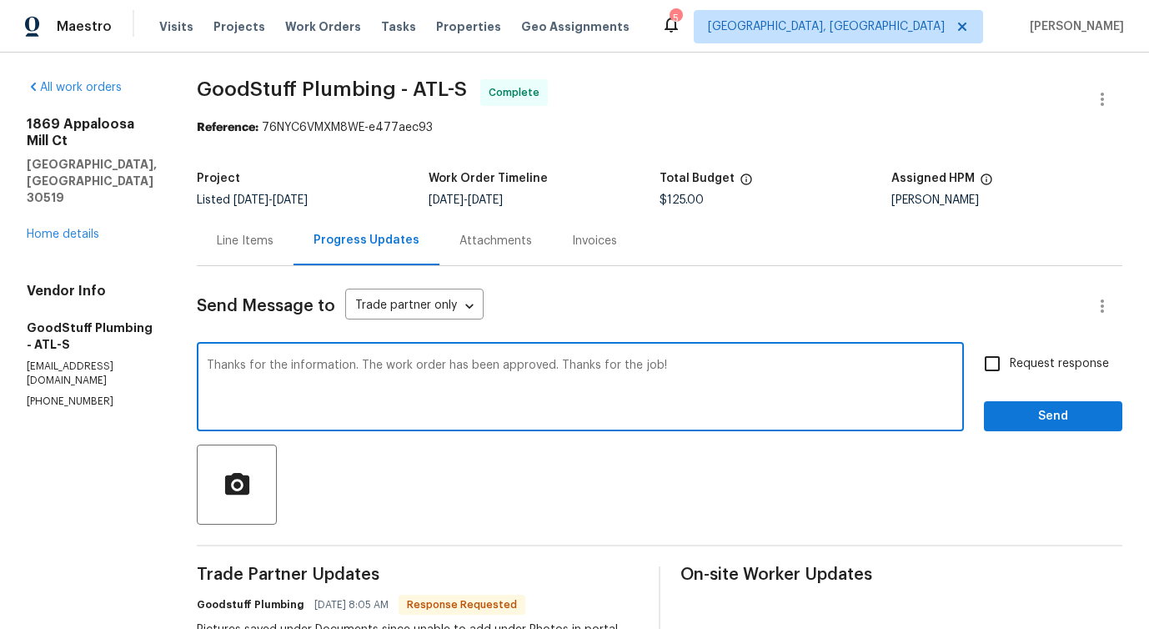
click at [383, 362] on div "Thanks for the information. The work order has been approved. Thanks for the jo…" at bounding box center [580, 388] width 767 height 85
click at [438, 369] on textarea "Thanks for the information. The work order has been approved. Thanks for the jo…" at bounding box center [580, 388] width 747 height 58
drag, startPoint x: 397, startPoint y: 366, endPoint x: 690, endPoint y: 397, distance: 295.0
click at [690, 397] on textarea "Thanks for the information. The work order has been approved. Thanks for the jo…" at bounding box center [580, 388] width 747 height 58
click at [619, 417] on textarea "Thanks for the information. The work order has been approved. Thanks for the jo…" at bounding box center [580, 388] width 747 height 58
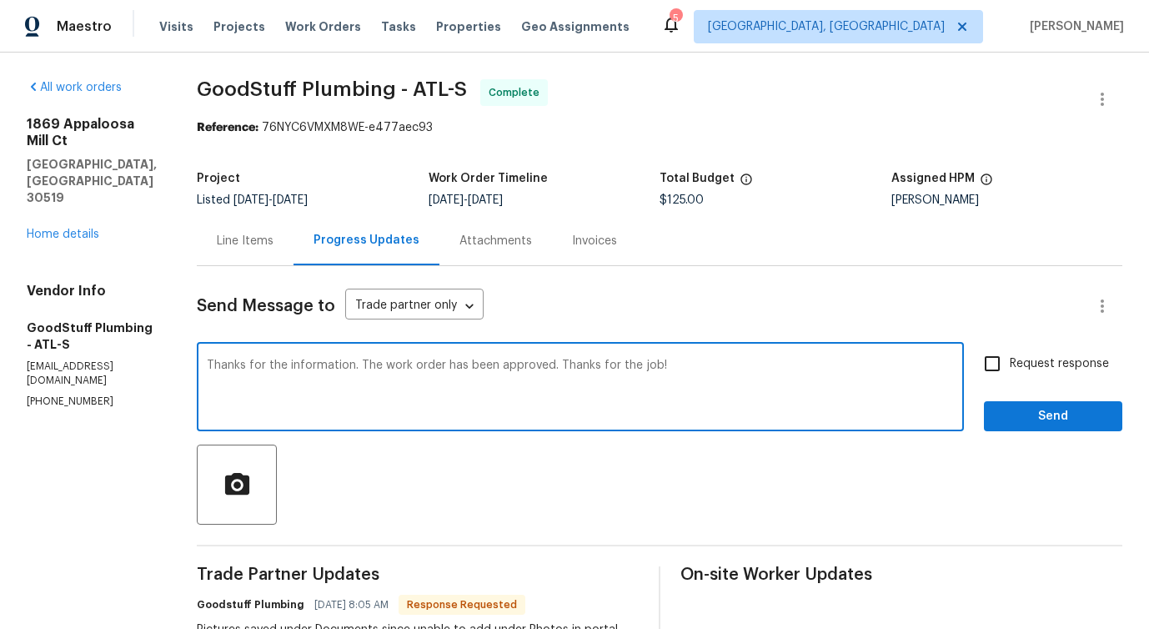
drag, startPoint x: 254, startPoint y: 368, endPoint x: 386, endPoint y: 363, distance: 131.8
click at [386, 363] on textarea "Thanks for the information. The work order has been approved. Thanks for the jo…" at bounding box center [580, 388] width 747 height 58
click at [387, 414] on textarea "Thanks for the information. The work order has been approved. Thanks for the jo…" at bounding box center [580, 388] width 747 height 58
click at [397, 368] on textarea "Thanks for the information. The work order has been approved. Thanks for the jo…" at bounding box center [580, 388] width 747 height 58
drag, startPoint x: 398, startPoint y: 366, endPoint x: 590, endPoint y: 364, distance: 192.6
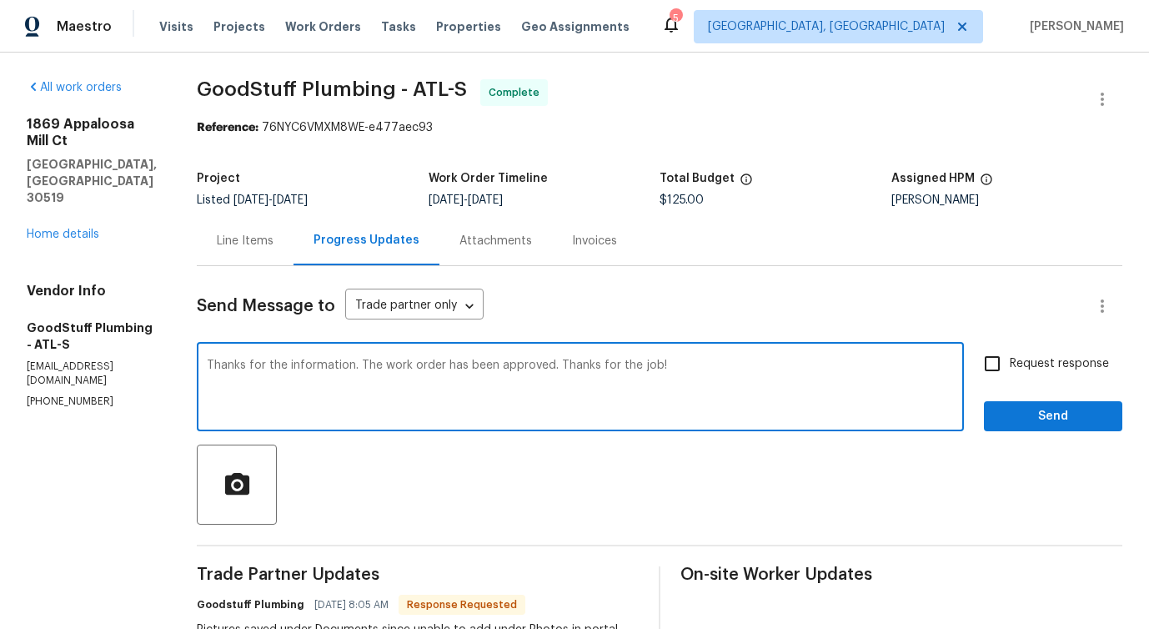
click at [590, 364] on textarea "Thanks for the information. The work order has been approved. Thanks for the jo…" at bounding box center [580, 388] width 747 height 58
click at [784, 398] on textarea "Thanks for the information. The work order has been approved. Thanks for the jo…" at bounding box center [580, 388] width 747 height 58
drag, startPoint x: 595, startPoint y: 365, endPoint x: 709, endPoint y: 364, distance: 113.4
click at [711, 365] on textarea "Thanks for the information. The work order has been approved. Thanks for the jo…" at bounding box center [580, 388] width 747 height 58
click at [1013, 425] on span "Send" at bounding box center [1053, 416] width 112 height 21
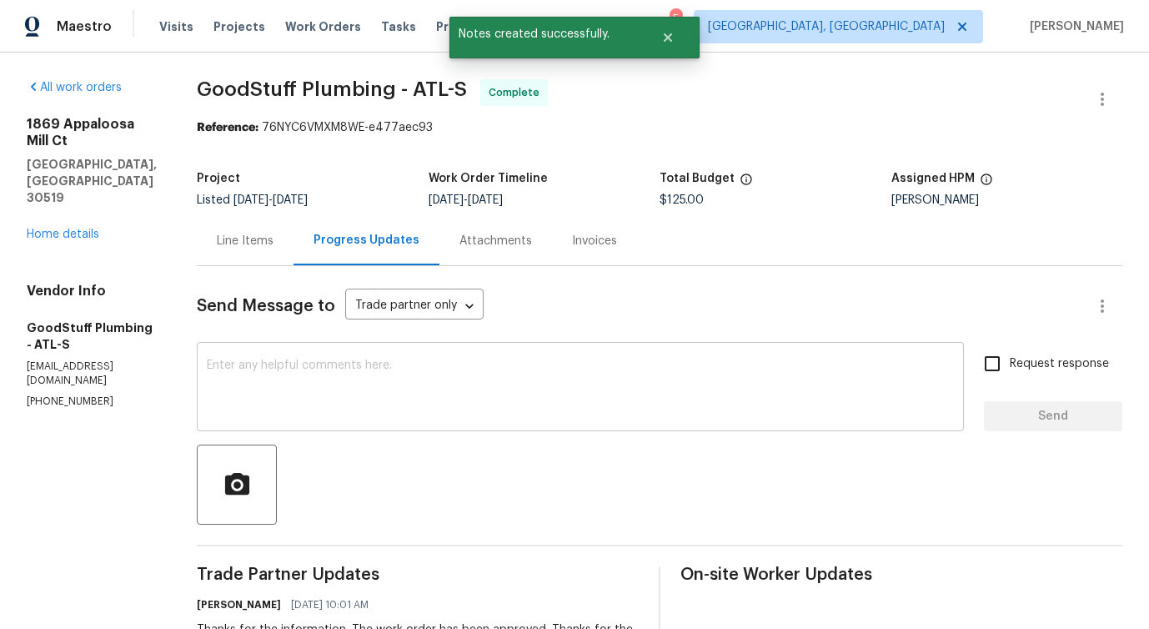
click at [479, 409] on textarea at bounding box center [580, 388] width 747 height 58
drag, startPoint x: 238, startPoint y: 91, endPoint x: 443, endPoint y: 91, distance: 205.9
click at [443, 91] on span "GoodStuff Plumbing - ATL-S" at bounding box center [332, 89] width 270 height 20
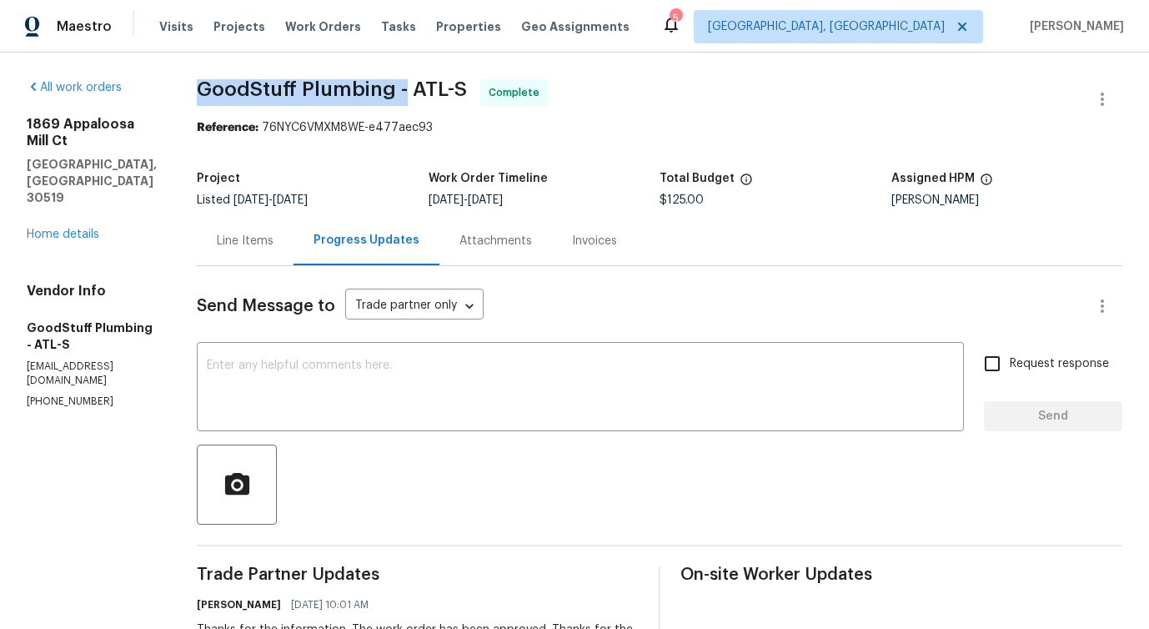
copy span "GoodStuff Plumbing -"
click at [443, 91] on span "GoodStuff Plumbing - ATL-S" at bounding box center [332, 89] width 270 height 20
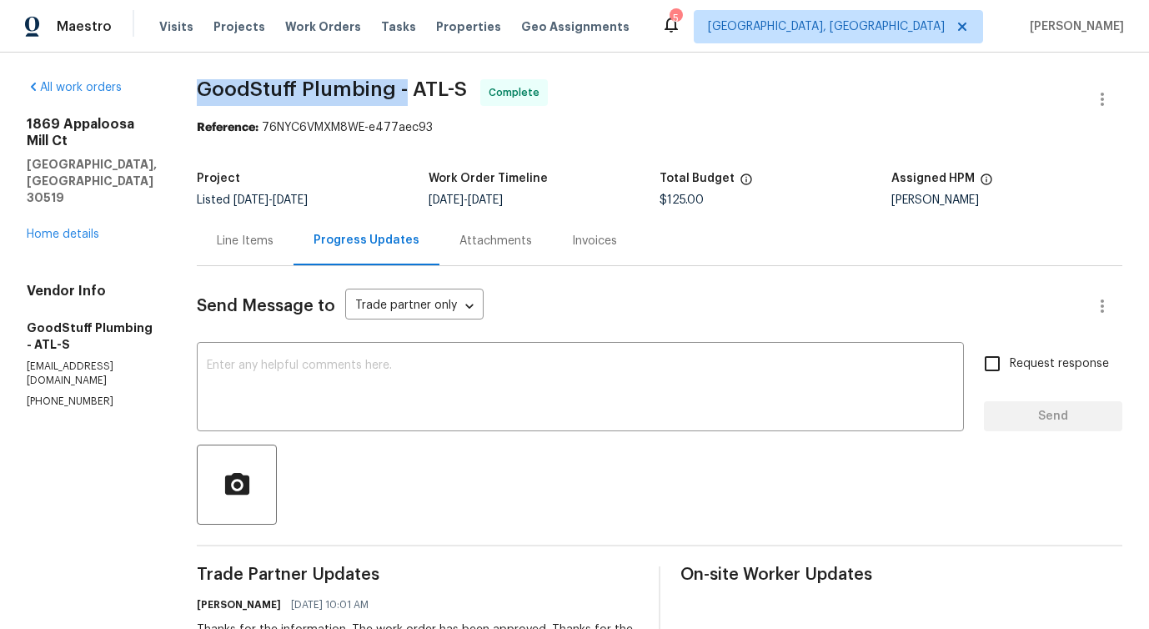
drag, startPoint x: 238, startPoint y: 93, endPoint x: 438, endPoint y: 93, distance: 200.9
click at [438, 93] on span "GoodStuff Plumbing - ATL-S" at bounding box center [332, 89] width 270 height 20
copy span "GoodStuff Plumbing"
click at [438, 93] on span "GoodStuff Plumbing - ATL-S" at bounding box center [332, 89] width 270 height 20
drag, startPoint x: 239, startPoint y: 90, endPoint x: 445, endPoint y: 93, distance: 205.9
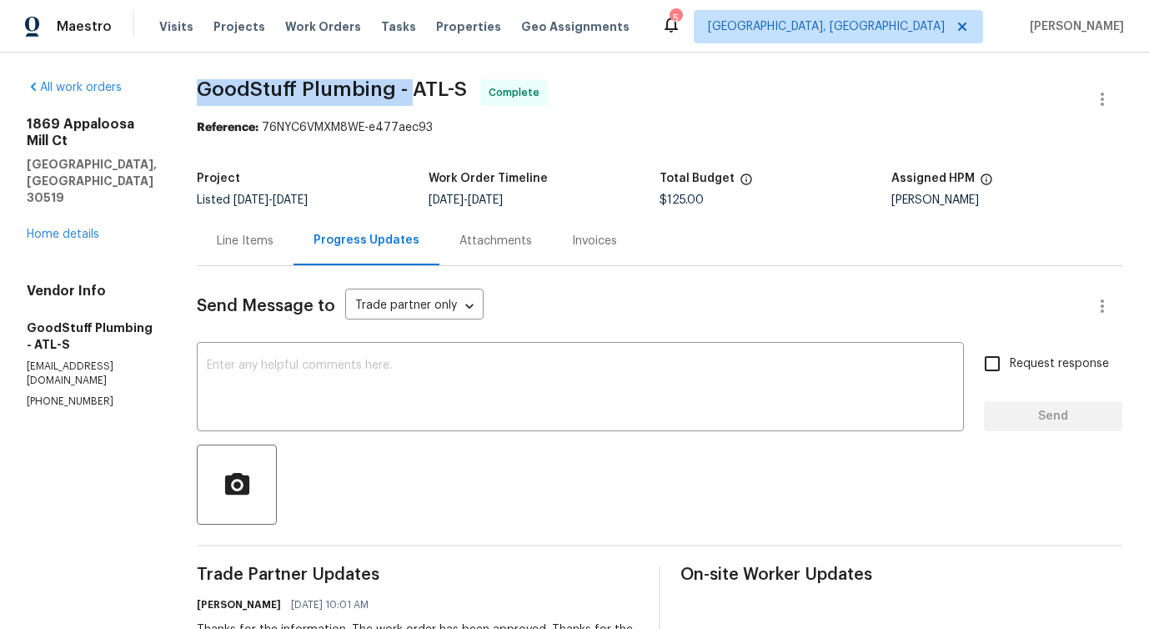
click at [445, 93] on span "GoodStuff Plumbing - ATL-S" at bounding box center [332, 89] width 270 height 20
copy span "GoodStuff Plumbing -"
click at [63, 228] on link "Home details" at bounding box center [63, 234] width 73 height 12
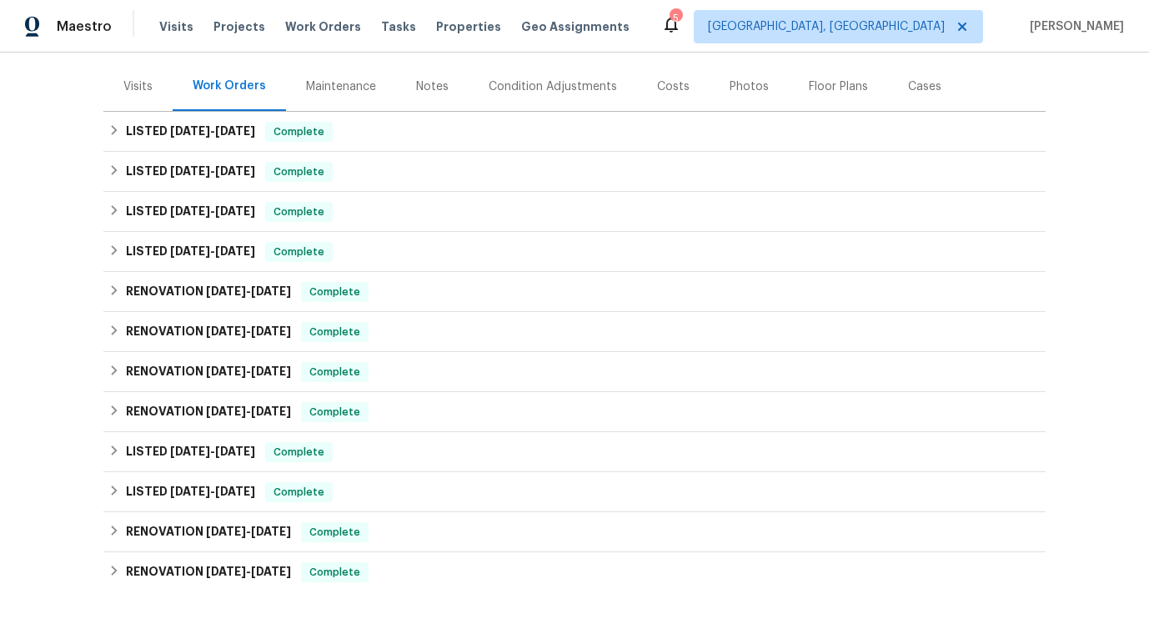
scroll to position [231, 0]
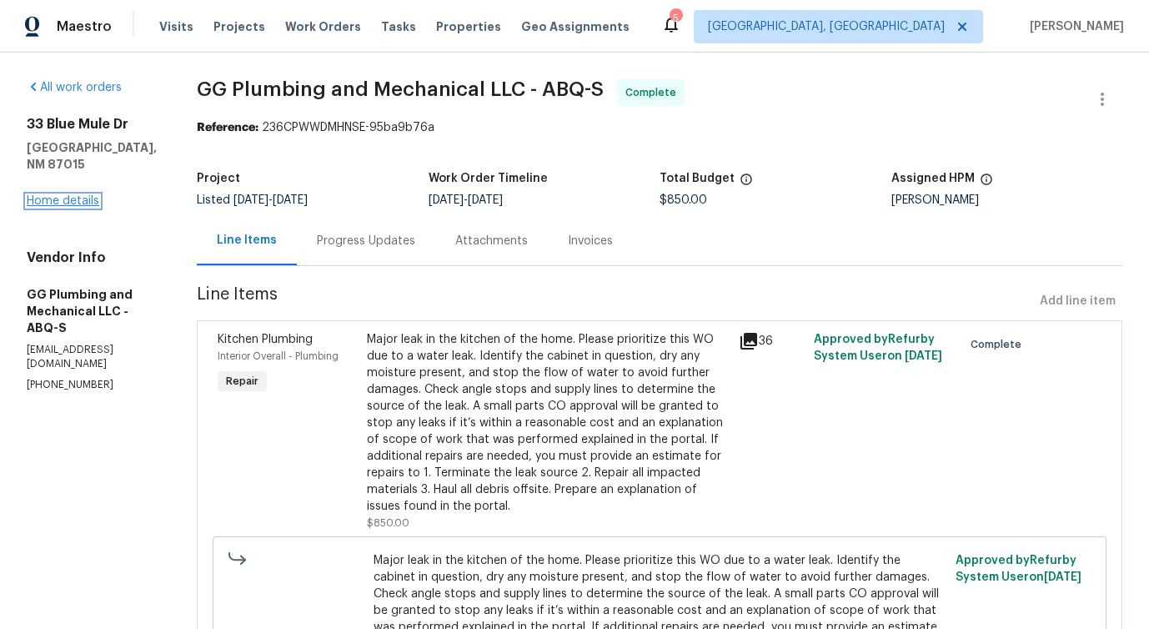
click at [75, 195] on link "Home details" at bounding box center [63, 201] width 73 height 12
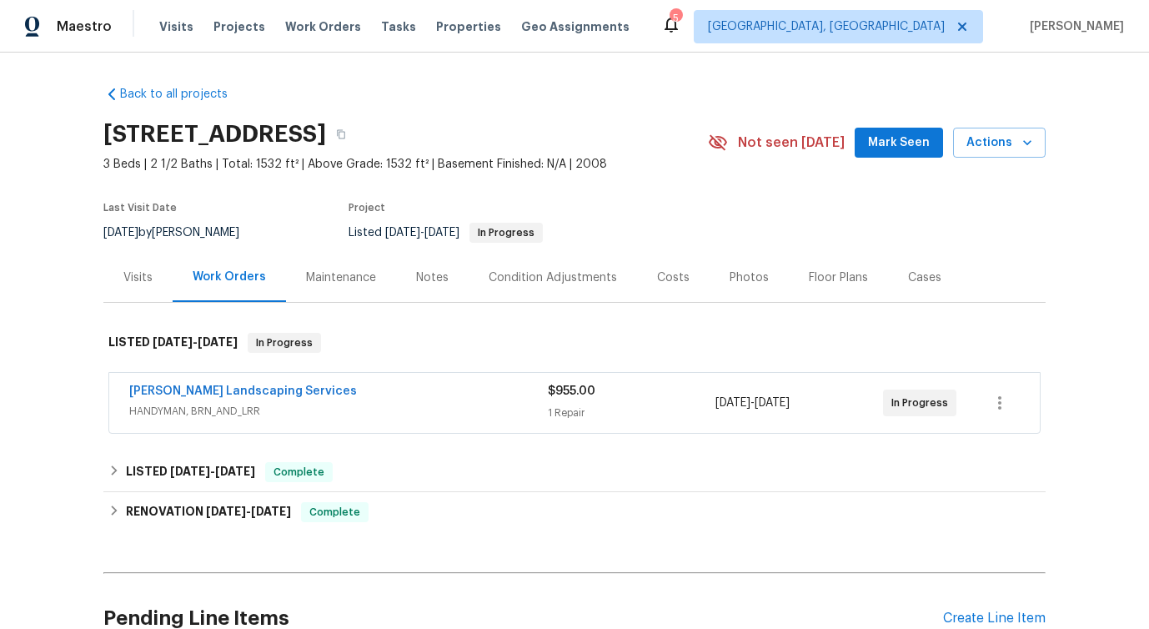
click at [341, 291] on div "Maintenance" at bounding box center [341, 277] width 110 height 49
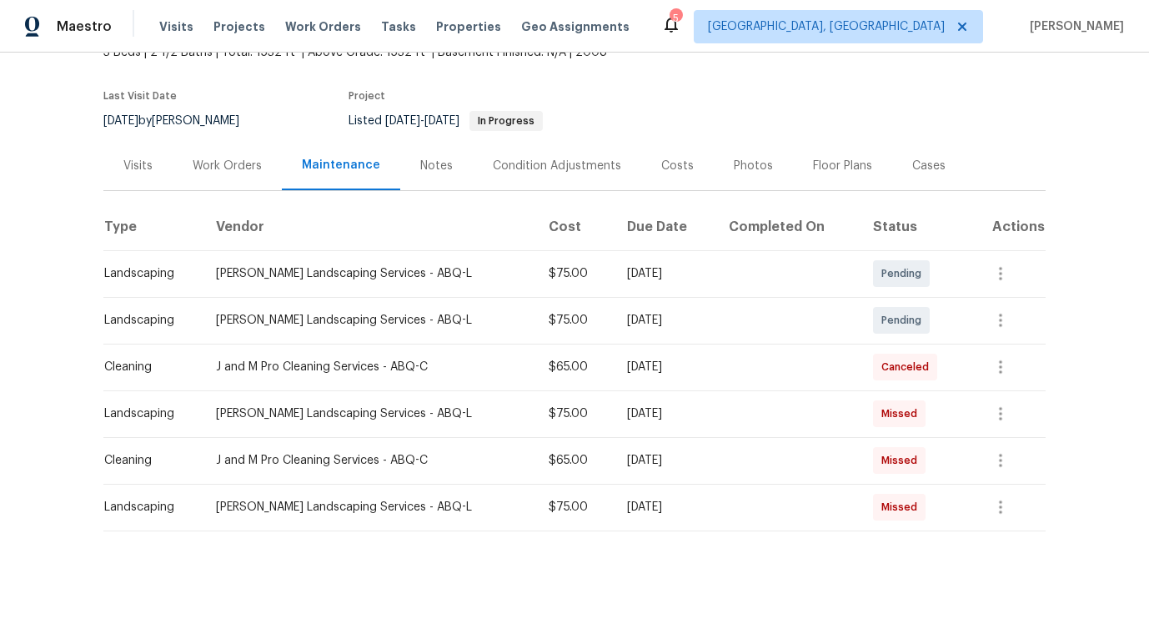
scroll to position [113, 0]
click at [487, 313] on td "Rodriguez Landscaping Services - ABQ-L" at bounding box center [369, 318] width 333 height 47
click at [232, 179] on div "Work Orders" at bounding box center [227, 163] width 109 height 49
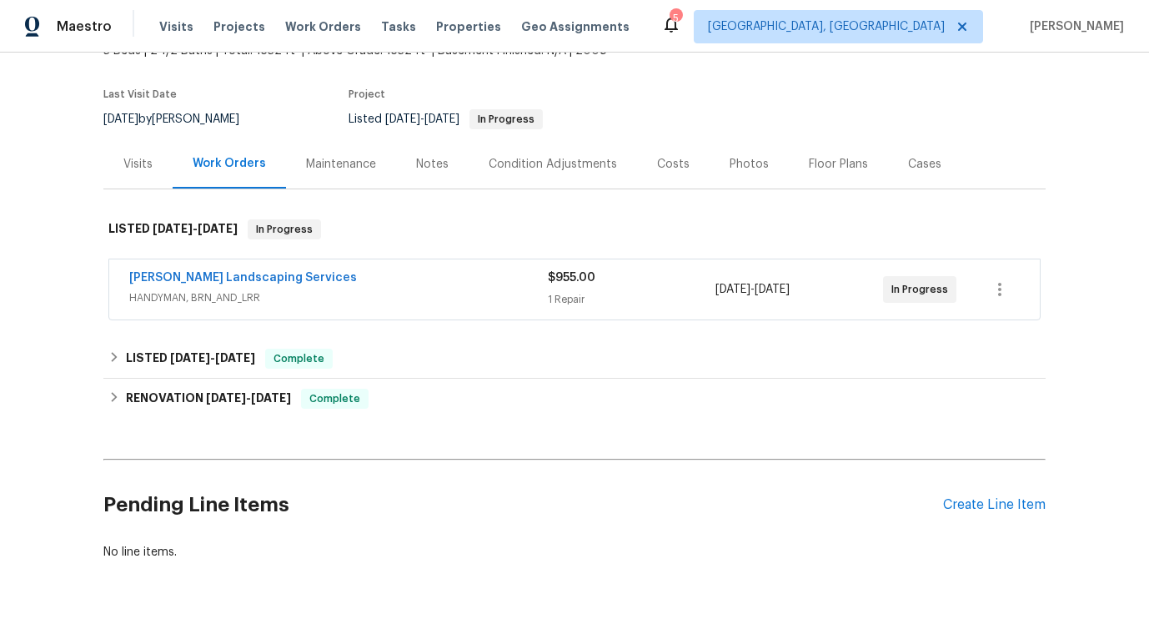
click at [414, 282] on div "Rodriguez Landscaping Services" at bounding box center [338, 279] width 418 height 20
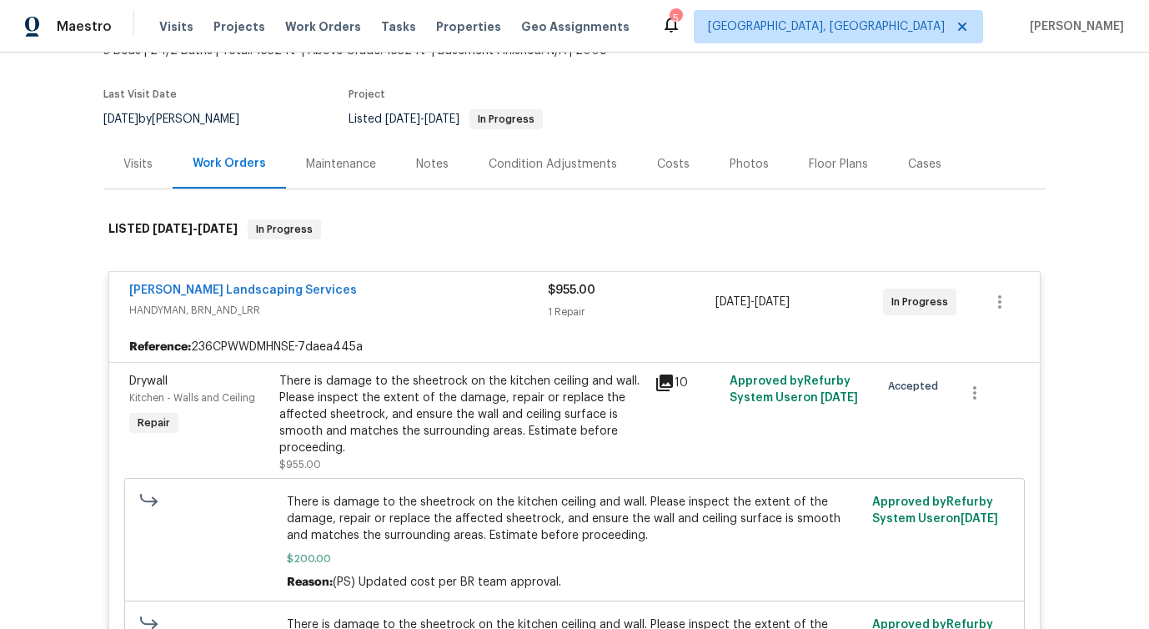
click at [414, 282] on div "Rodriguez Landscaping Services" at bounding box center [338, 292] width 418 height 20
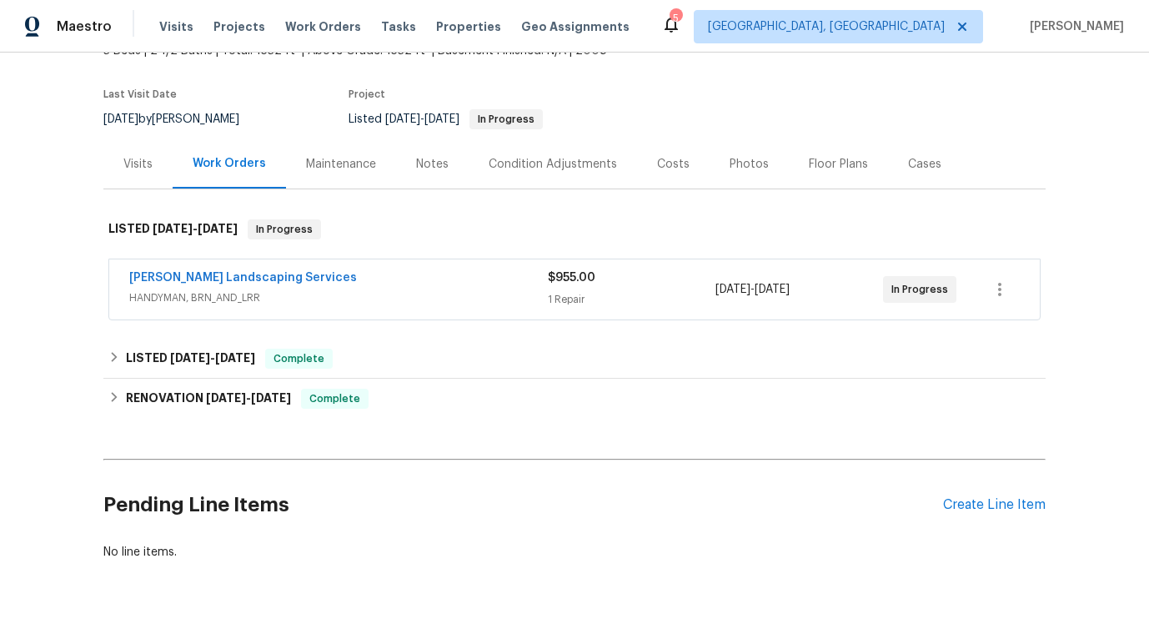
click at [366, 266] on div "Rodriguez Landscaping Services HANDYMAN, BRN_AND_LRR $955.00 1 Repair 9/25/2025…" at bounding box center [574, 289] width 930 height 60
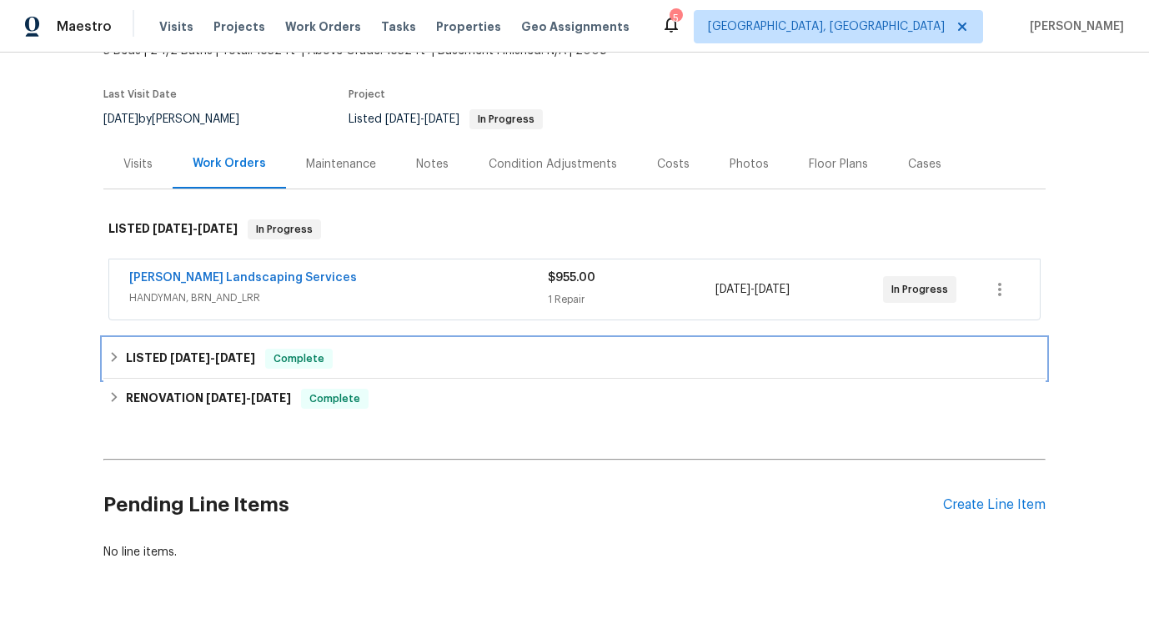
click at [198, 353] on span "9/7/25" at bounding box center [190, 358] width 40 height 12
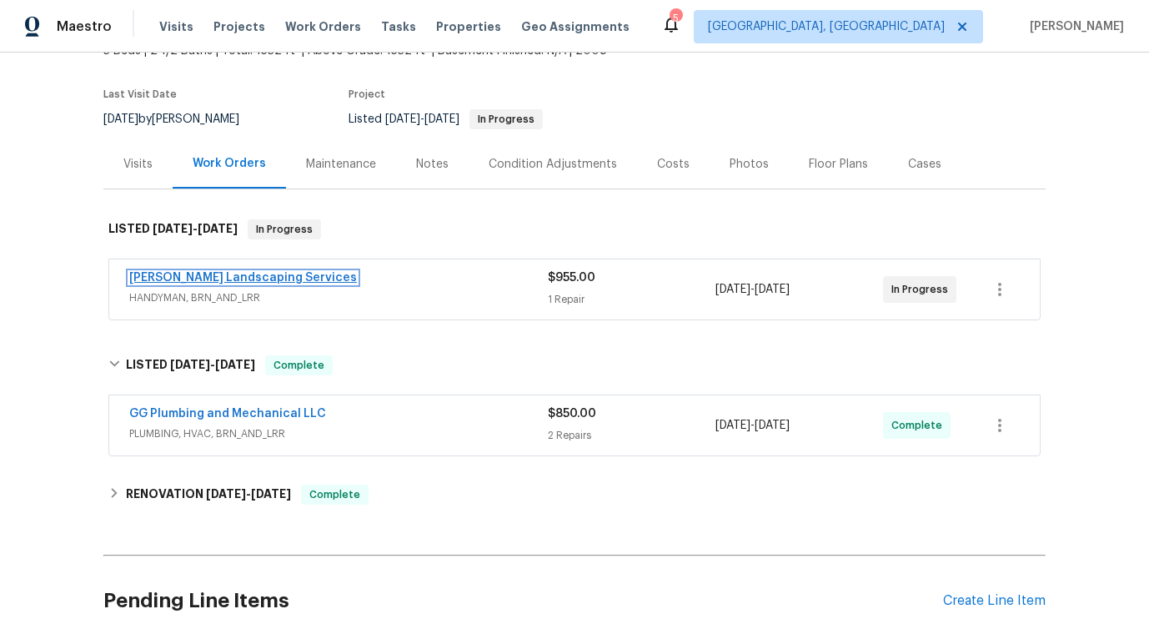
click at [215, 281] on link "Rodriguez Landscaping Services" at bounding box center [243, 278] width 228 height 12
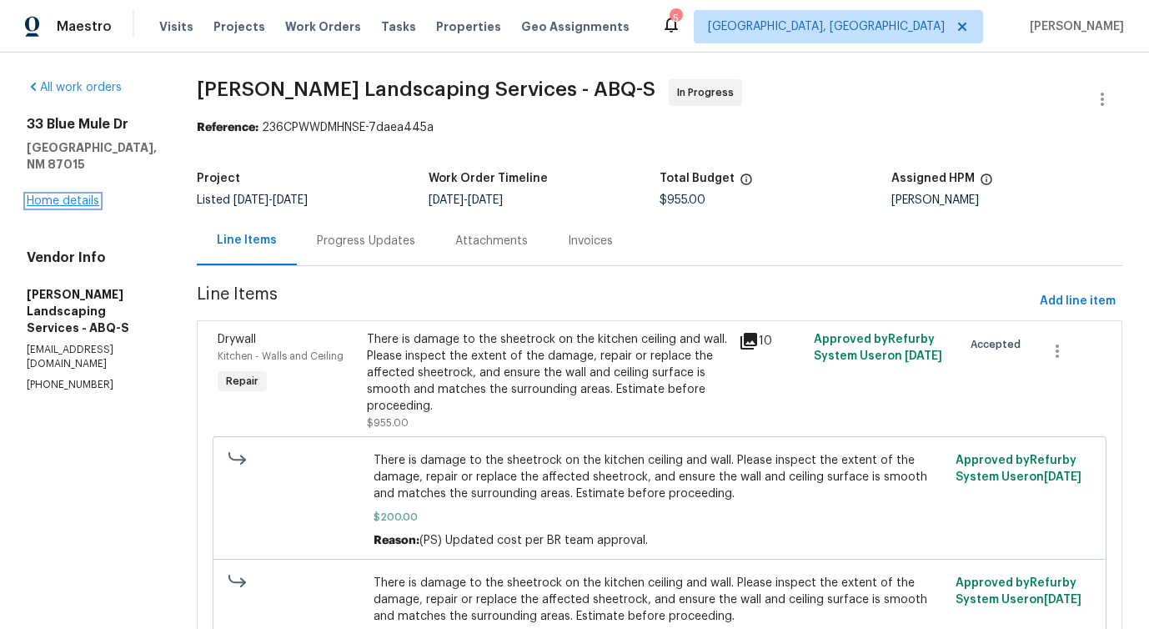
click at [78, 195] on link "Home details" at bounding box center [63, 201] width 73 height 12
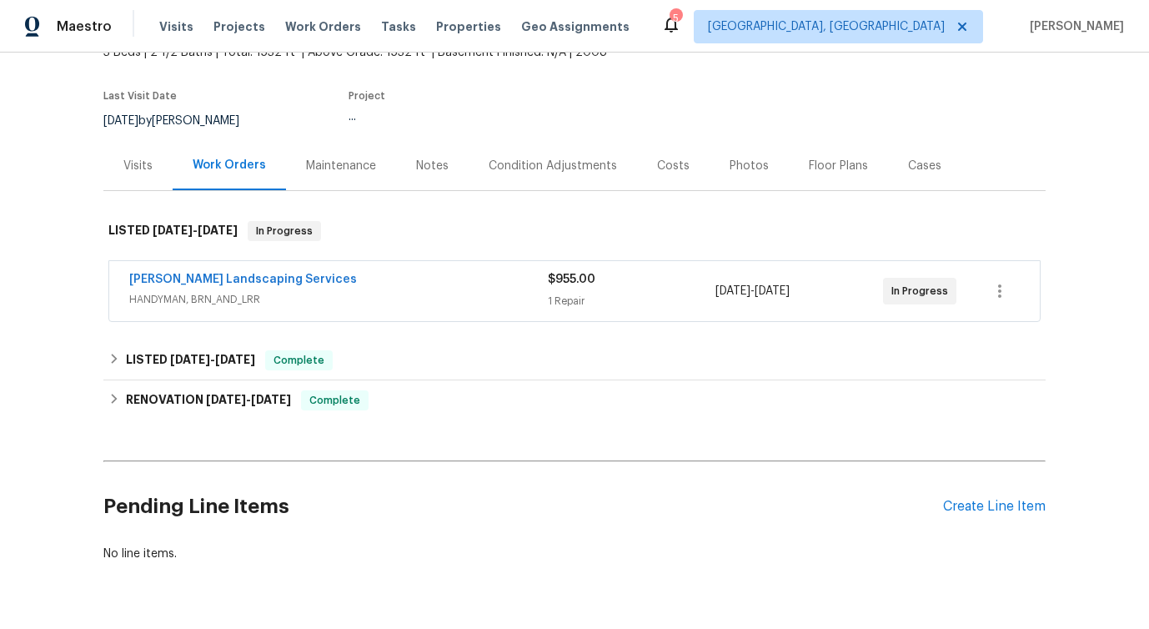
scroll to position [122, 0]
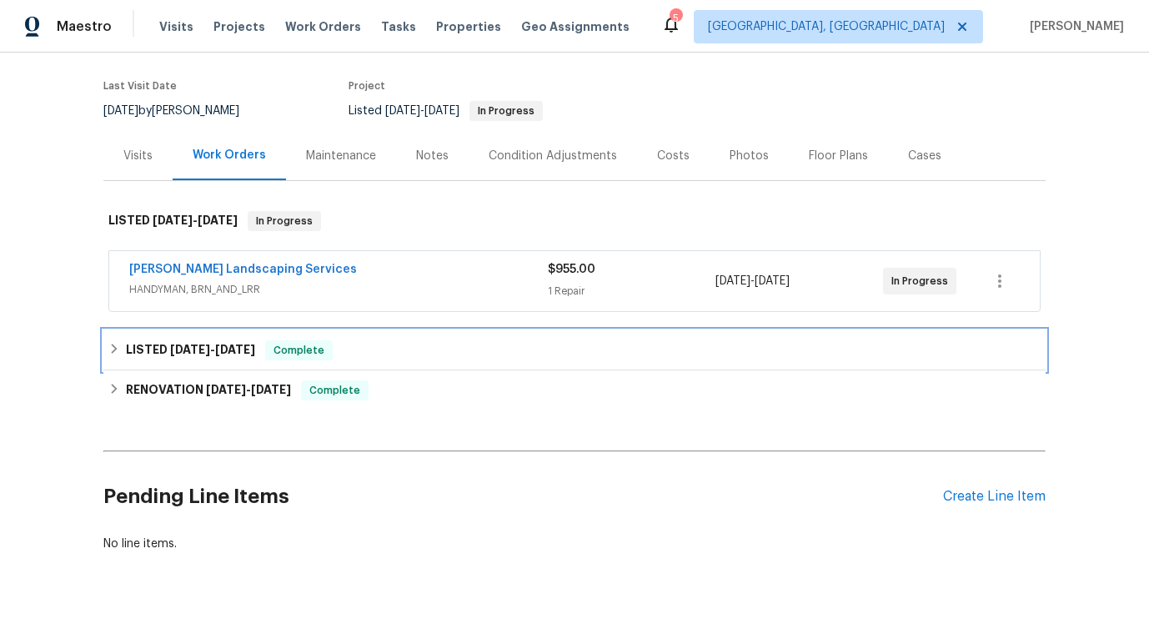
click at [193, 348] on span "9/7/25" at bounding box center [190, 349] width 40 height 12
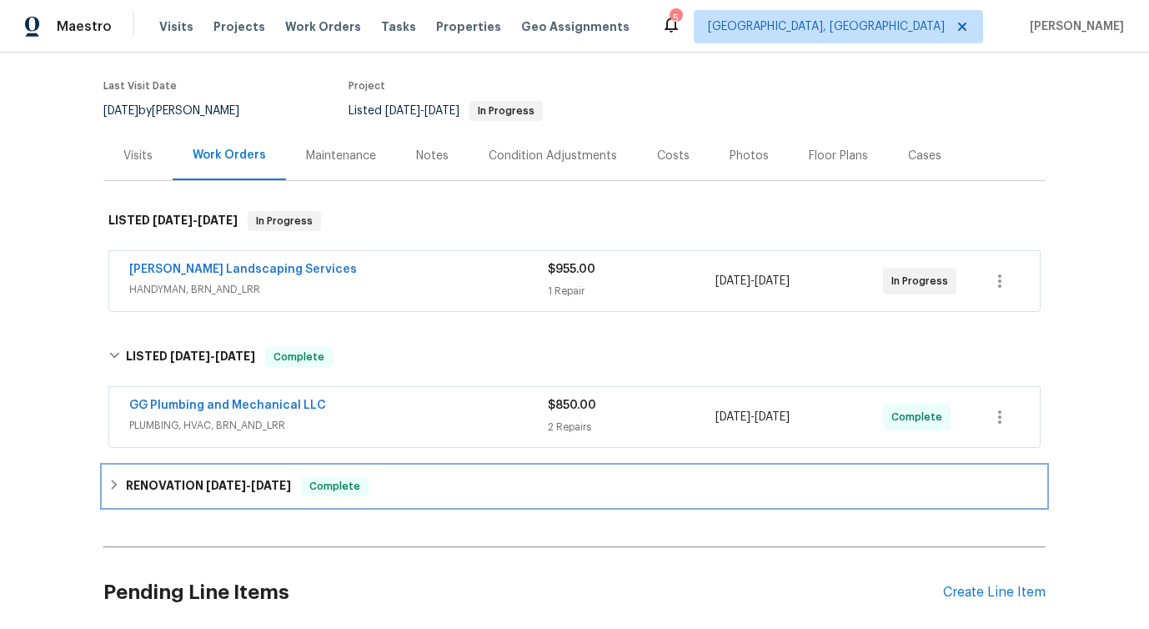
click at [166, 488] on h6 "RENOVATION 8/5/25 - 8/23/25" at bounding box center [208, 486] width 165 height 20
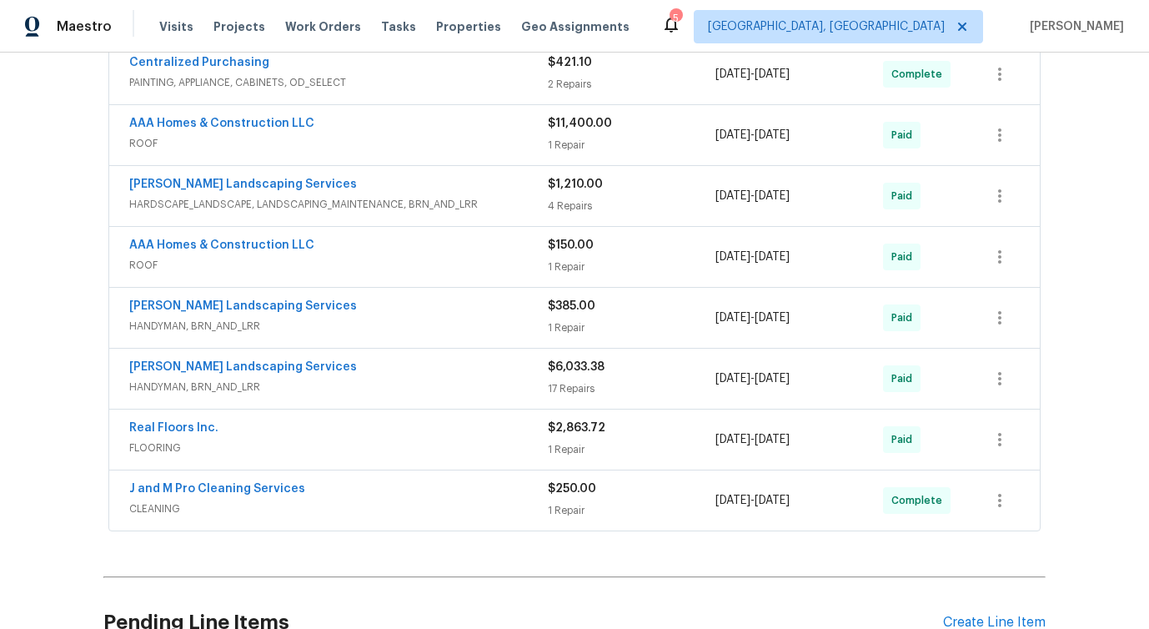
scroll to position [0, 0]
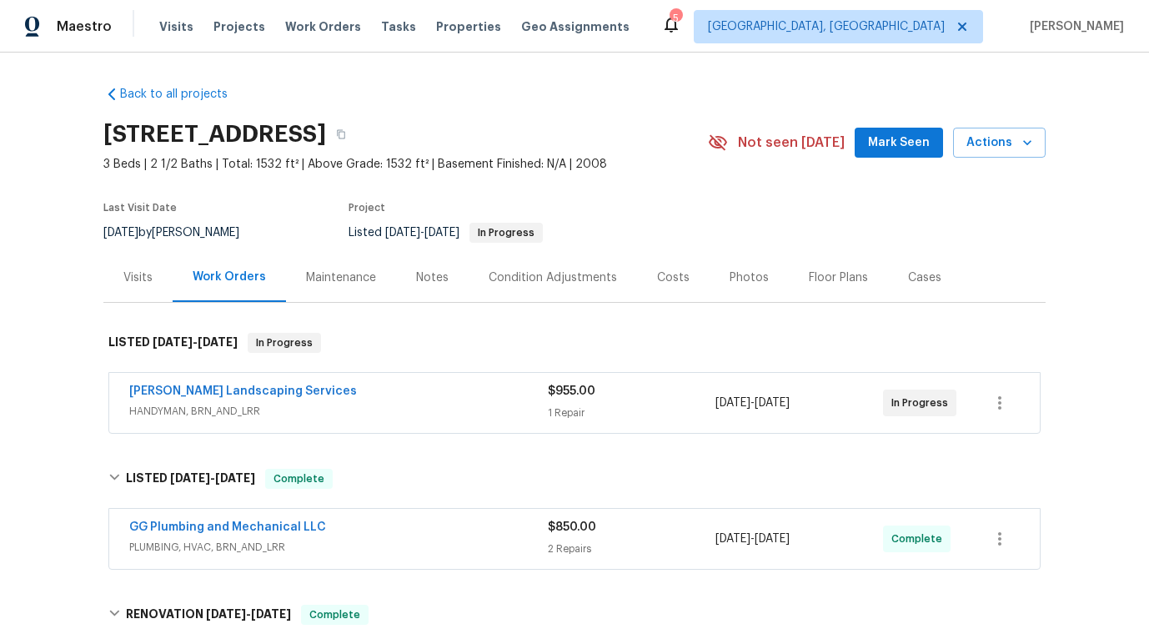
click at [353, 287] on div "Maintenance" at bounding box center [341, 277] width 110 height 49
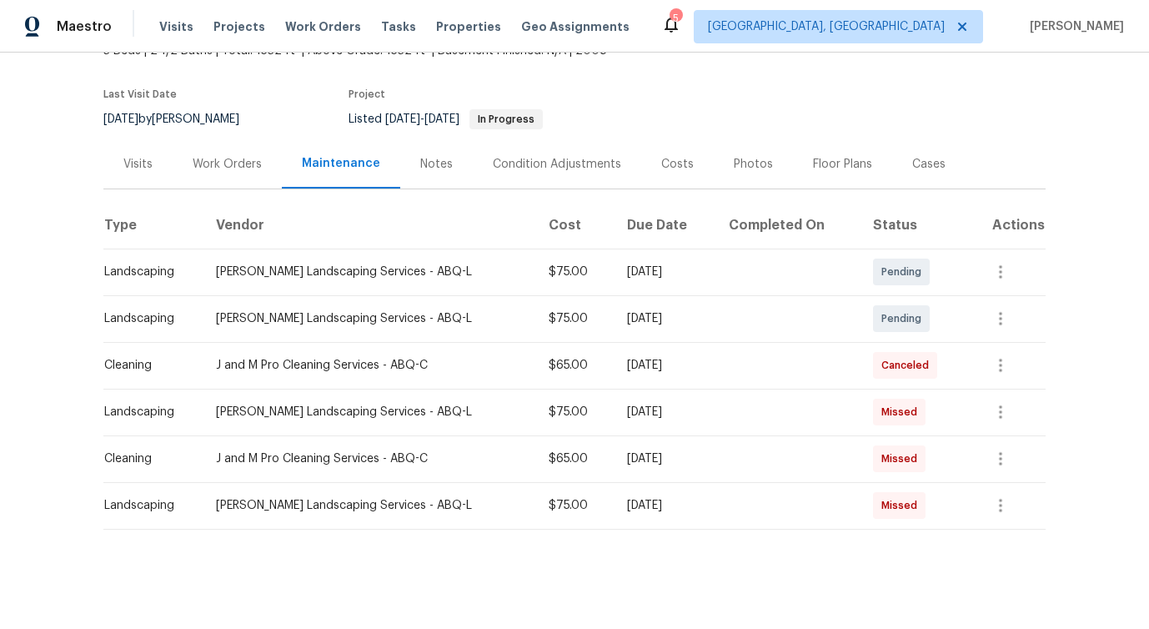
scroll to position [110, 0]
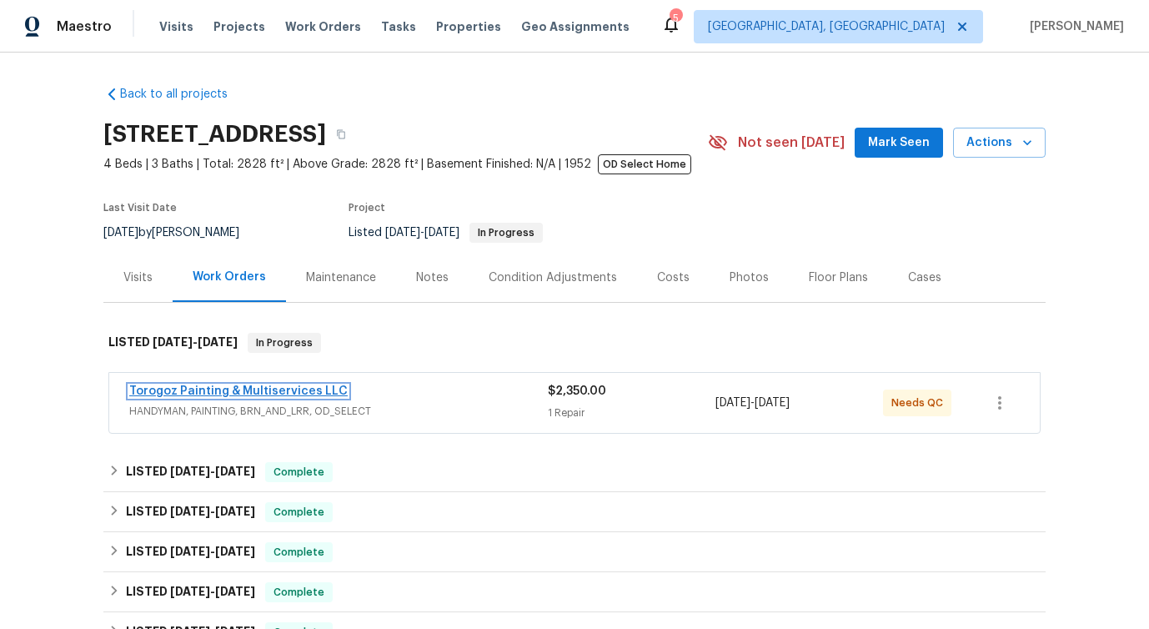
click at [326, 386] on link "Torogoz Painting & Multiservices LLC" at bounding box center [238, 391] width 218 height 12
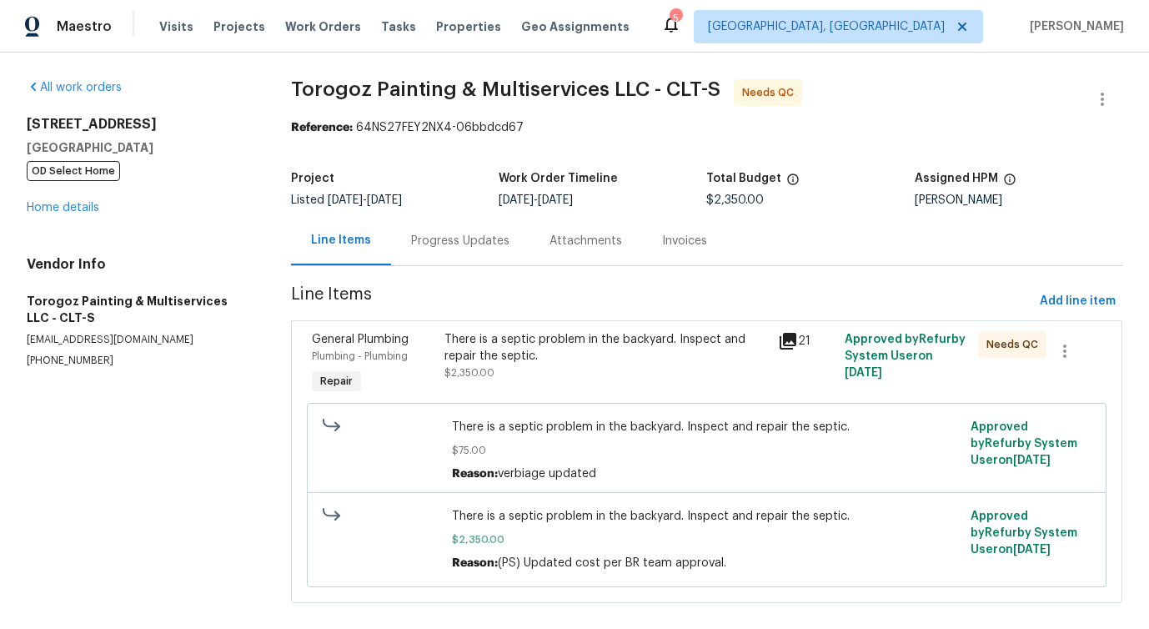
click at [448, 253] on div "Progress Updates" at bounding box center [460, 240] width 138 height 49
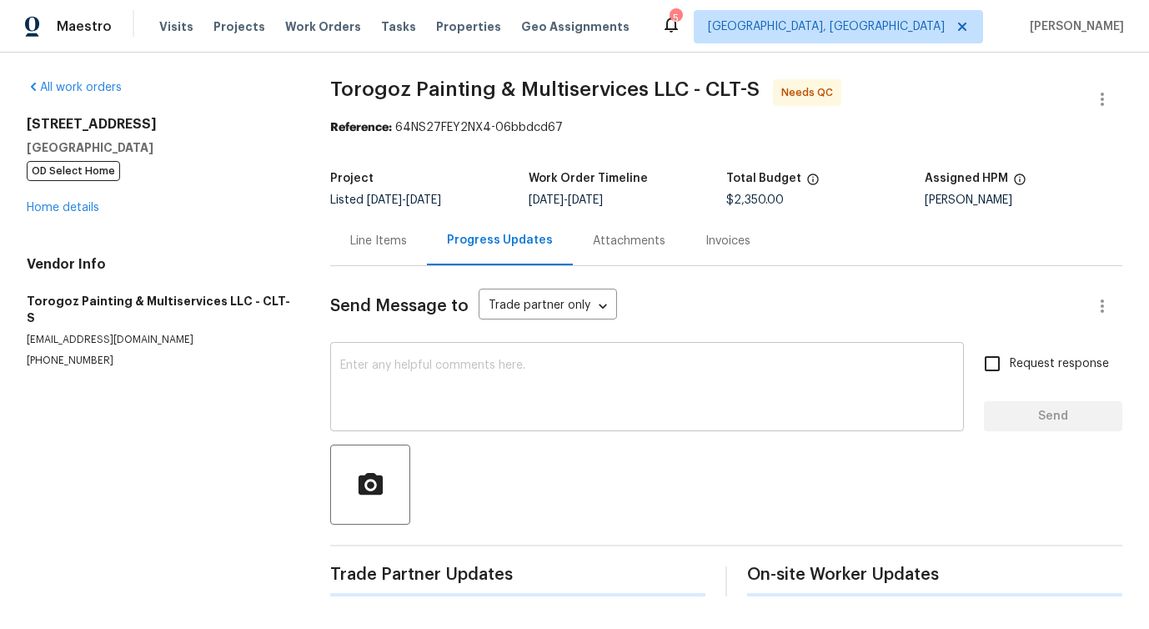
click at [463, 386] on textarea at bounding box center [647, 388] width 614 height 58
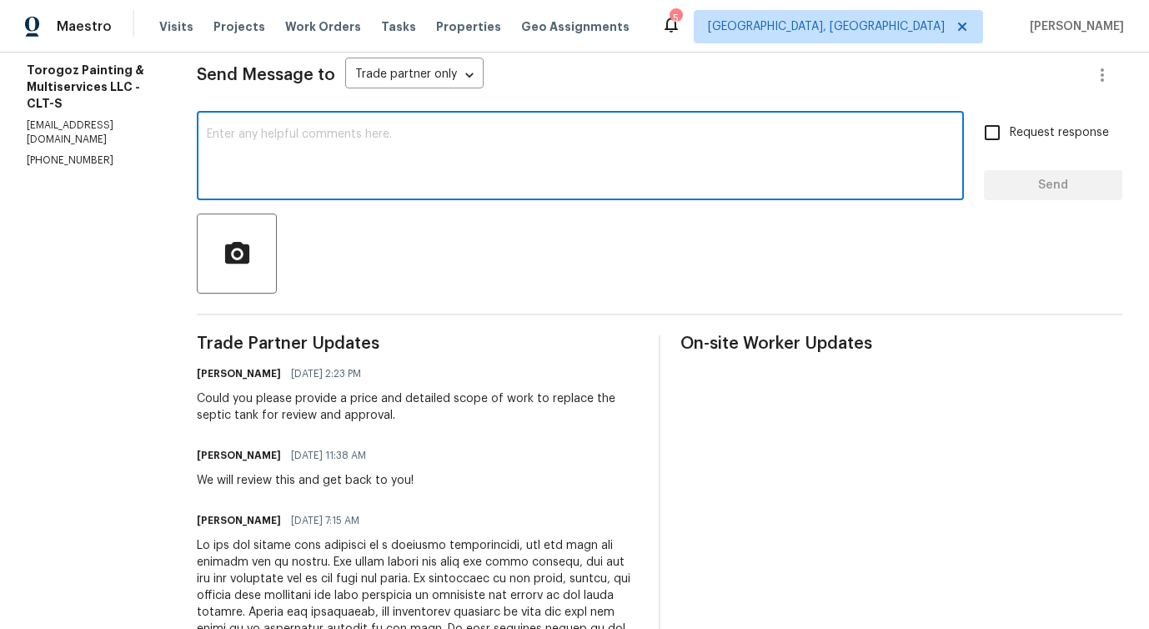
scroll to position [253, 0]
